Goal: Communication & Community: Answer question/provide support

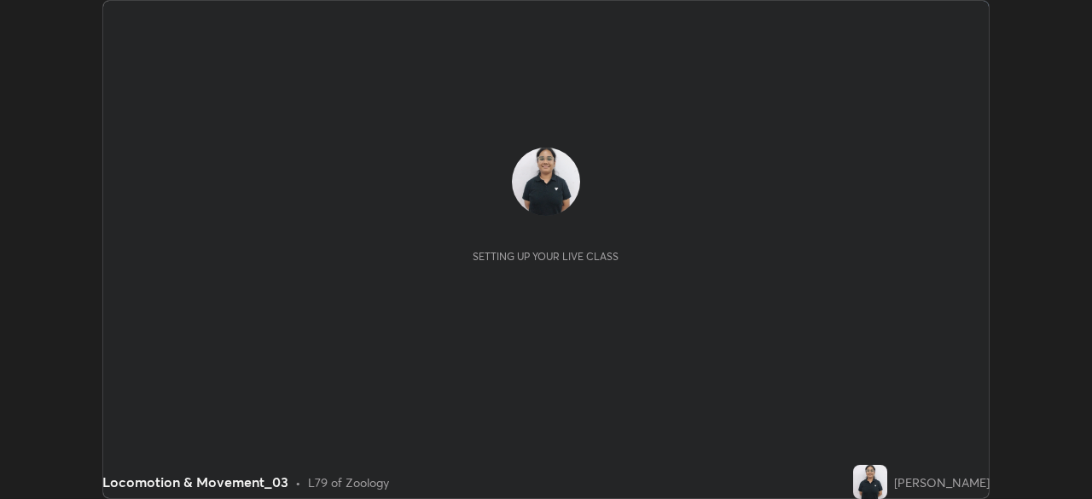
scroll to position [499, 1091]
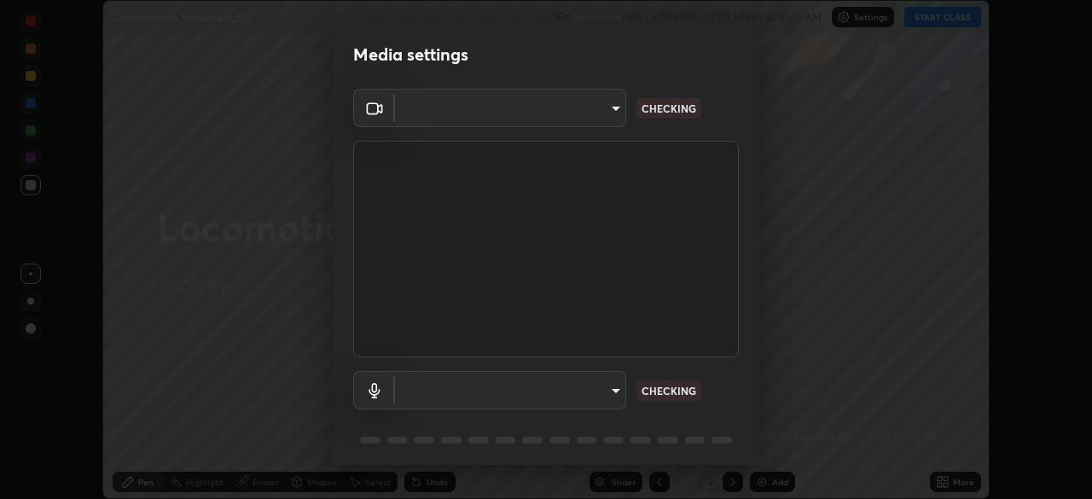
type input "bef87f05fa6998774e99476d2918d7c6d92b1859c3e481b096d277664e062052"
type input "default"
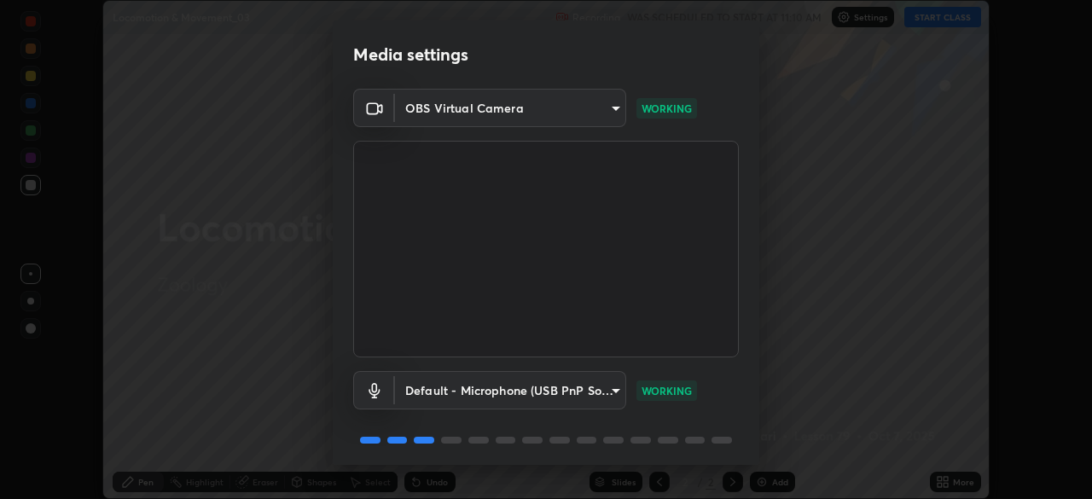
scroll to position [60, 0]
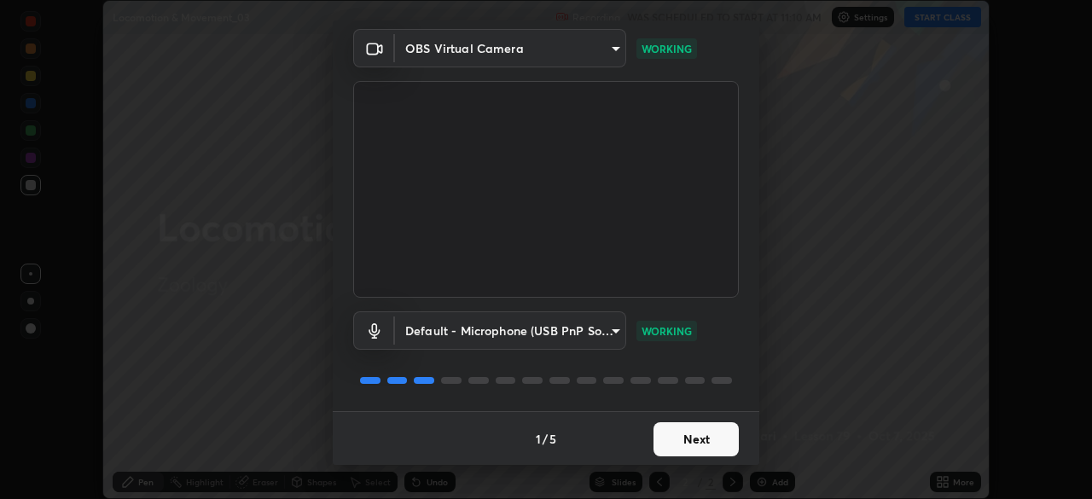
click at [673, 438] on button "Next" at bounding box center [695, 439] width 85 height 34
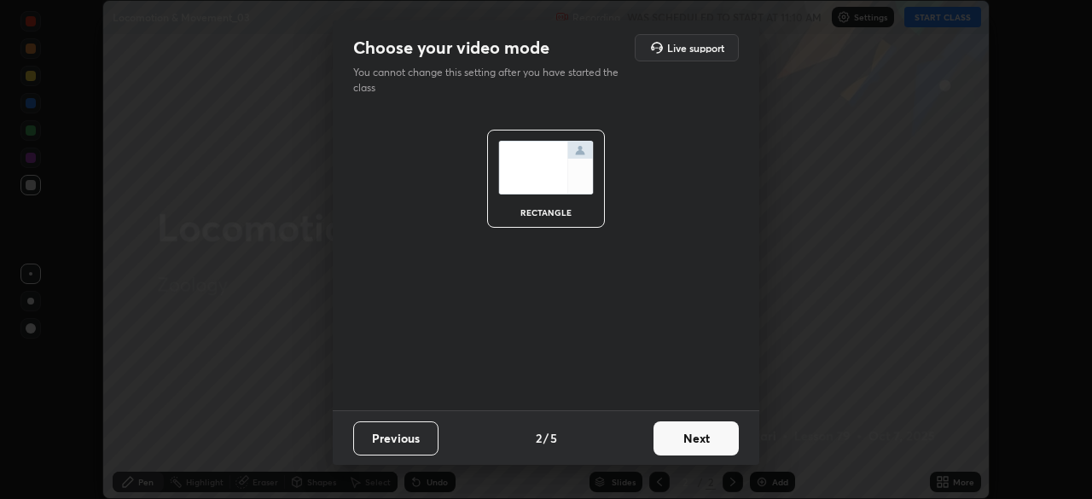
click at [674, 442] on button "Next" at bounding box center [695, 438] width 85 height 34
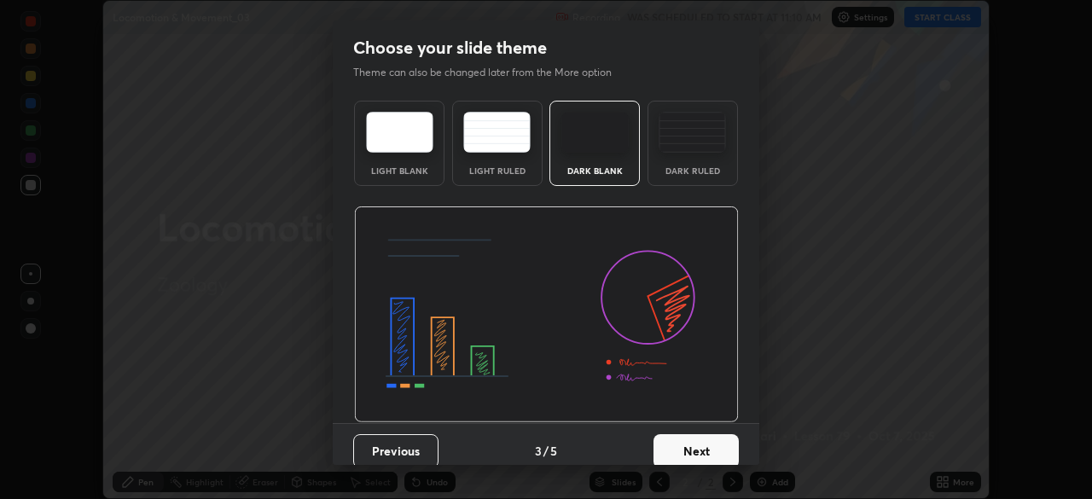
click at [678, 181] on div "Dark Ruled" at bounding box center [692, 143] width 90 height 85
click at [681, 449] on button "Next" at bounding box center [695, 451] width 85 height 34
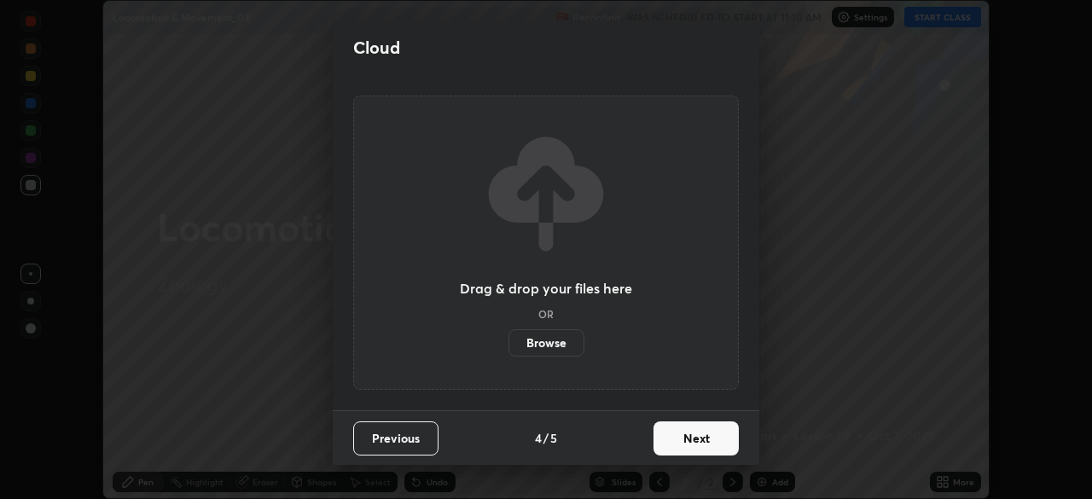
click at [682, 437] on button "Next" at bounding box center [695, 438] width 85 height 34
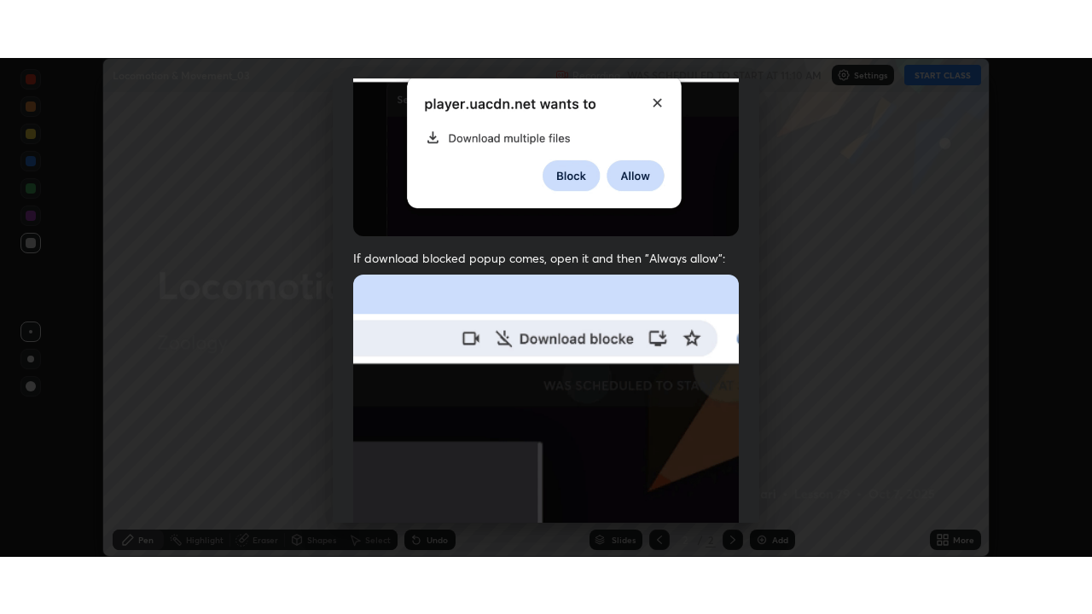
scroll to position [408, 0]
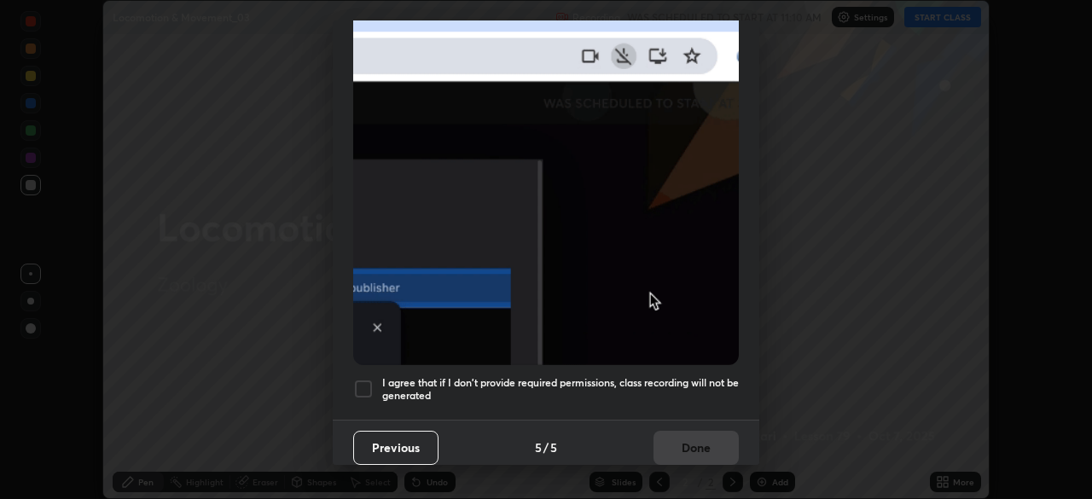
click at [367, 386] on div at bounding box center [363, 389] width 20 height 20
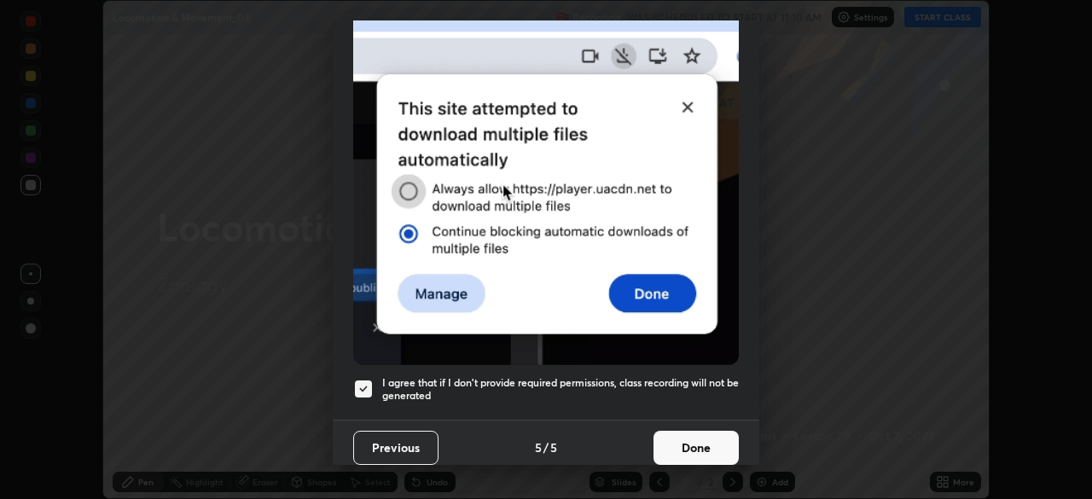
click at [655, 431] on button "Done" at bounding box center [695, 448] width 85 height 34
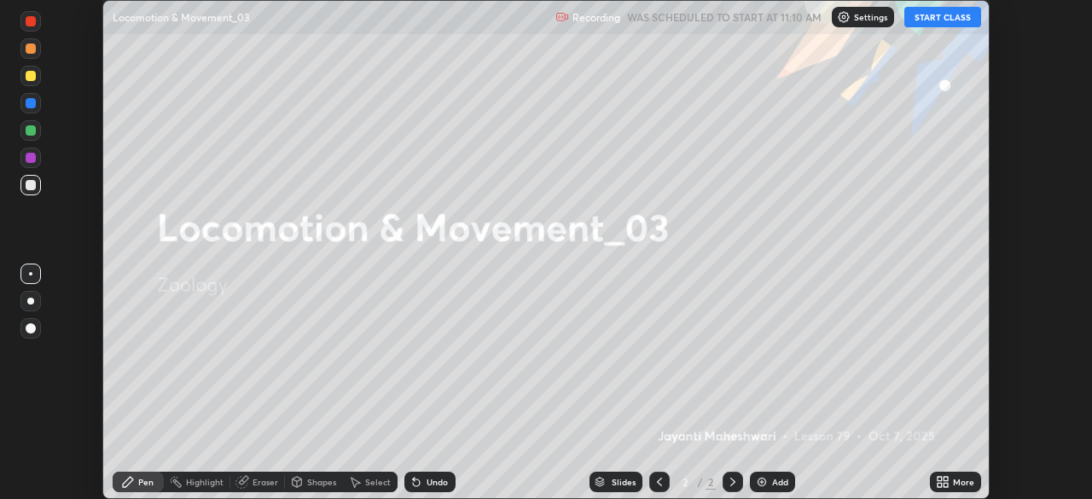
click at [933, 20] on button "START CLASS" at bounding box center [942, 17] width 77 height 20
click at [964, 479] on div "More" at bounding box center [963, 482] width 21 height 9
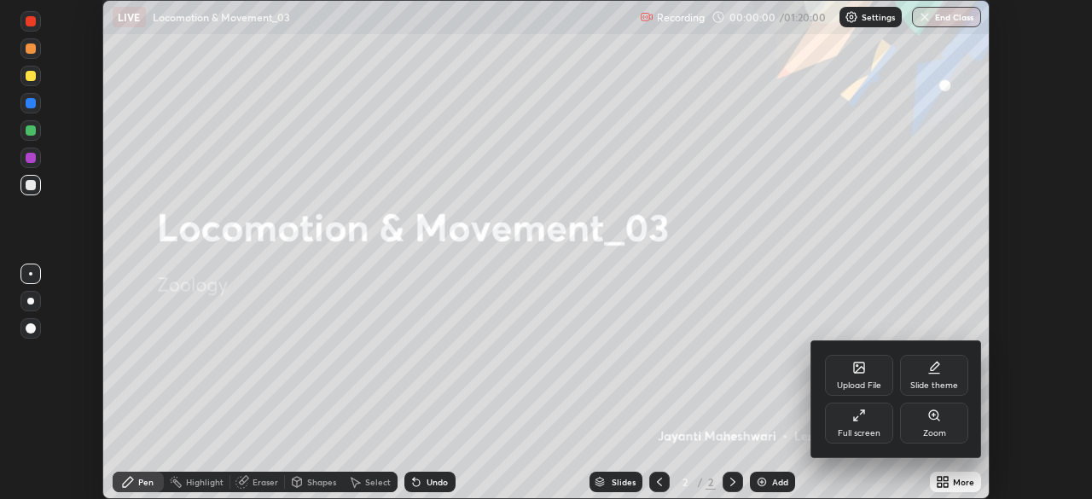
click at [873, 427] on div "Full screen" at bounding box center [859, 423] width 68 height 41
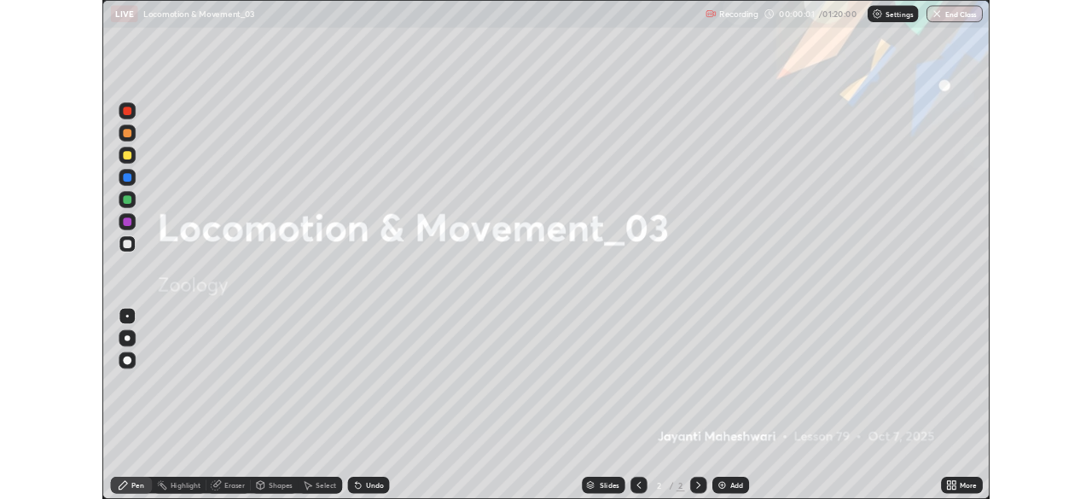
scroll to position [614, 1092]
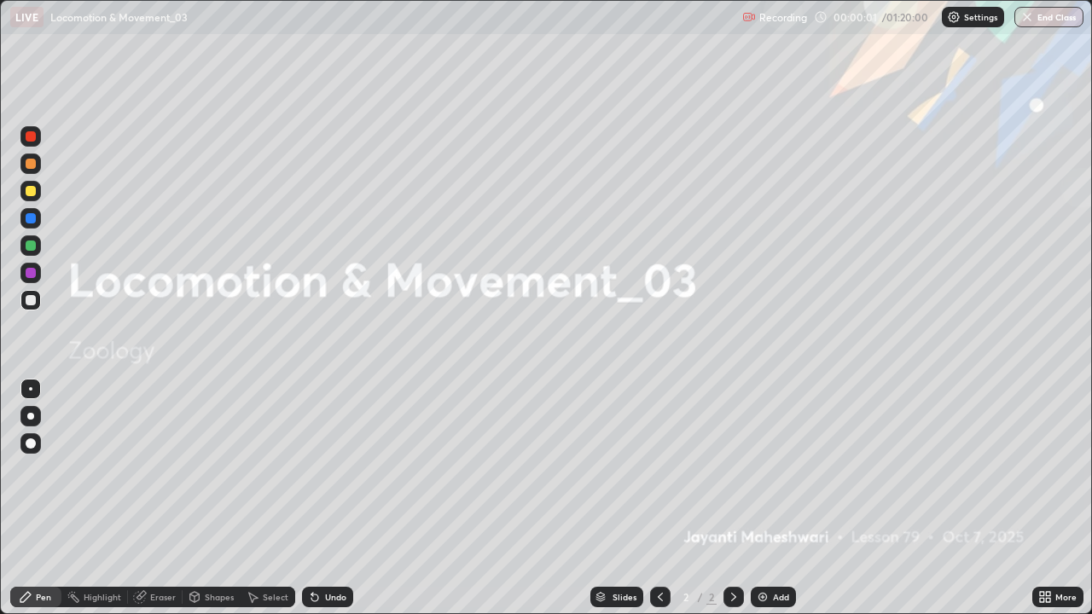
click at [774, 498] on div "Add" at bounding box center [781, 597] width 16 height 9
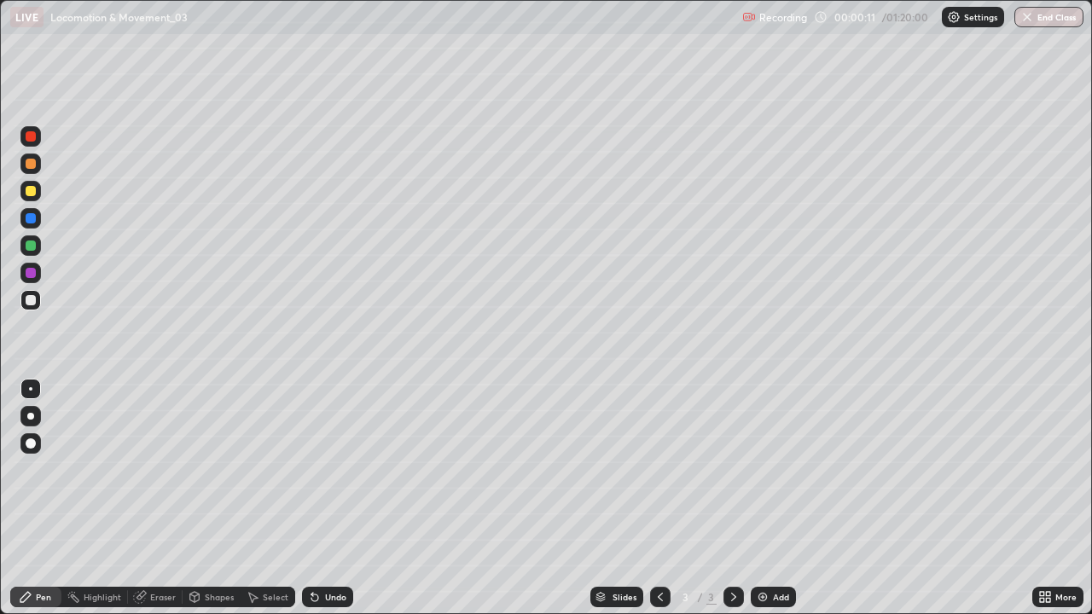
click at [31, 416] on div at bounding box center [30, 416] width 7 height 7
click at [201, 498] on div "Shapes" at bounding box center [212, 597] width 58 height 20
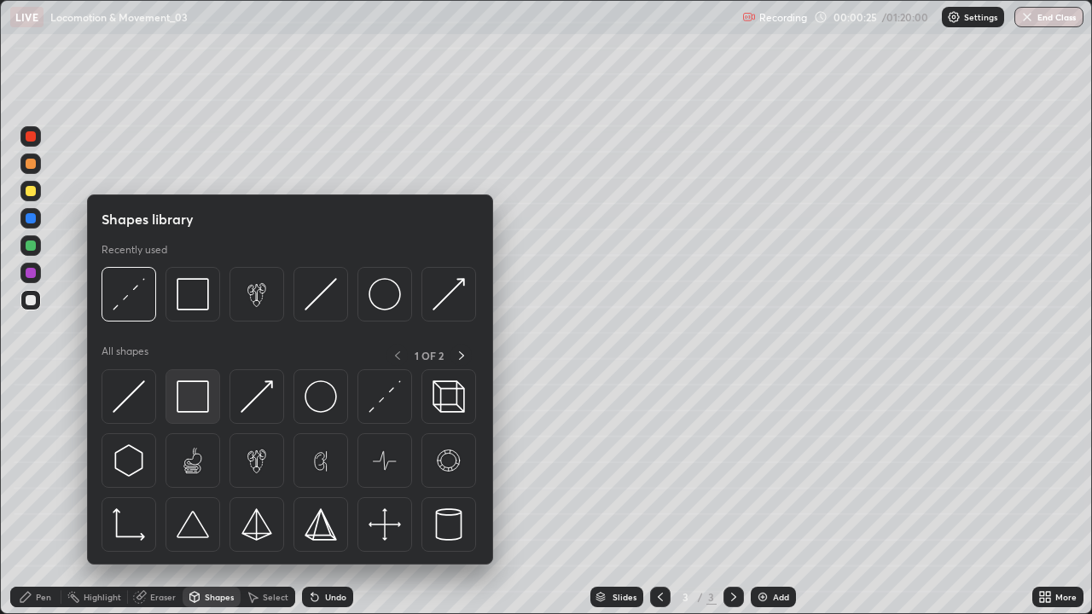
click at [195, 403] on img at bounding box center [193, 396] width 32 height 32
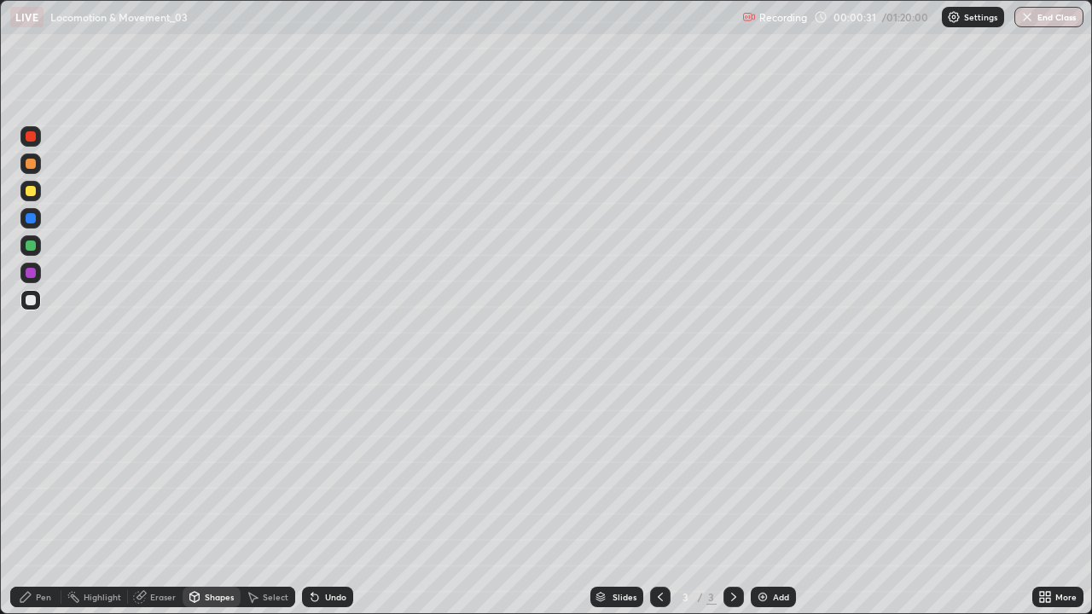
click at [34, 192] on div at bounding box center [31, 191] width 10 height 10
click at [43, 498] on div "Pen" at bounding box center [43, 597] width 15 height 9
click at [34, 303] on div at bounding box center [31, 300] width 10 height 10
click at [32, 194] on div at bounding box center [31, 191] width 10 height 10
click at [38, 246] on div at bounding box center [30, 245] width 20 height 20
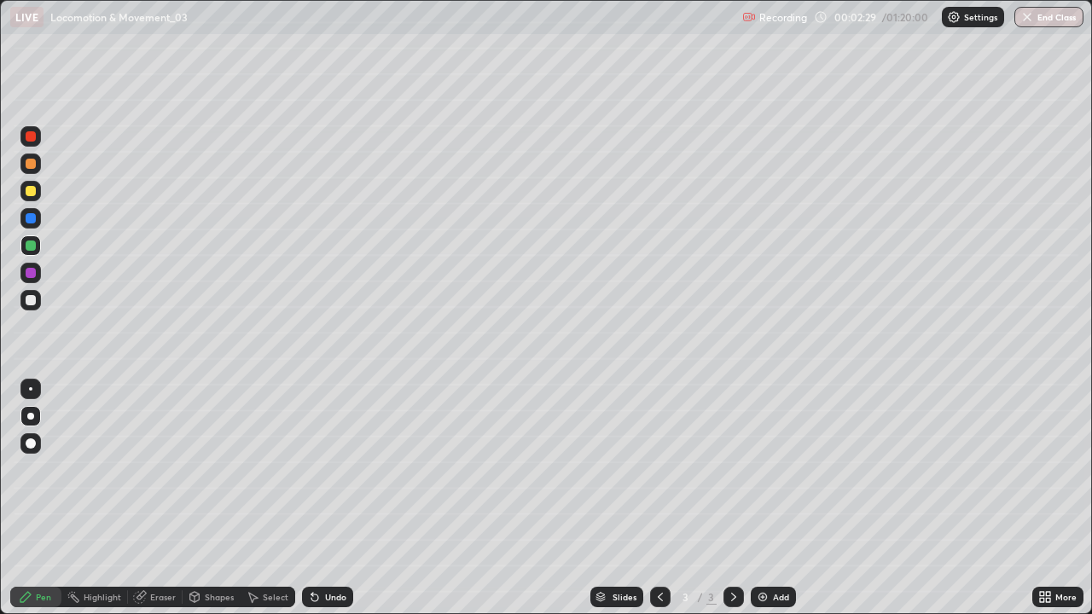
click at [32, 299] on div at bounding box center [31, 300] width 10 height 10
click at [40, 246] on div at bounding box center [30, 245] width 20 height 20
click at [30, 200] on div at bounding box center [30, 191] width 20 height 20
click at [325, 498] on div "Undo" at bounding box center [335, 597] width 21 height 9
click at [322, 498] on div "Undo" at bounding box center [327, 597] width 51 height 20
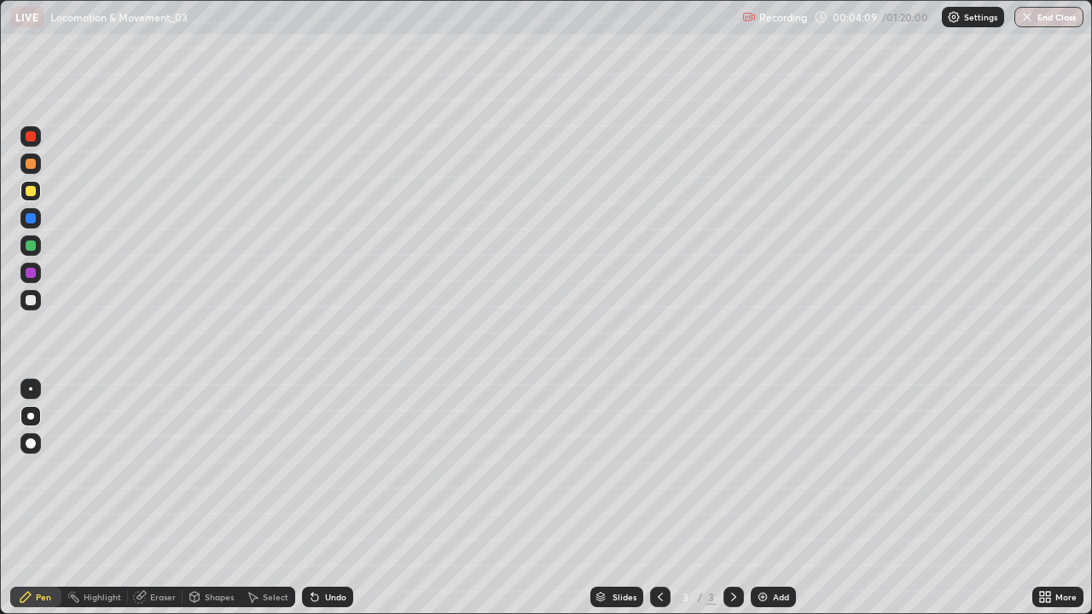
click at [32, 303] on div at bounding box center [31, 300] width 10 height 10
click at [24, 252] on div at bounding box center [30, 245] width 20 height 20
click at [762, 498] on img at bounding box center [763, 597] width 14 height 14
click at [32, 302] on div at bounding box center [31, 300] width 10 height 10
click at [29, 246] on div at bounding box center [31, 246] width 10 height 10
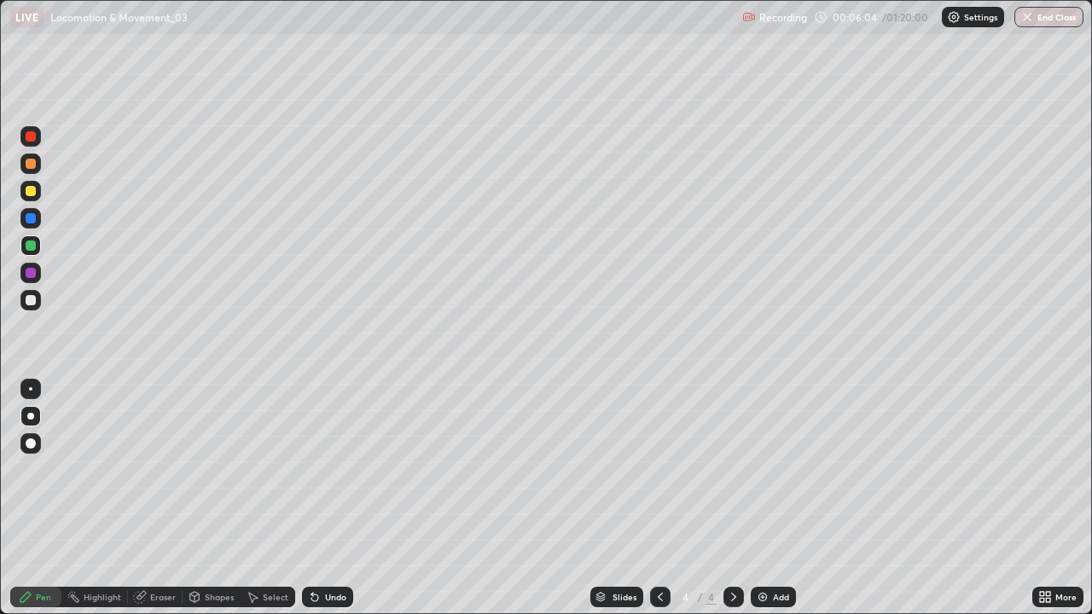
click at [34, 304] on div at bounding box center [31, 300] width 10 height 10
click at [28, 247] on div at bounding box center [31, 246] width 10 height 10
click at [34, 192] on div at bounding box center [31, 191] width 10 height 10
click at [29, 249] on div at bounding box center [31, 246] width 10 height 10
click at [34, 302] on div at bounding box center [31, 300] width 10 height 10
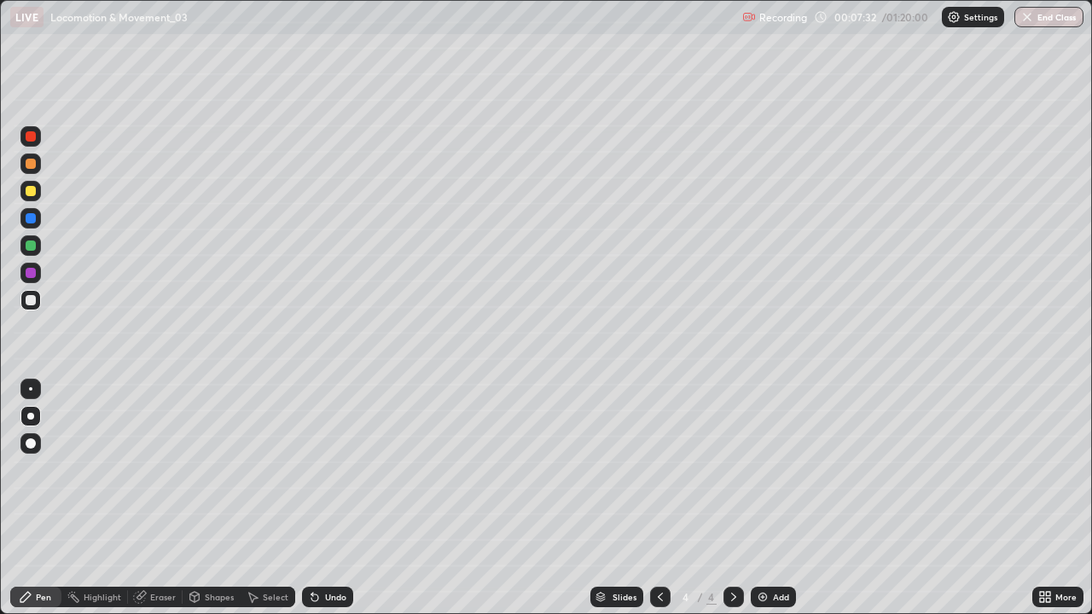
click at [766, 498] on img at bounding box center [763, 597] width 14 height 14
click at [202, 498] on div "Shapes" at bounding box center [212, 597] width 58 height 20
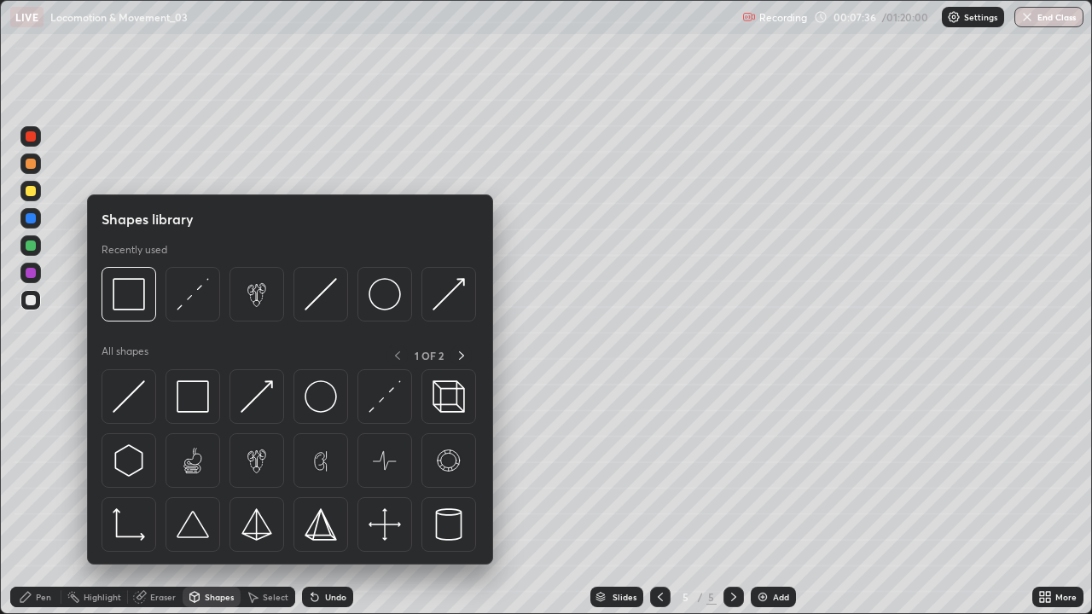
click at [34, 498] on div "Pen" at bounding box center [35, 597] width 51 height 20
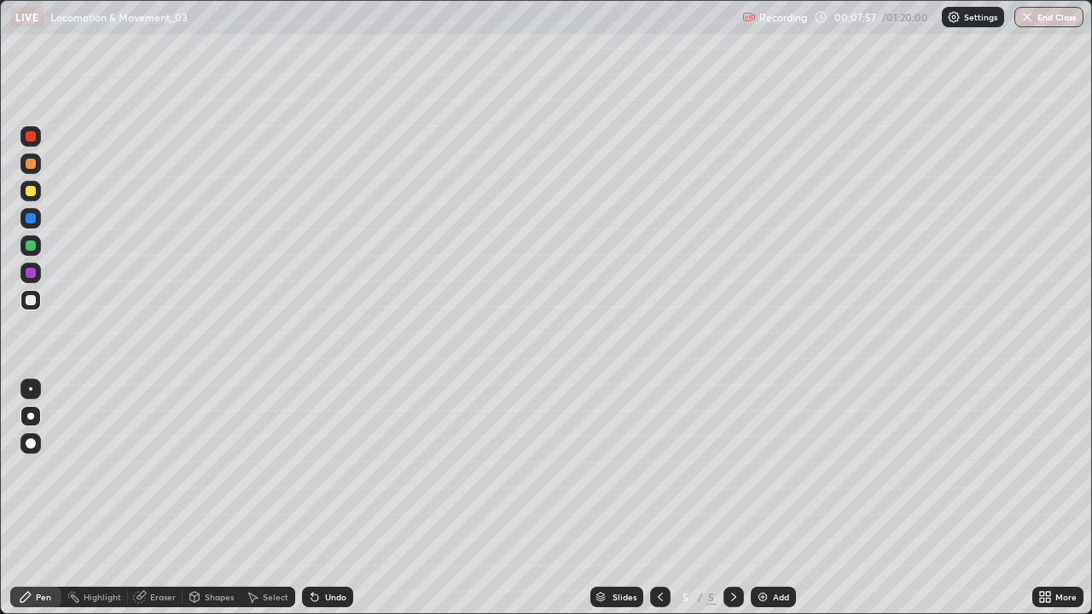
click at [326, 498] on div "Undo" at bounding box center [327, 597] width 51 height 20
click at [32, 191] on div at bounding box center [31, 191] width 10 height 10
click at [264, 498] on div "Select" at bounding box center [276, 597] width 26 height 9
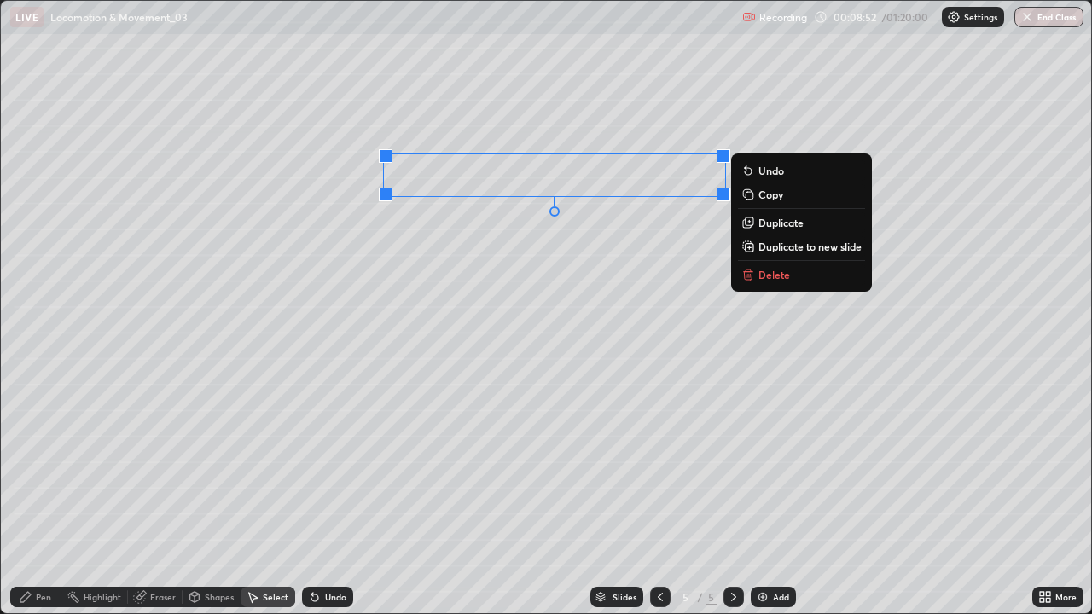
click at [768, 225] on p "Duplicate" at bounding box center [780, 223] width 45 height 14
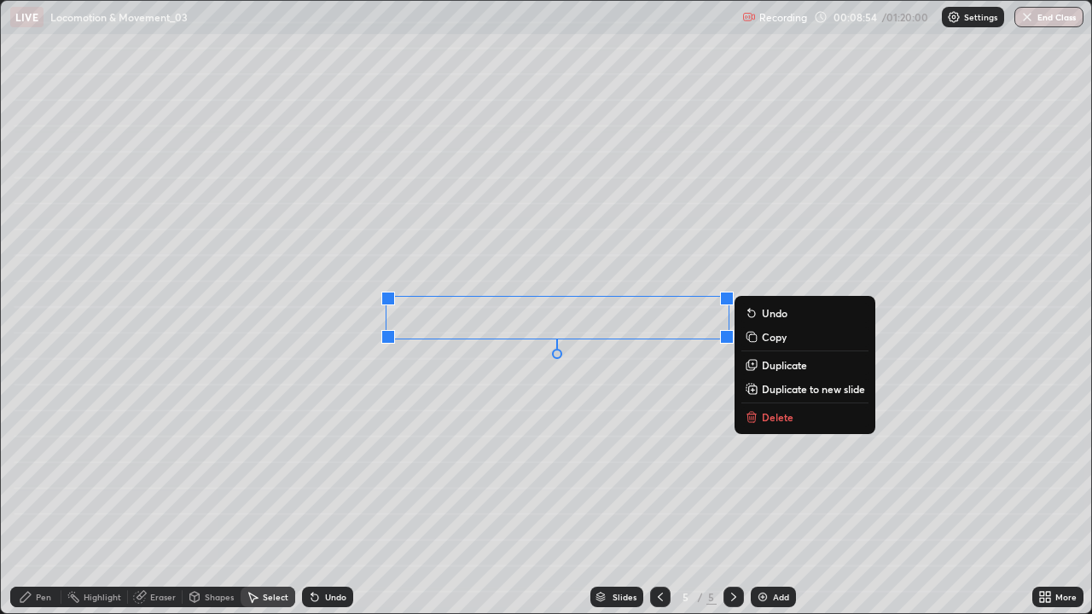
click at [776, 364] on p "Duplicate" at bounding box center [784, 365] width 45 height 14
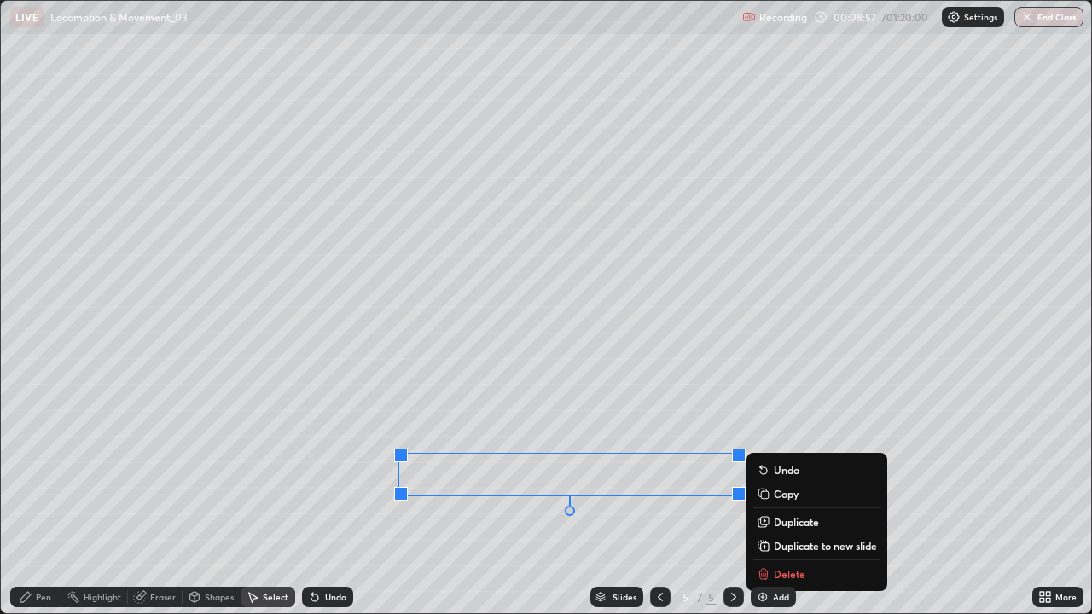
click at [30, 498] on icon at bounding box center [26, 597] width 14 height 14
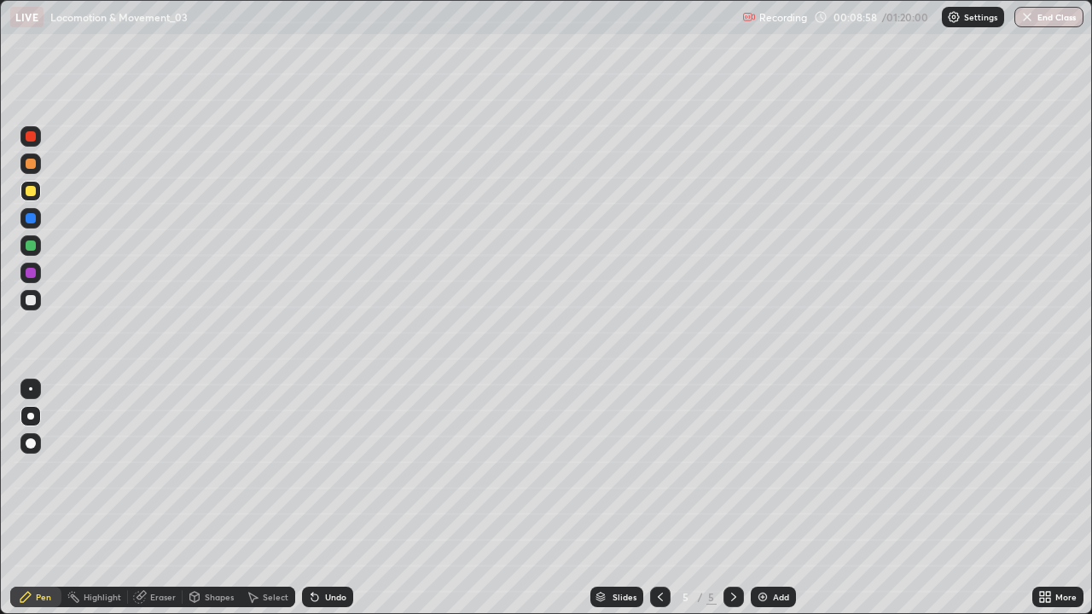
click at [31, 252] on div at bounding box center [30, 245] width 20 height 20
click at [200, 498] on div "Shapes" at bounding box center [212, 597] width 58 height 20
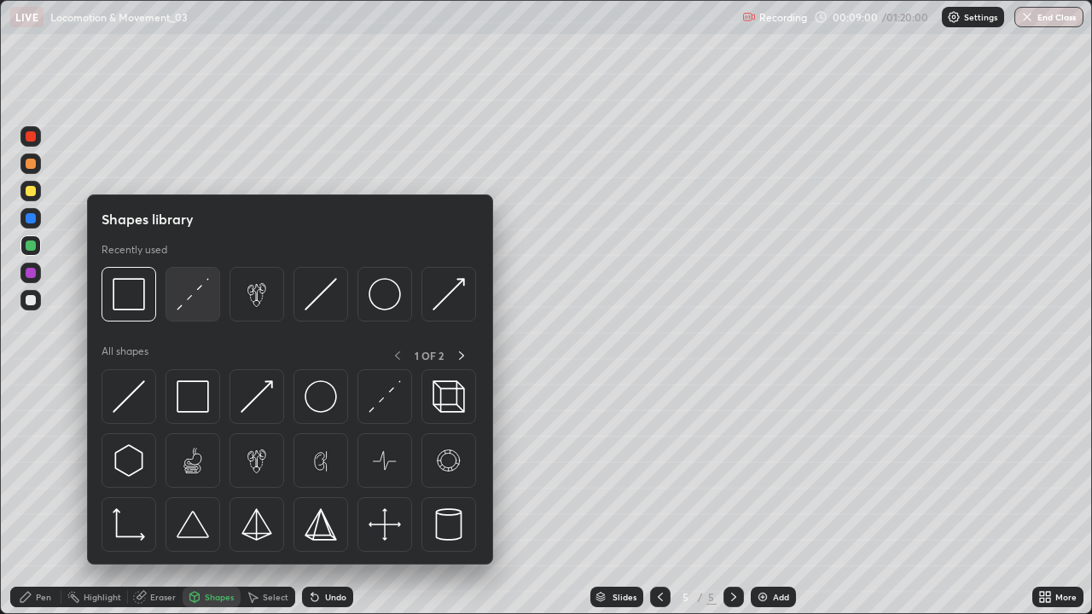
click at [193, 304] on img at bounding box center [193, 294] width 32 height 32
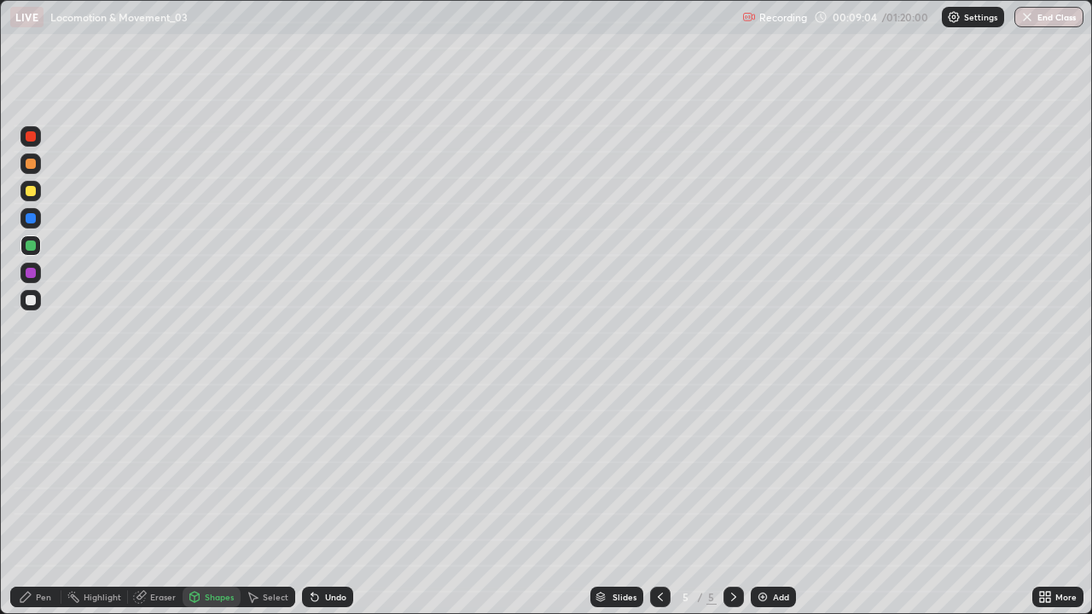
click at [37, 498] on div "Pen" at bounding box center [43, 597] width 15 height 9
click at [31, 300] on div at bounding box center [31, 300] width 10 height 10
click at [25, 498] on icon at bounding box center [25, 597] width 10 height 10
click at [31, 222] on div at bounding box center [31, 218] width 10 height 10
click at [35, 249] on div at bounding box center [30, 245] width 20 height 20
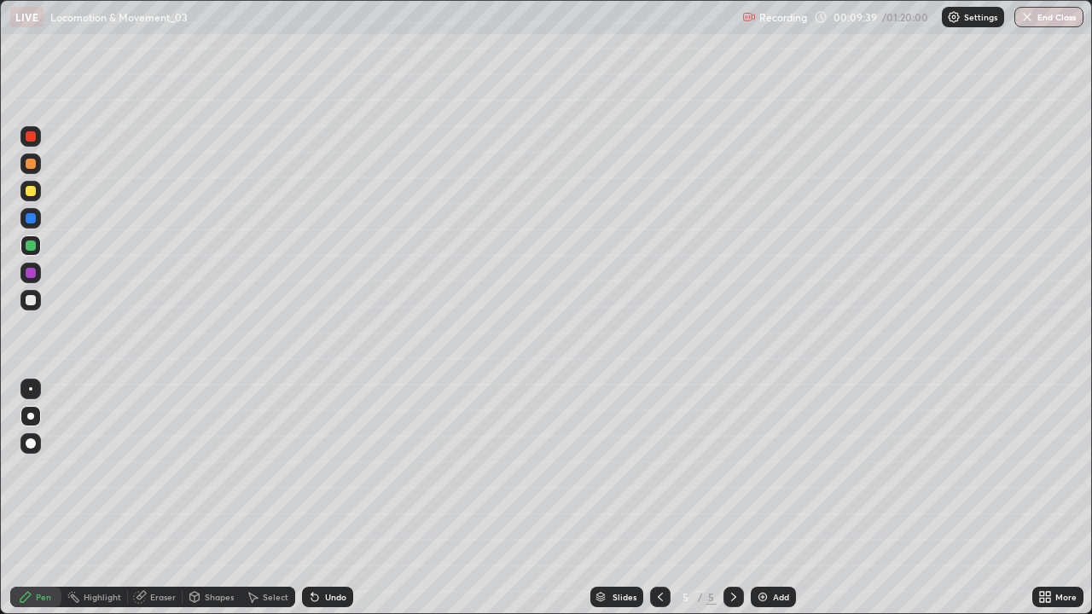
click at [333, 498] on div "Undo" at bounding box center [335, 597] width 21 height 9
click at [90, 498] on div "Highlight" at bounding box center [103, 597] width 38 height 9
click at [32, 498] on div at bounding box center [30, 539] width 20 height 20
click at [331, 498] on div "Undo" at bounding box center [327, 597] width 51 height 20
click at [33, 498] on div "Pen" at bounding box center [35, 597] width 51 height 20
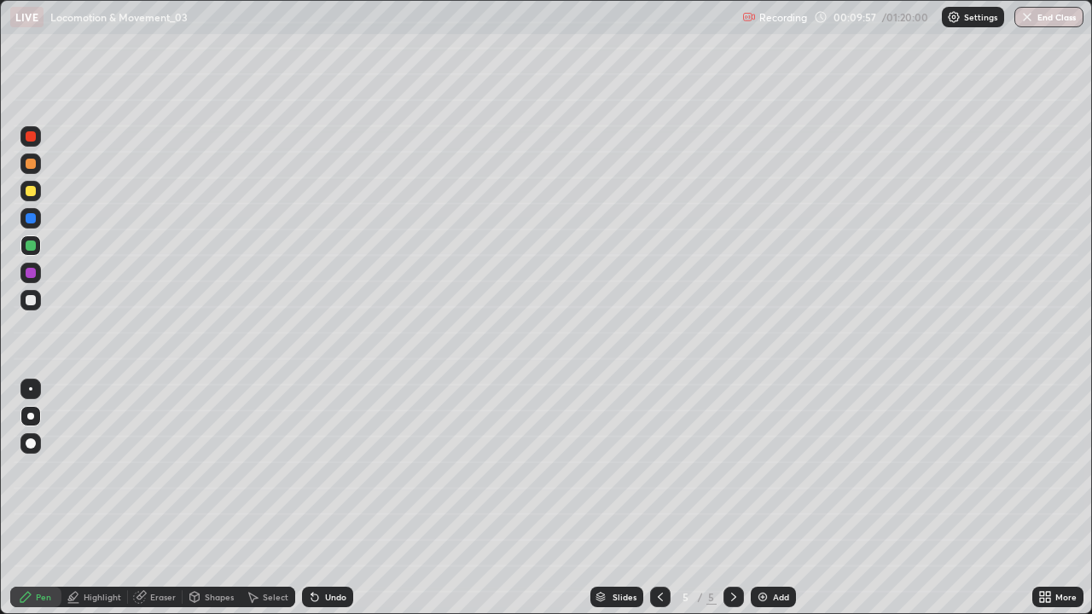
click at [29, 166] on div at bounding box center [31, 164] width 10 height 10
click at [154, 498] on div "Eraser" at bounding box center [163, 597] width 26 height 9
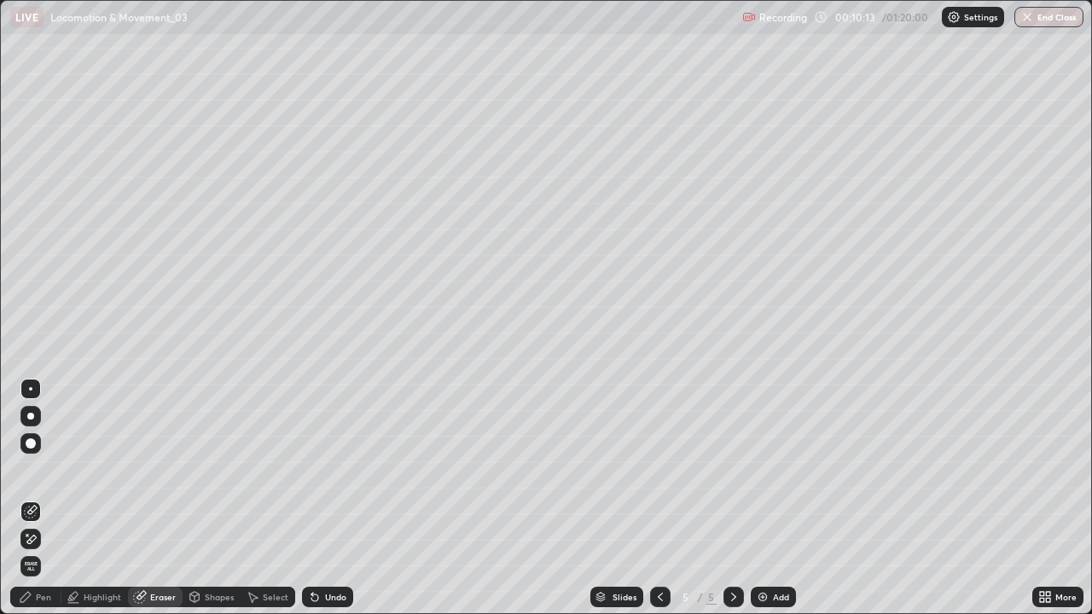
click at [26, 498] on icon at bounding box center [27, 535] width 2 height 2
click at [34, 498] on div "Pen" at bounding box center [35, 597] width 51 height 20
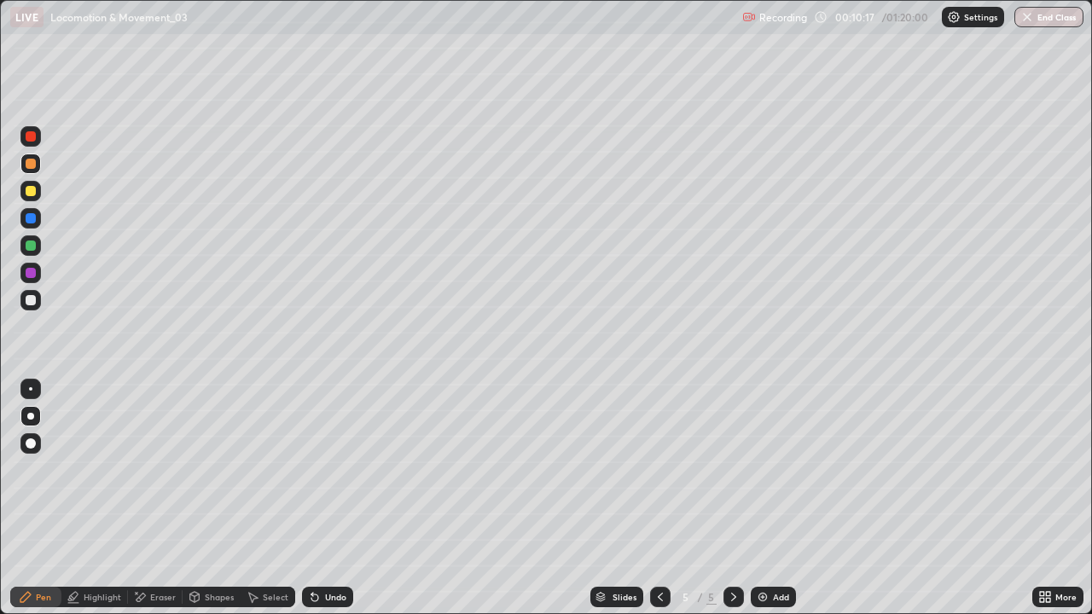
click at [252, 498] on icon at bounding box center [253, 598] width 9 height 10
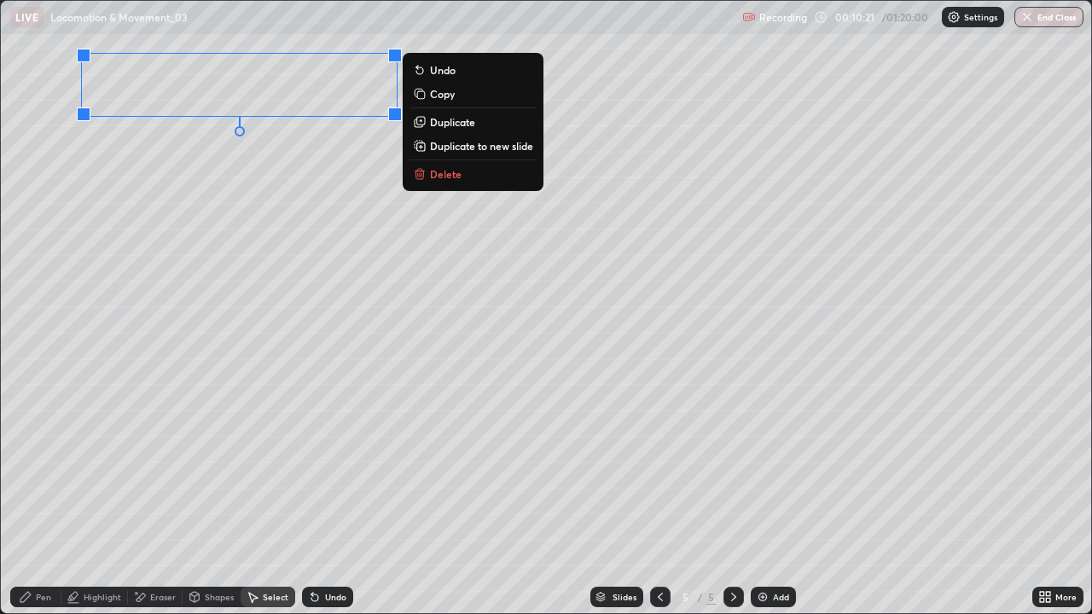
click at [444, 121] on p "Duplicate" at bounding box center [452, 122] width 45 height 14
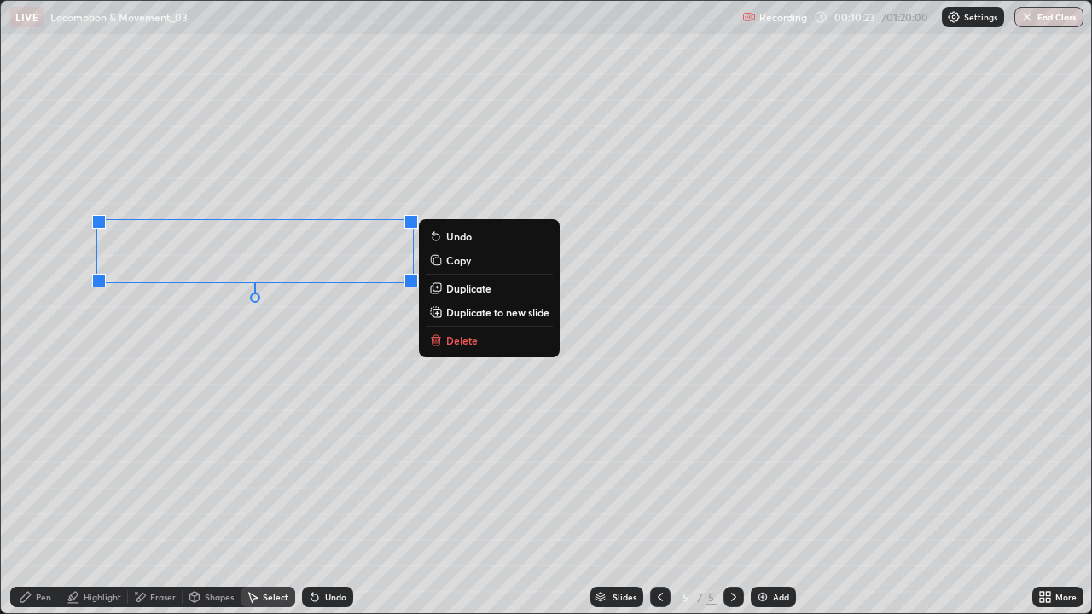
click at [465, 287] on p "Duplicate" at bounding box center [468, 288] width 45 height 14
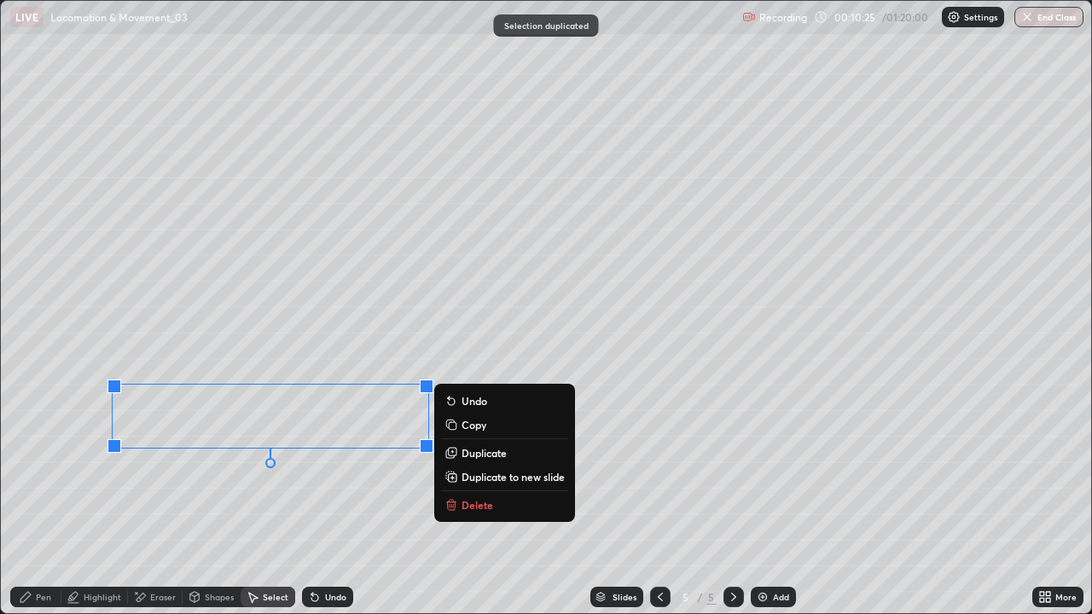
click at [476, 454] on p "Duplicate" at bounding box center [483, 453] width 45 height 14
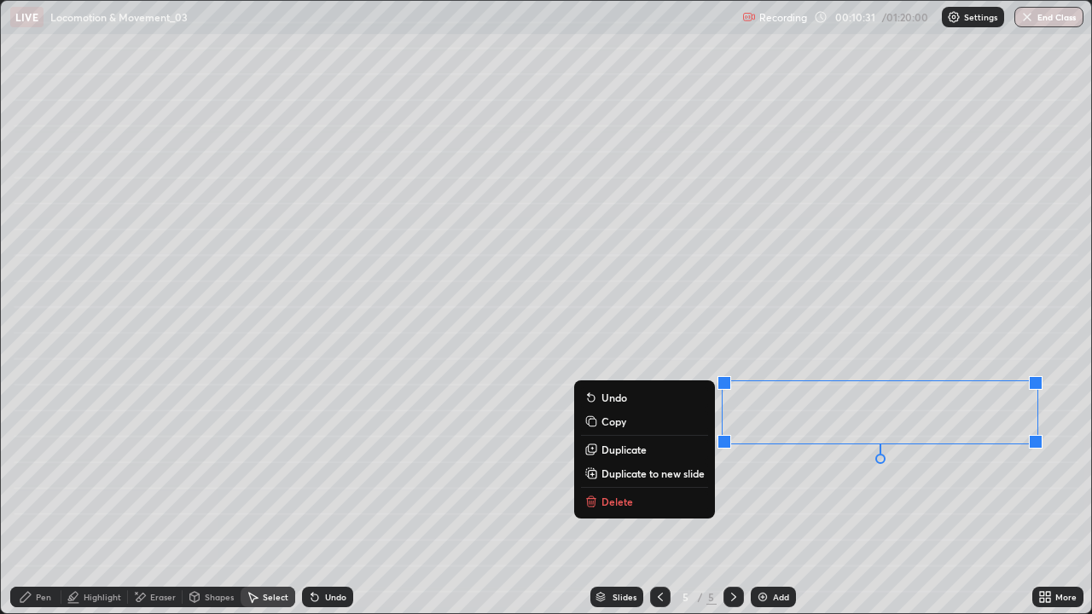
click at [644, 454] on p "Duplicate" at bounding box center [623, 450] width 45 height 14
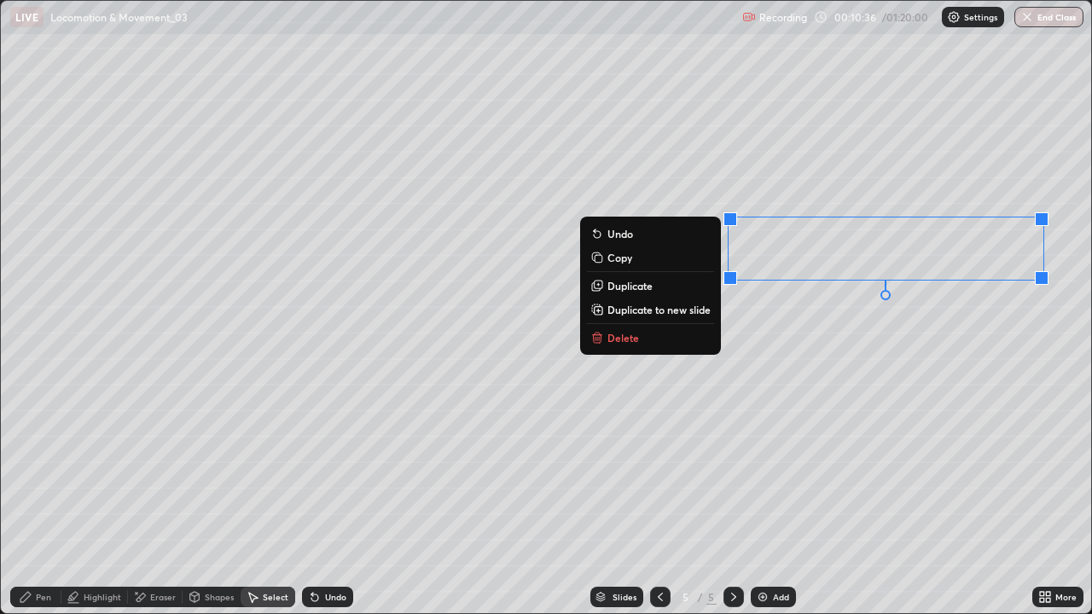
click at [675, 287] on button "Duplicate" at bounding box center [650, 285] width 127 height 20
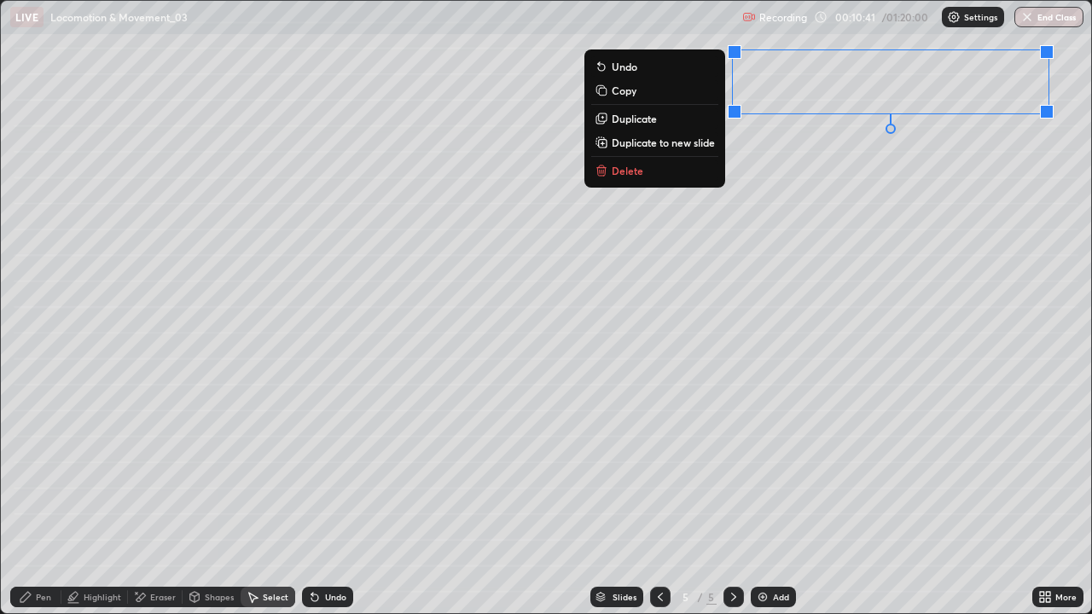
click at [49, 498] on div "Pen" at bounding box center [43, 597] width 15 height 9
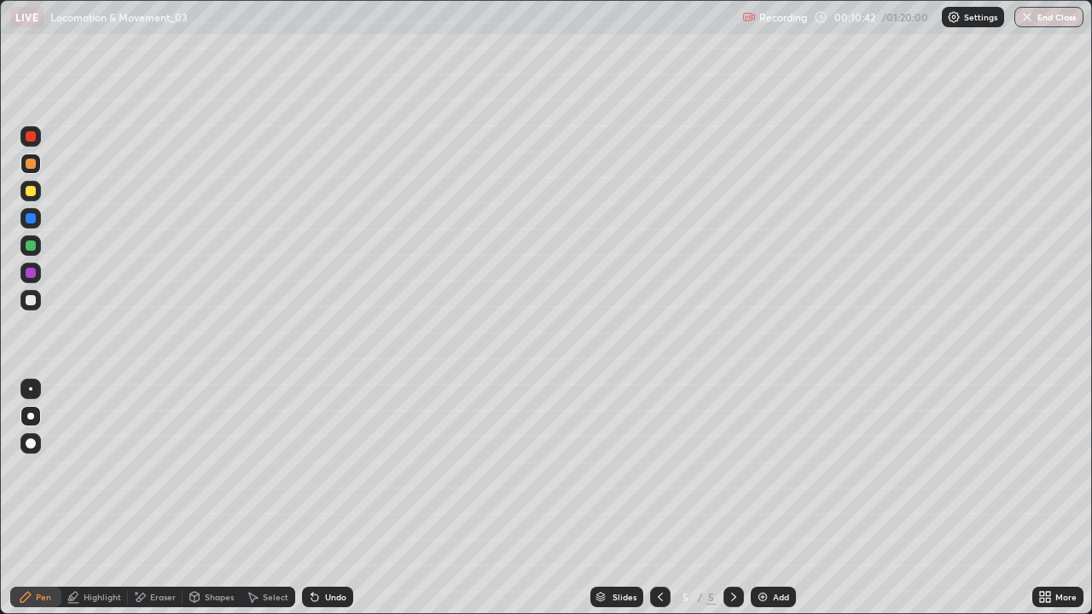
click at [1058, 498] on div "More" at bounding box center [1065, 597] width 21 height 9
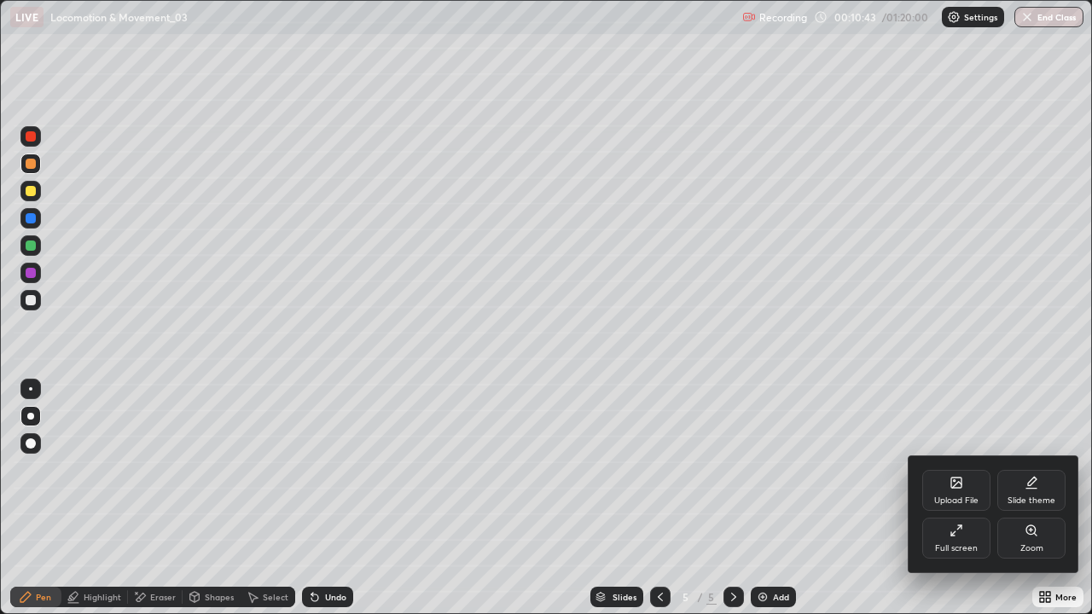
click at [950, 498] on div "Full screen" at bounding box center [956, 538] width 68 height 41
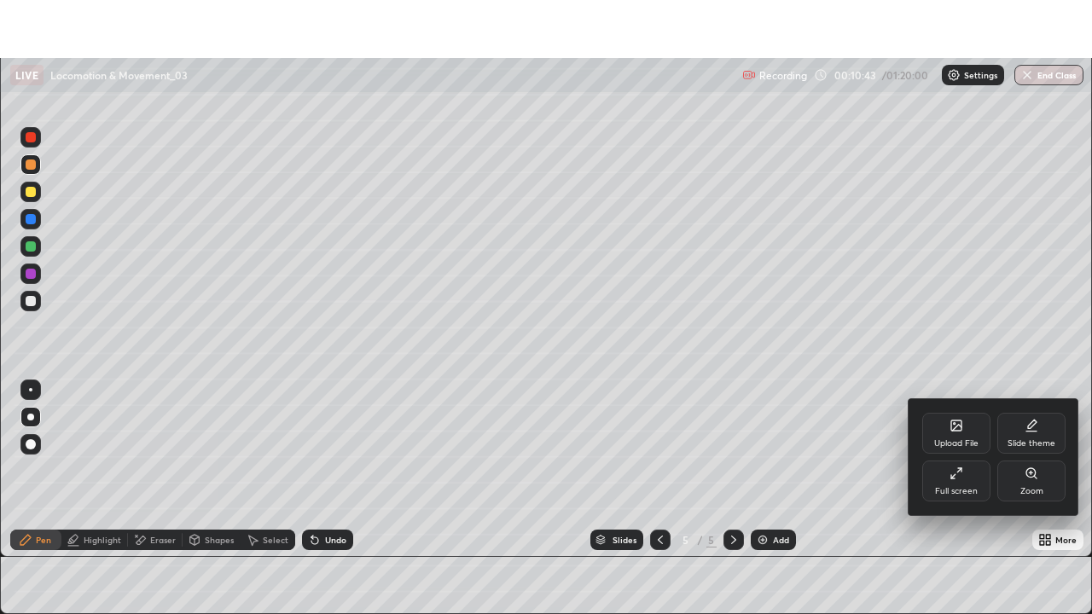
scroll to position [84789, 84197]
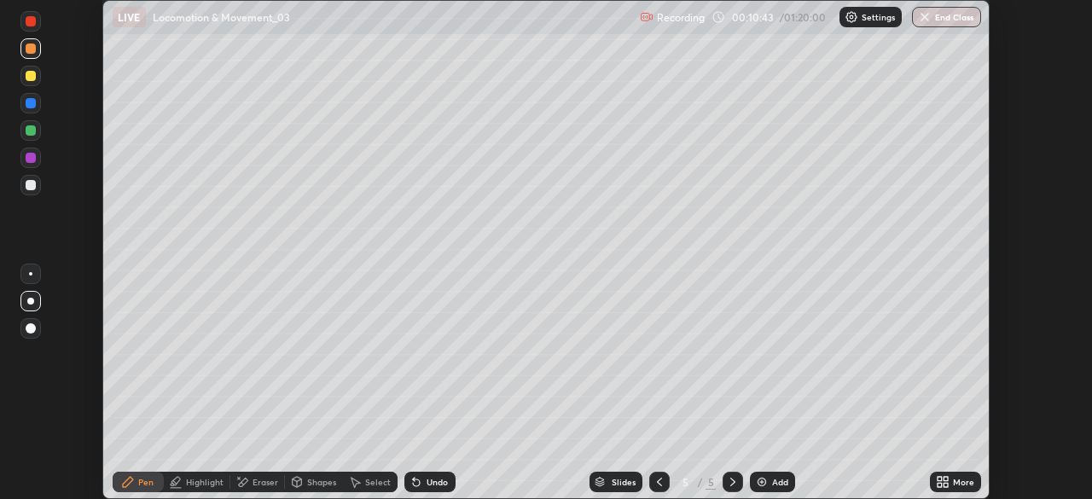
click at [955, 478] on div "More" at bounding box center [963, 482] width 21 height 9
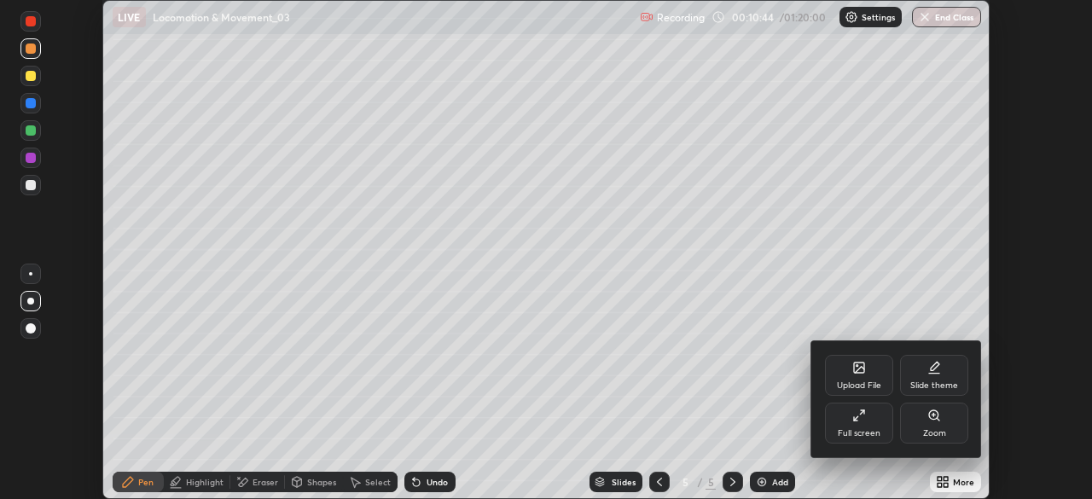
click at [860, 429] on div "Full screen" at bounding box center [859, 433] width 43 height 9
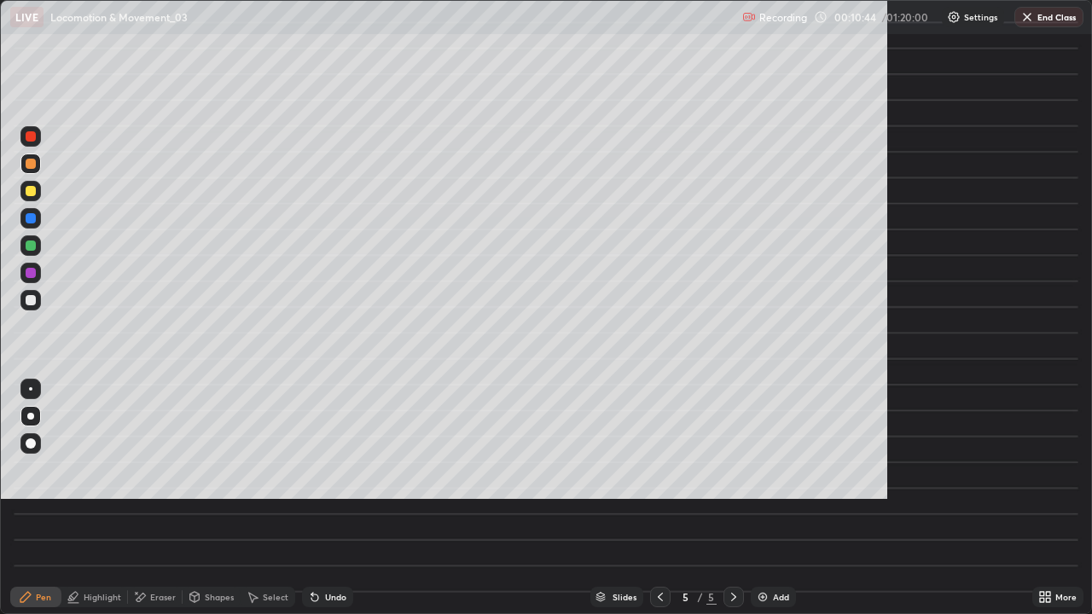
scroll to position [614, 1092]
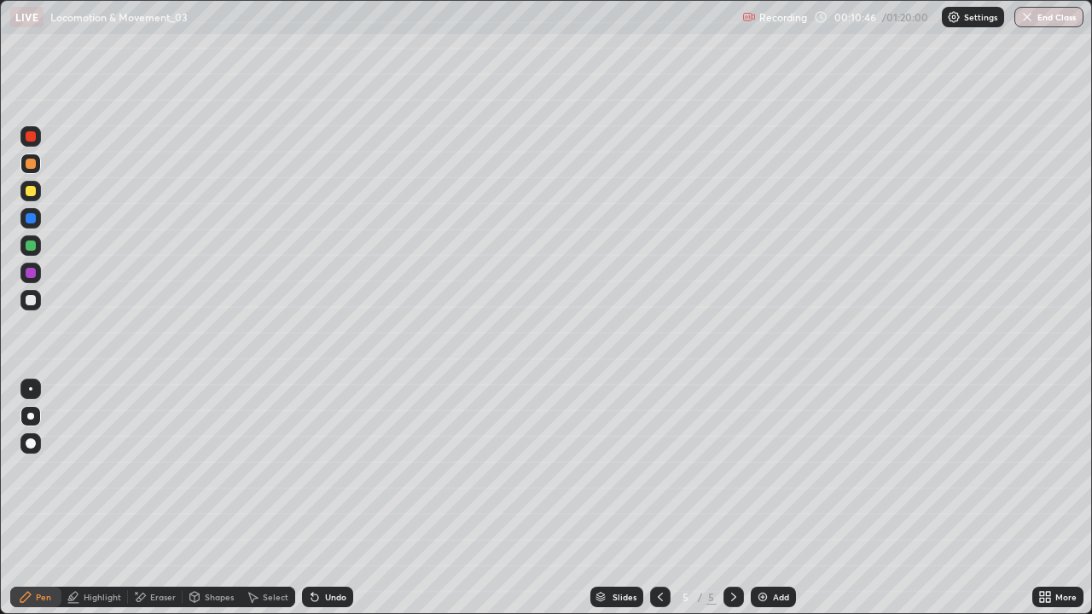
click at [31, 301] on div at bounding box center [31, 300] width 10 height 10
click at [778, 498] on div "Add" at bounding box center [781, 597] width 16 height 9
click at [272, 498] on div "Select" at bounding box center [276, 597] width 26 height 9
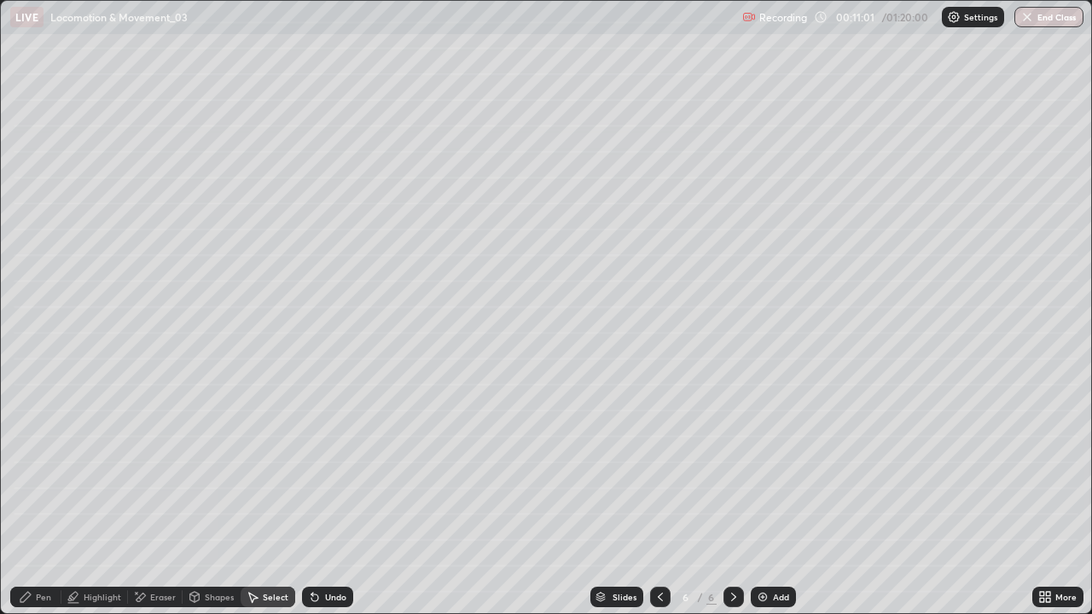
click at [199, 498] on icon at bounding box center [195, 597] width 14 height 14
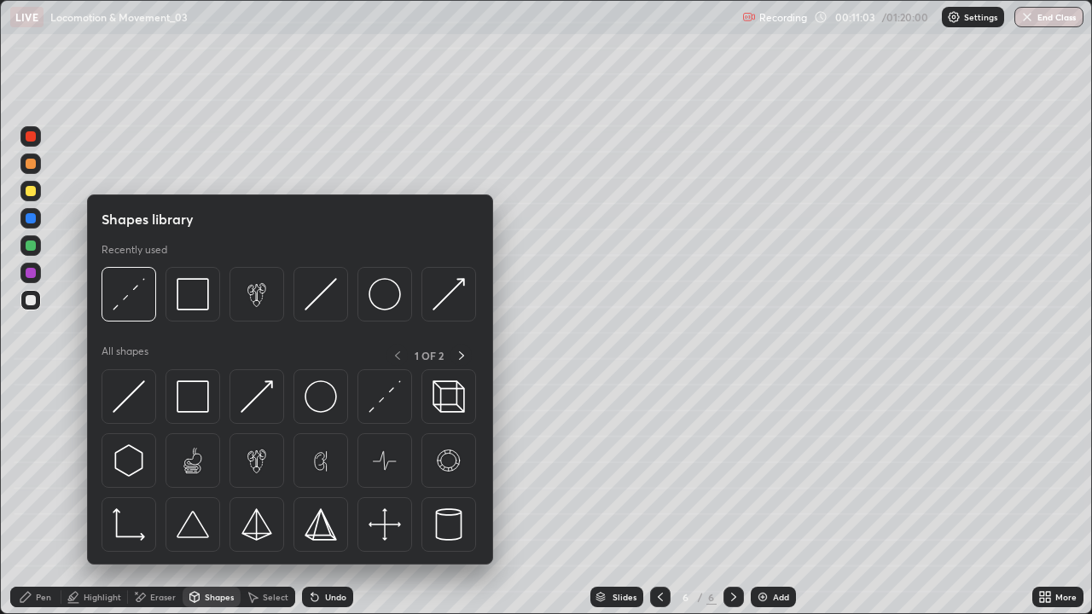
click at [321, 291] on img at bounding box center [320, 294] width 32 height 32
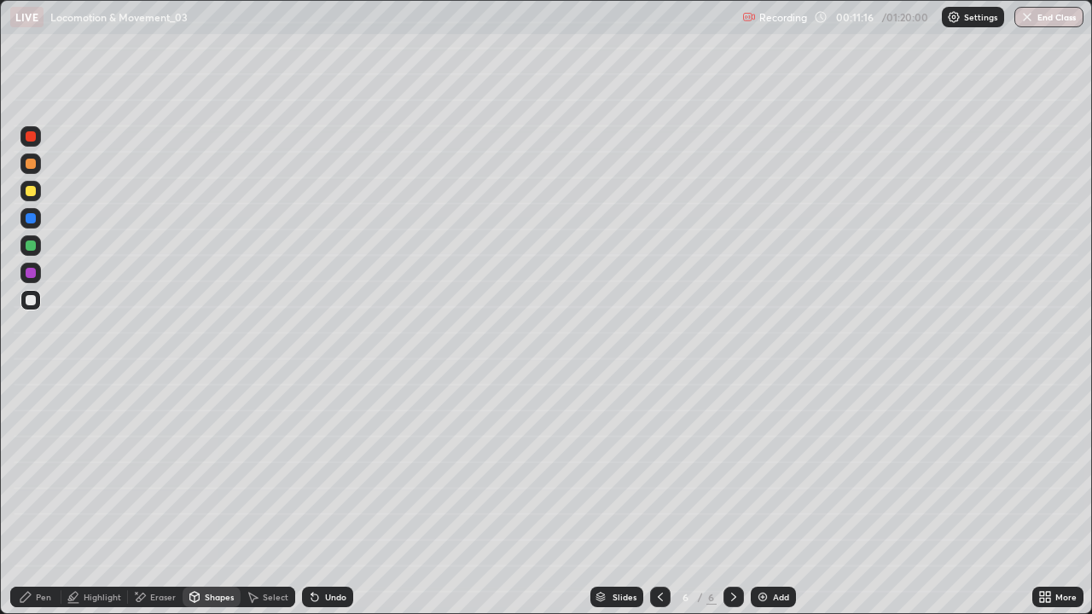
click at [18, 498] on div "Pen" at bounding box center [35, 597] width 51 height 20
click at [658, 498] on icon at bounding box center [660, 597] width 14 height 14
click at [731, 498] on icon at bounding box center [734, 597] width 14 height 14
click at [32, 191] on div at bounding box center [31, 191] width 10 height 10
click at [333, 498] on div "Undo" at bounding box center [335, 597] width 21 height 9
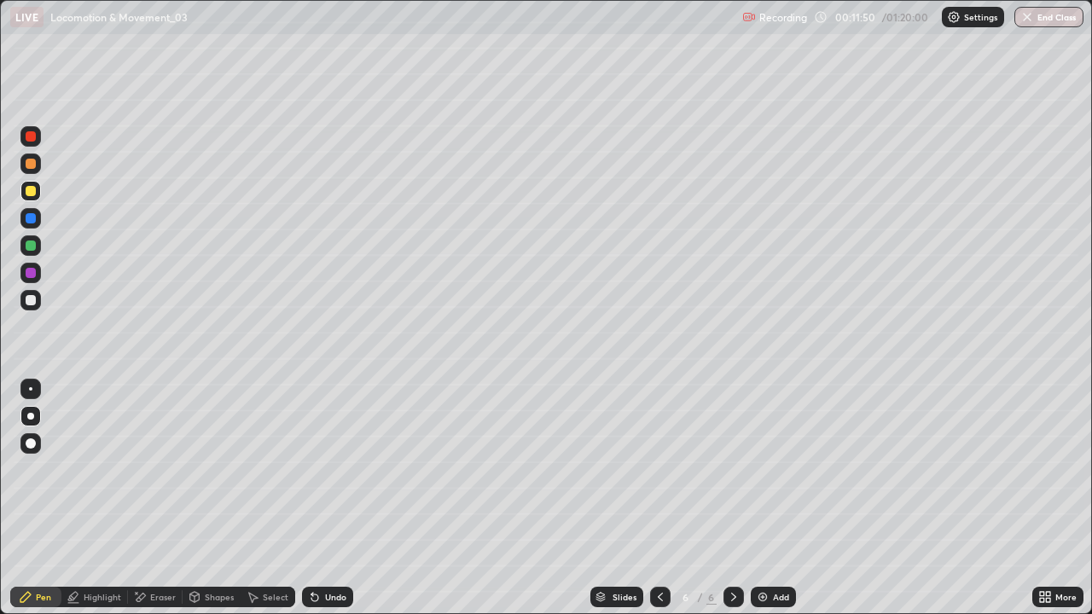
click at [38, 252] on div at bounding box center [30, 245] width 20 height 20
click at [31, 218] on div at bounding box center [31, 218] width 10 height 10
click at [270, 498] on div "Select" at bounding box center [276, 597] width 26 height 9
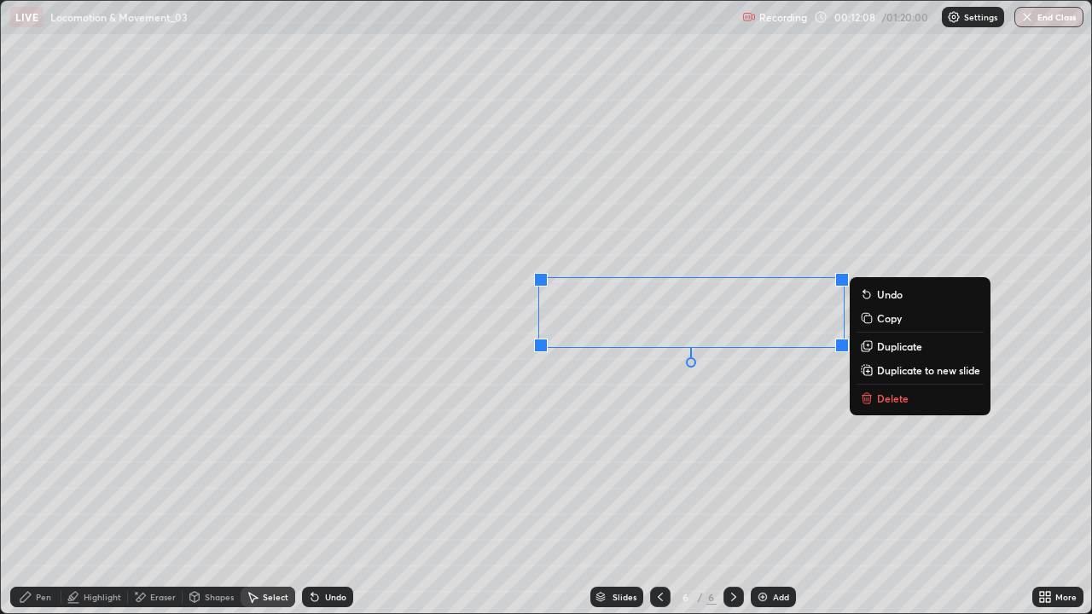
click at [485, 293] on div "0 ° Undo Copy Duplicate Duplicate to new slide Delete" at bounding box center [546, 307] width 1091 height 613
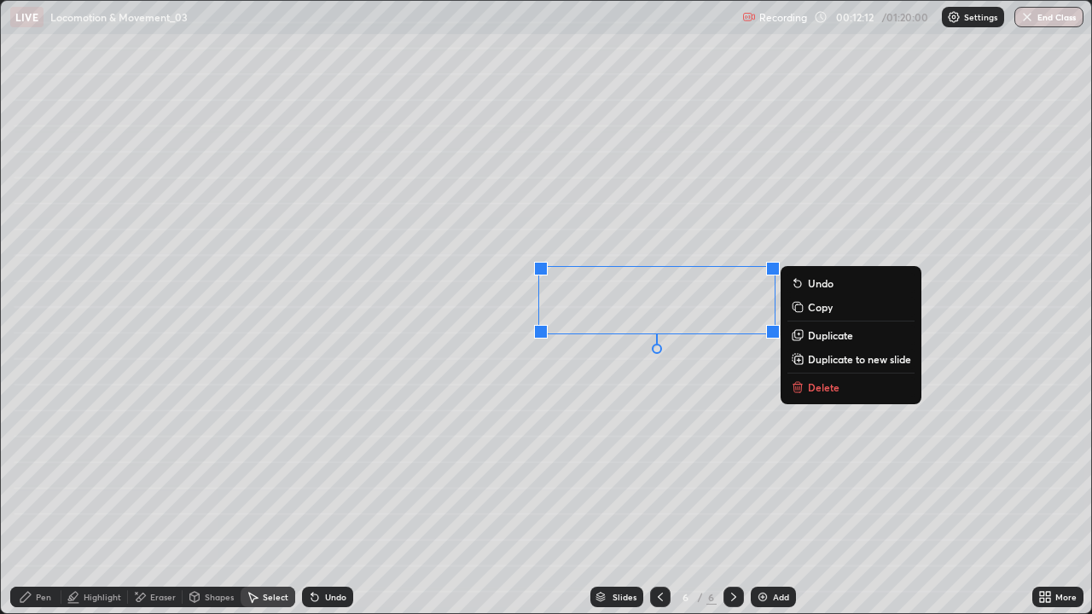
click at [830, 334] on p "Duplicate" at bounding box center [830, 335] width 45 height 14
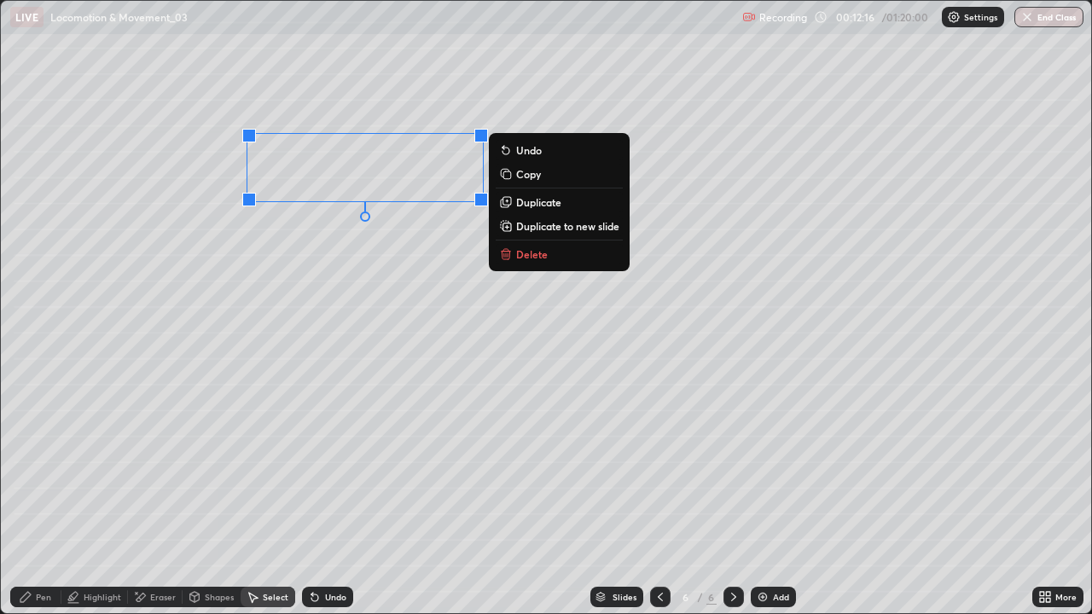
click at [536, 202] on p "Duplicate" at bounding box center [538, 202] width 45 height 14
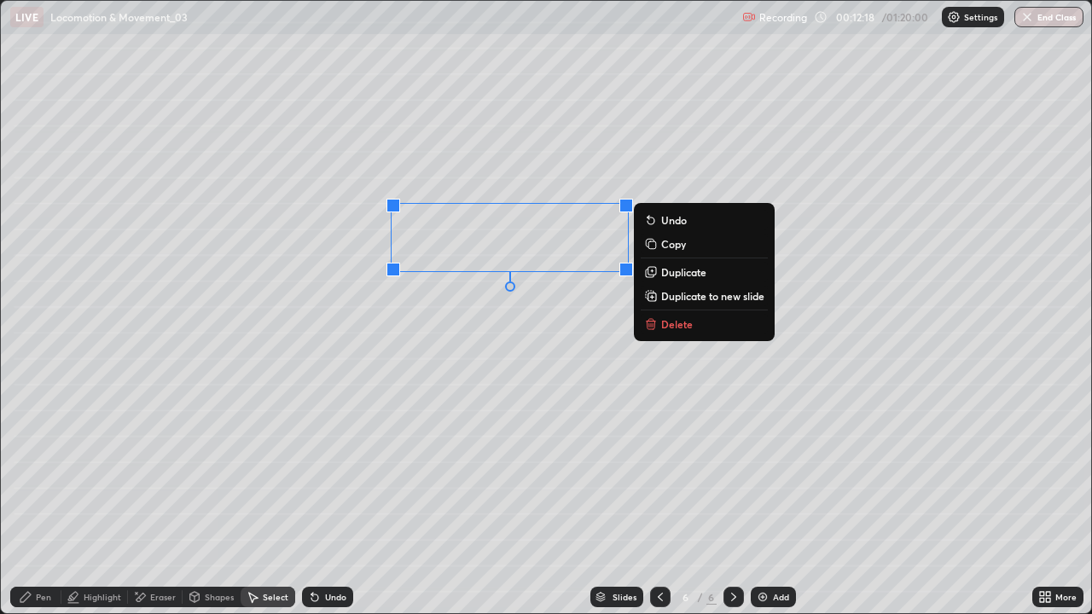
click at [671, 275] on p "Duplicate" at bounding box center [683, 272] width 45 height 14
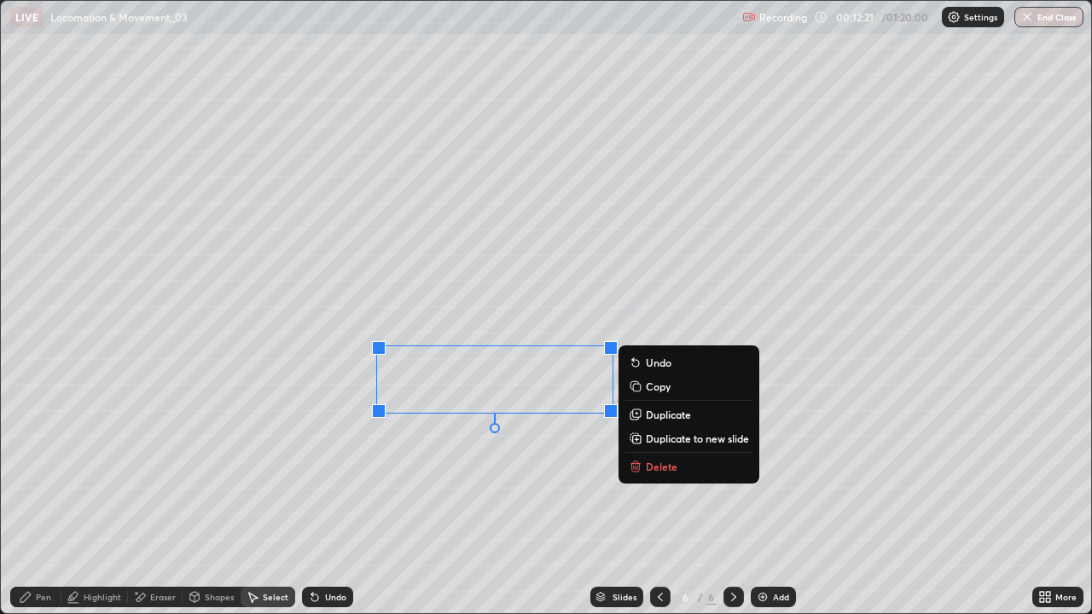
click at [674, 418] on p "Duplicate" at bounding box center [668, 415] width 45 height 14
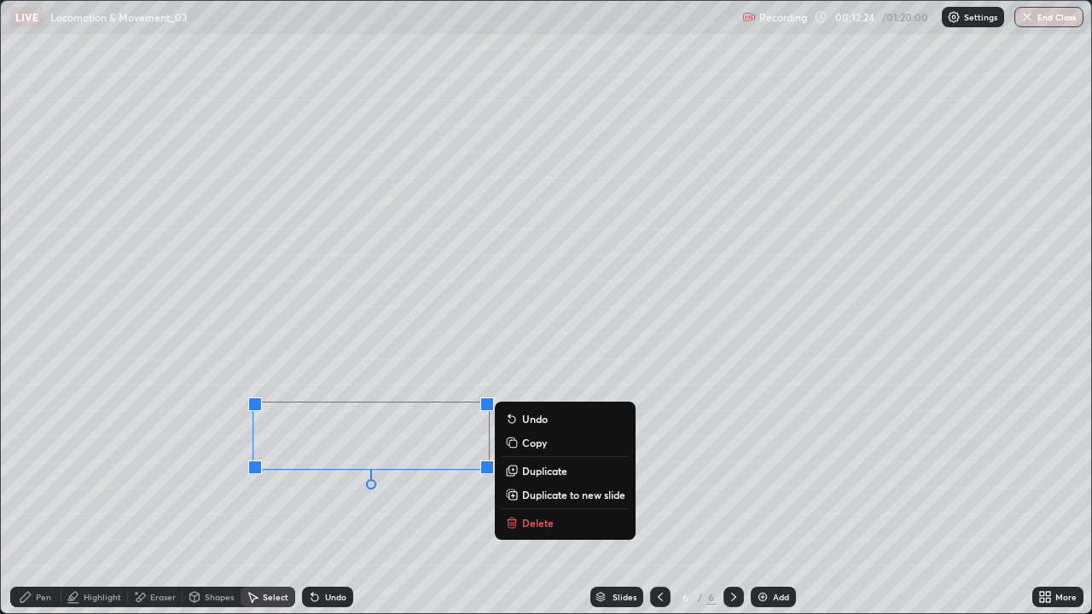
click at [558, 471] on p "Duplicate" at bounding box center [544, 471] width 45 height 14
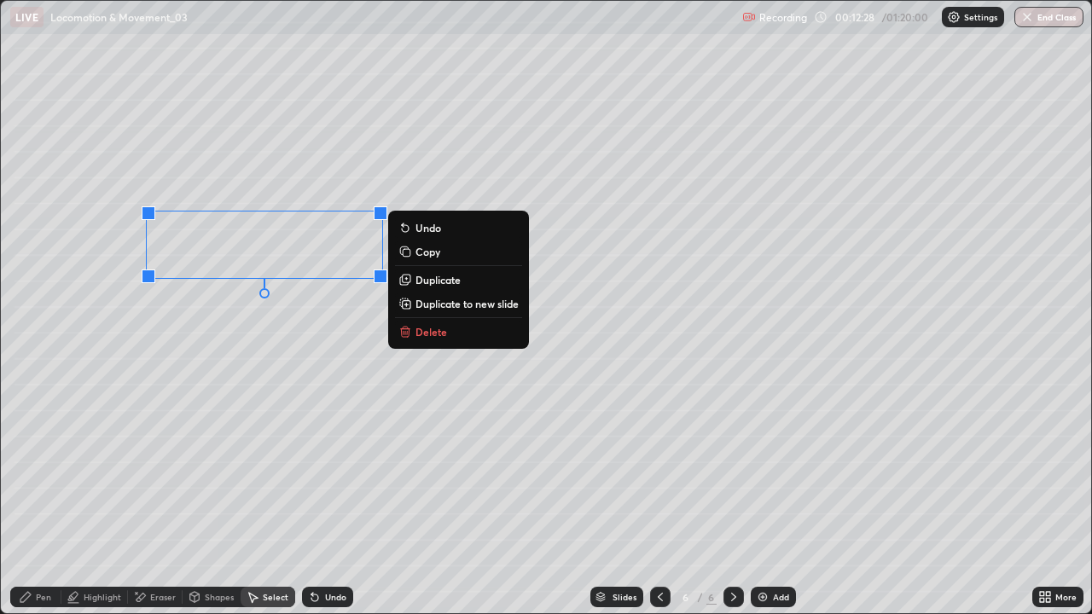
click at [445, 279] on p "Duplicate" at bounding box center [437, 280] width 45 height 14
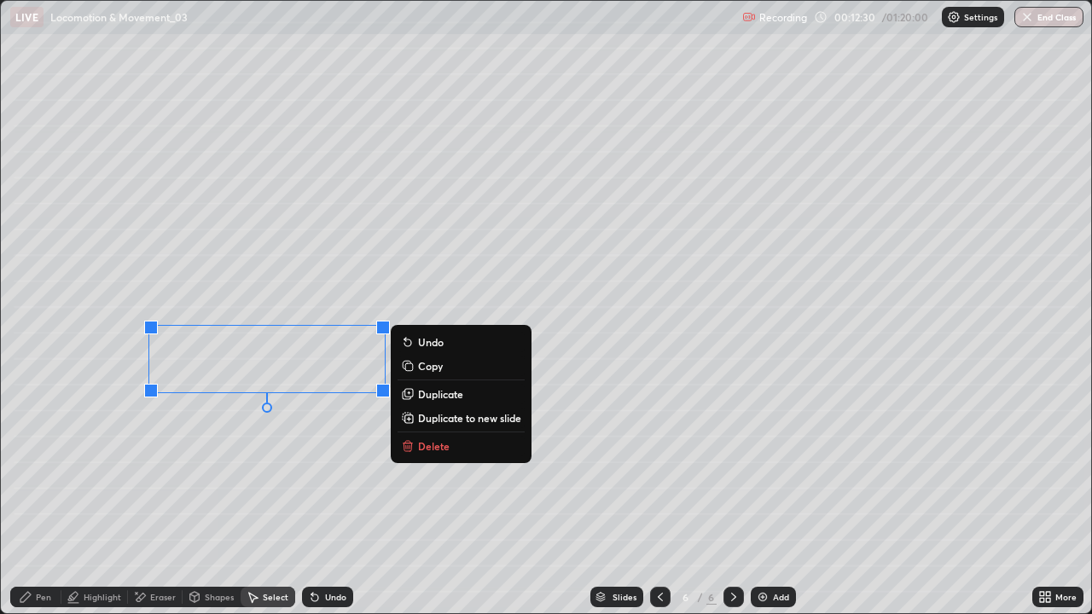
click at [195, 478] on div "0 ° Undo Copy Duplicate Duplicate to new slide Delete" at bounding box center [546, 307] width 1091 height 613
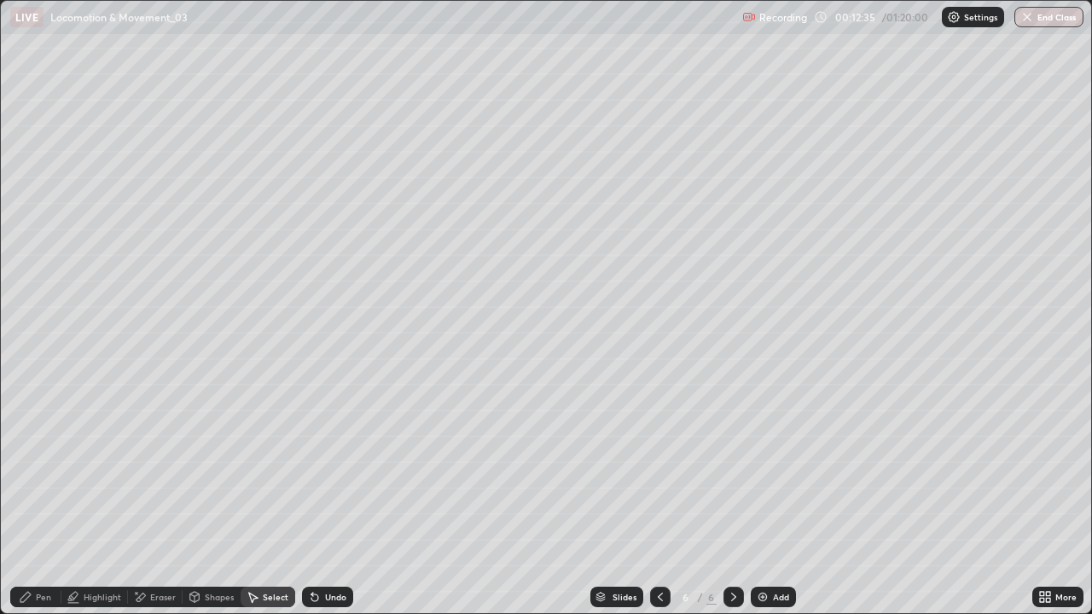
click at [160, 498] on div "Eraser" at bounding box center [163, 597] width 26 height 9
click at [328, 498] on div "Undo" at bounding box center [335, 597] width 21 height 9
click at [37, 498] on div "Pen" at bounding box center [35, 597] width 51 height 20
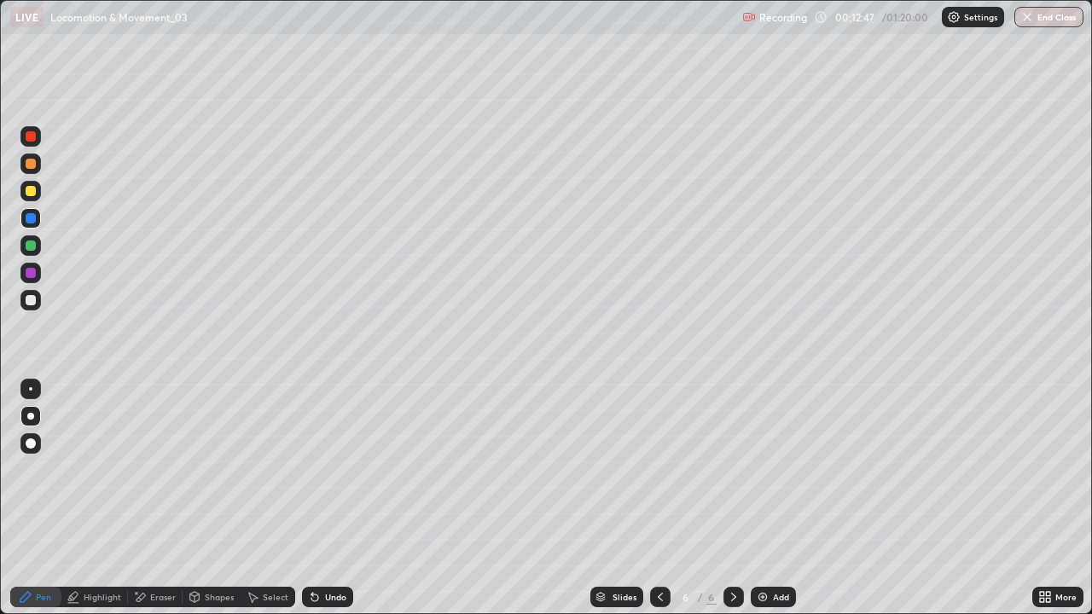
click at [32, 299] on div at bounding box center [31, 300] width 10 height 10
click at [148, 498] on div "Eraser" at bounding box center [155, 597] width 55 height 20
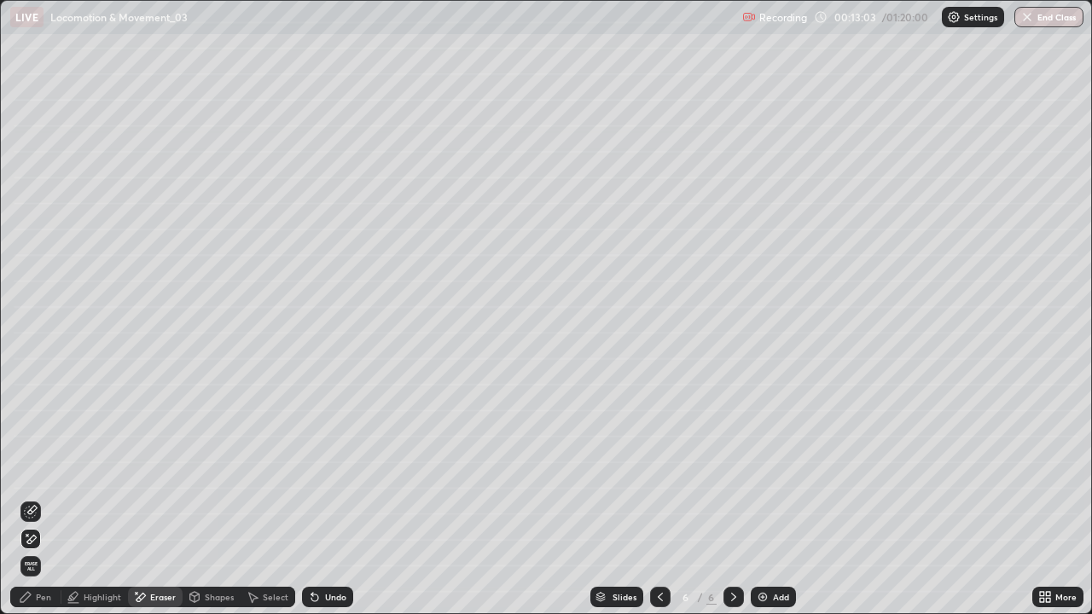
click at [37, 498] on div "Pen" at bounding box center [43, 597] width 15 height 9
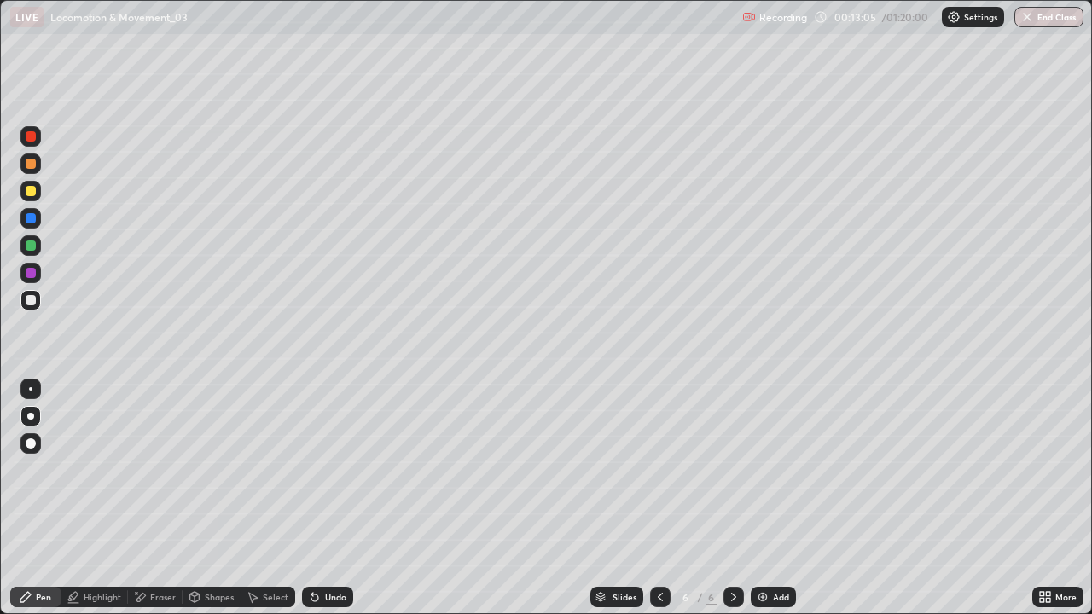
click at [31, 165] on div at bounding box center [31, 164] width 10 height 10
click at [758, 498] on img at bounding box center [763, 597] width 14 height 14
click at [32, 301] on div at bounding box center [31, 300] width 10 height 10
click at [32, 166] on div at bounding box center [31, 164] width 10 height 10
click at [31, 300] on div at bounding box center [31, 300] width 10 height 10
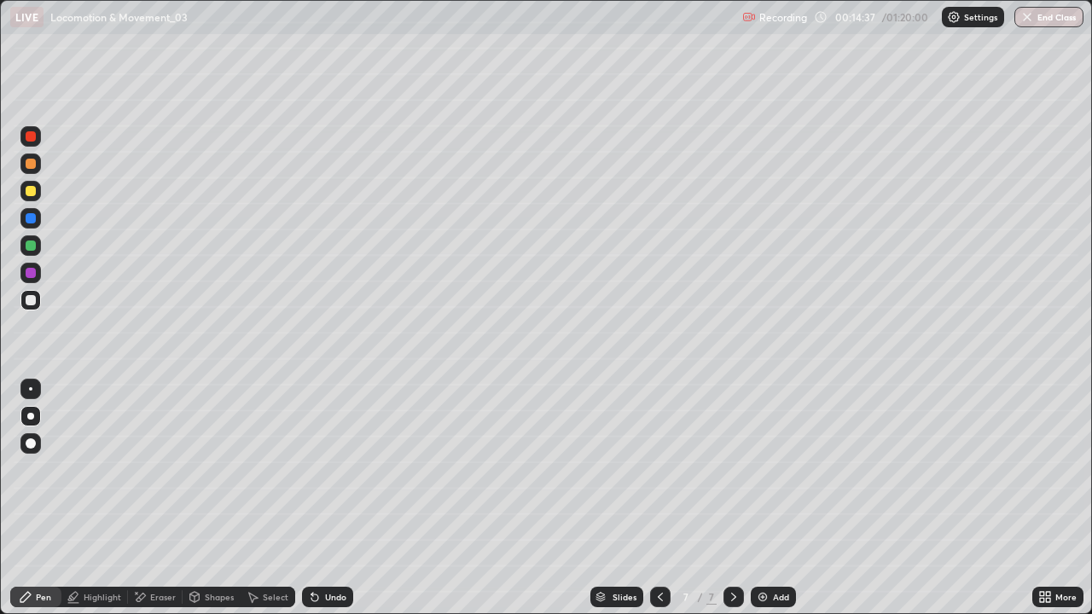
click at [31, 164] on div at bounding box center [31, 164] width 10 height 10
click at [29, 304] on div at bounding box center [31, 300] width 10 height 10
click at [658, 498] on icon at bounding box center [660, 597] width 14 height 14
click at [650, 498] on div at bounding box center [660, 597] width 20 height 20
click at [766, 498] on img at bounding box center [763, 597] width 14 height 14
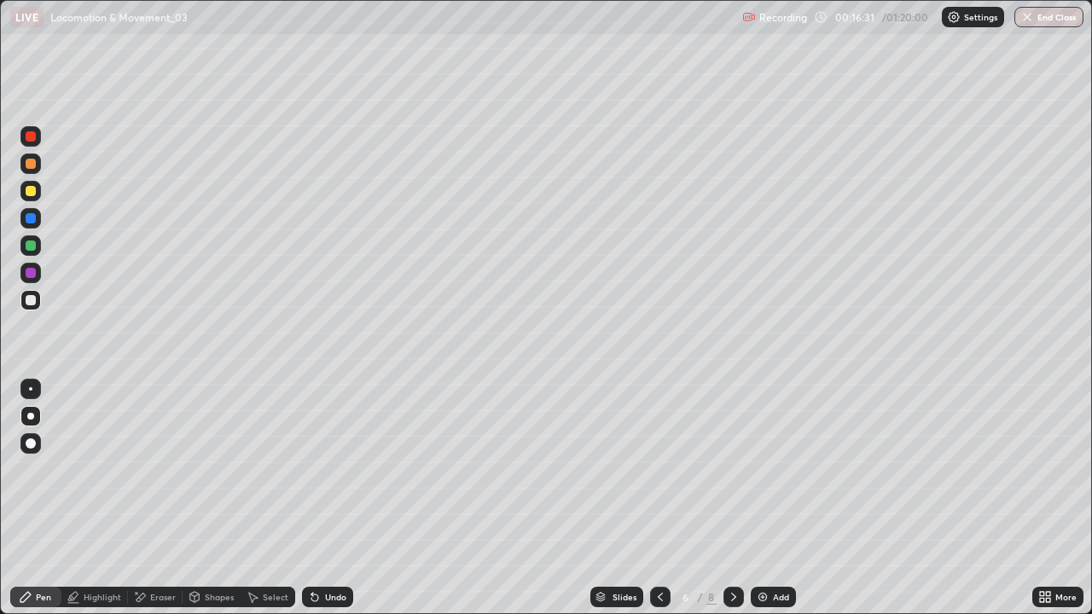
click at [31, 193] on div at bounding box center [31, 191] width 10 height 10
click at [326, 498] on div "Undo" at bounding box center [335, 597] width 21 height 9
click at [31, 273] on div at bounding box center [31, 273] width 10 height 10
click at [27, 440] on div at bounding box center [31, 443] width 10 height 10
click at [31, 304] on div at bounding box center [31, 300] width 10 height 10
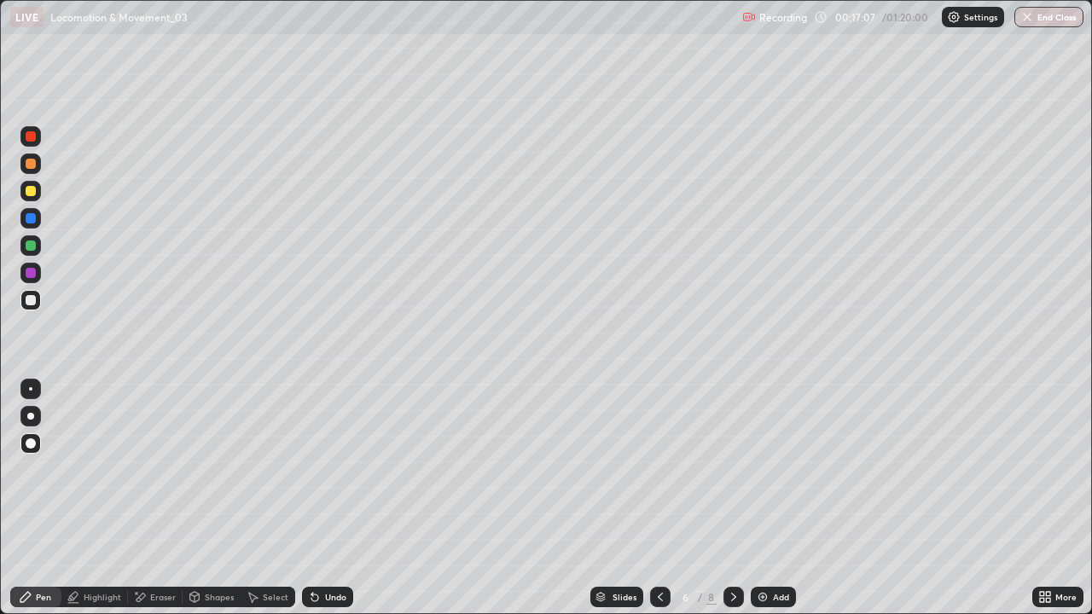
click at [31, 389] on div at bounding box center [30, 388] width 3 height 3
click at [32, 247] on div at bounding box center [31, 246] width 10 height 10
click at [29, 218] on div at bounding box center [31, 218] width 10 height 10
click at [29, 418] on div at bounding box center [30, 416] width 7 height 7
click at [30, 191] on div at bounding box center [31, 191] width 10 height 10
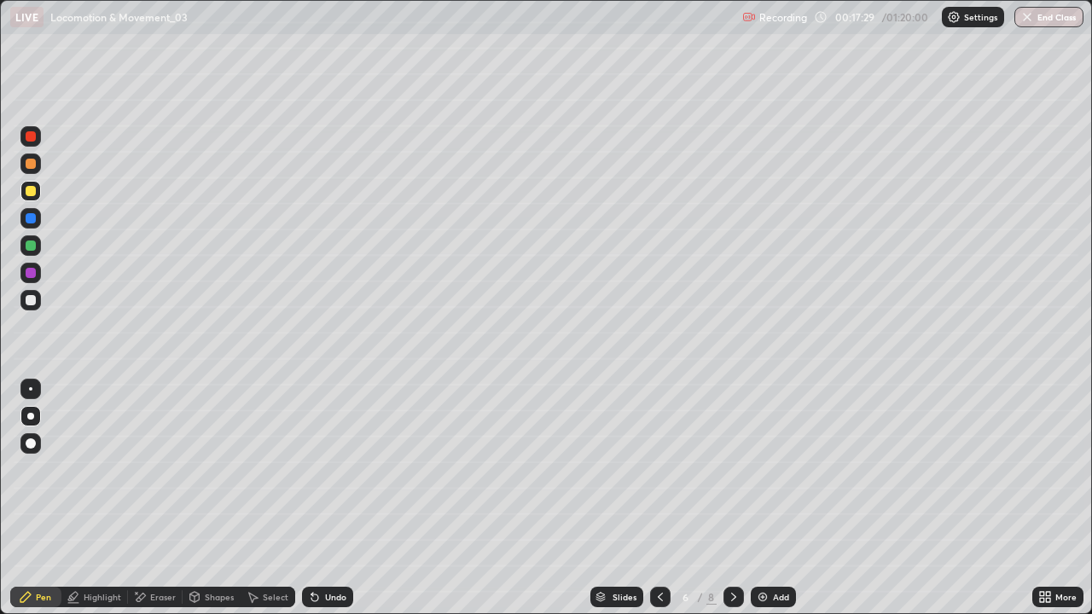
click at [33, 300] on div at bounding box center [31, 300] width 10 height 10
click at [34, 165] on div at bounding box center [31, 164] width 10 height 10
click at [32, 303] on div at bounding box center [31, 300] width 10 height 10
click at [142, 498] on icon at bounding box center [140, 597] width 14 height 14
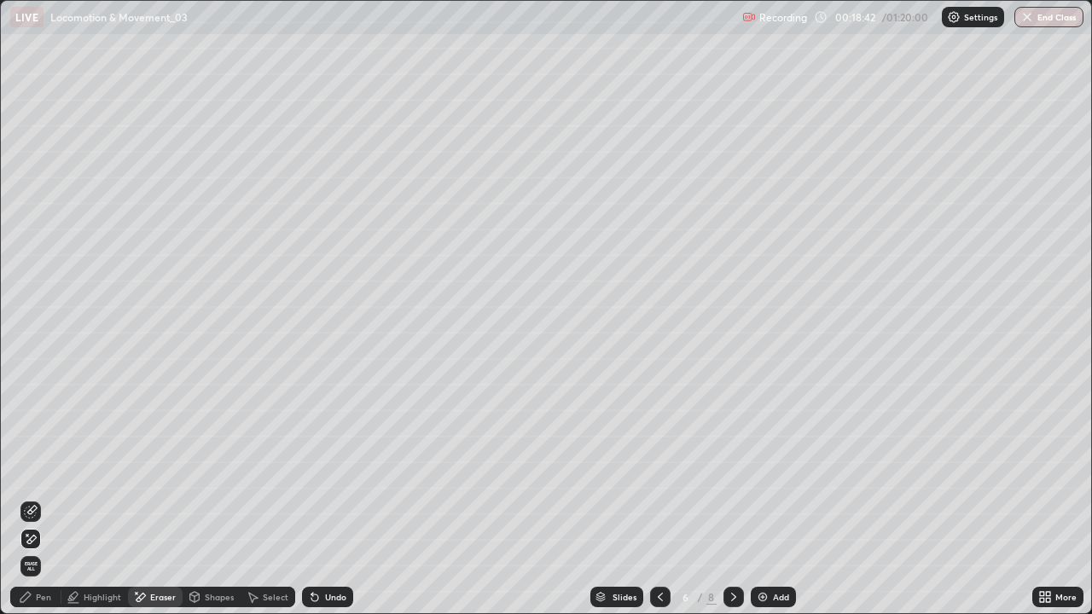
click at [29, 498] on icon at bounding box center [31, 510] width 9 height 9
click at [34, 498] on div "Pen" at bounding box center [35, 597] width 51 height 20
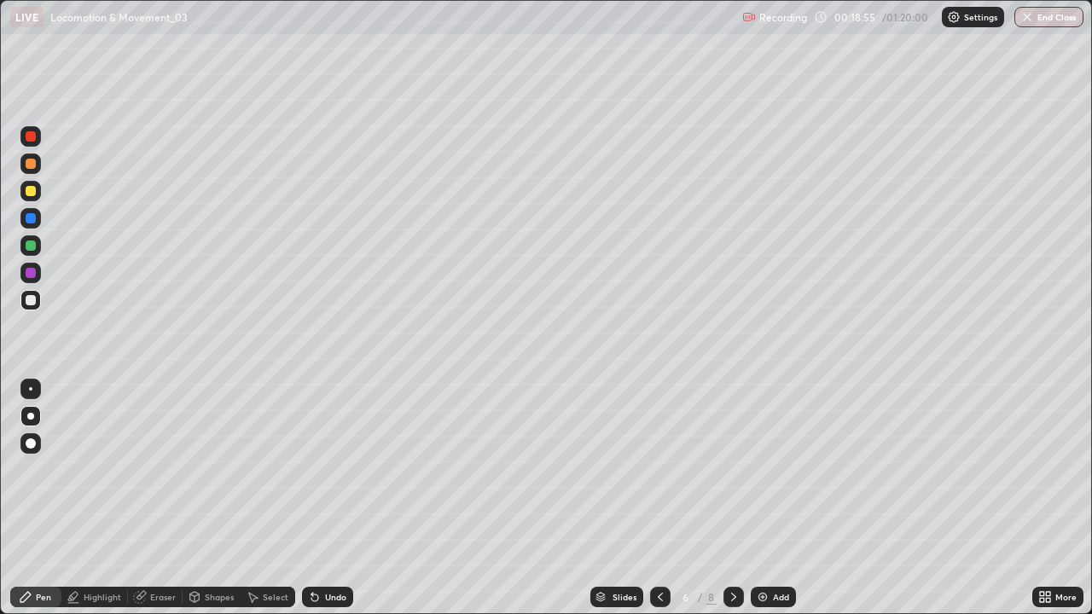
click at [31, 164] on div at bounding box center [31, 164] width 10 height 10
click at [29, 302] on div at bounding box center [31, 300] width 10 height 10
click at [31, 273] on div at bounding box center [31, 273] width 10 height 10
click at [32, 192] on div at bounding box center [31, 191] width 10 height 10
click at [315, 498] on icon at bounding box center [315, 597] width 14 height 14
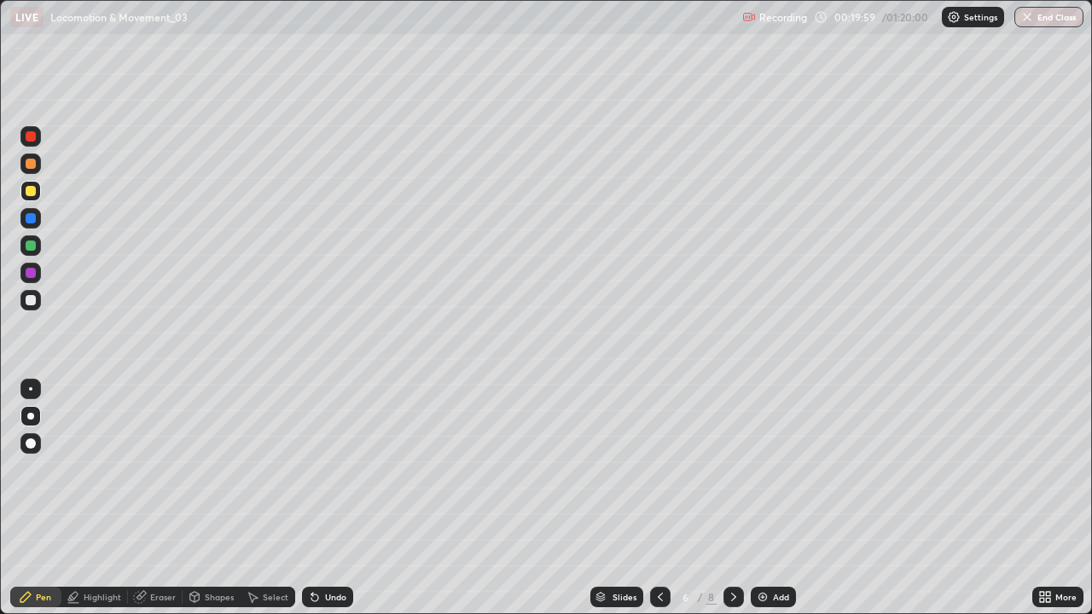
click at [317, 498] on icon at bounding box center [315, 597] width 14 height 14
click at [321, 498] on div "Undo" at bounding box center [327, 597] width 51 height 20
click at [325, 498] on div "Undo" at bounding box center [335, 597] width 21 height 9
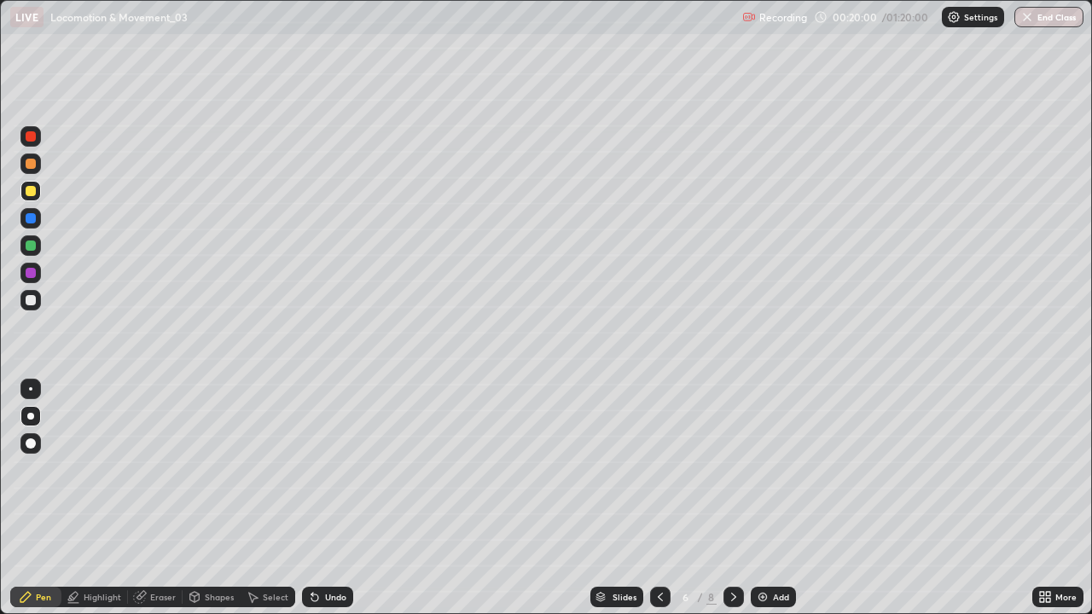
click at [326, 498] on div "Undo" at bounding box center [335, 597] width 21 height 9
click at [324, 498] on div "Undo" at bounding box center [327, 597] width 51 height 20
click at [32, 302] on div at bounding box center [31, 300] width 10 height 10
click at [27, 275] on div at bounding box center [31, 273] width 10 height 10
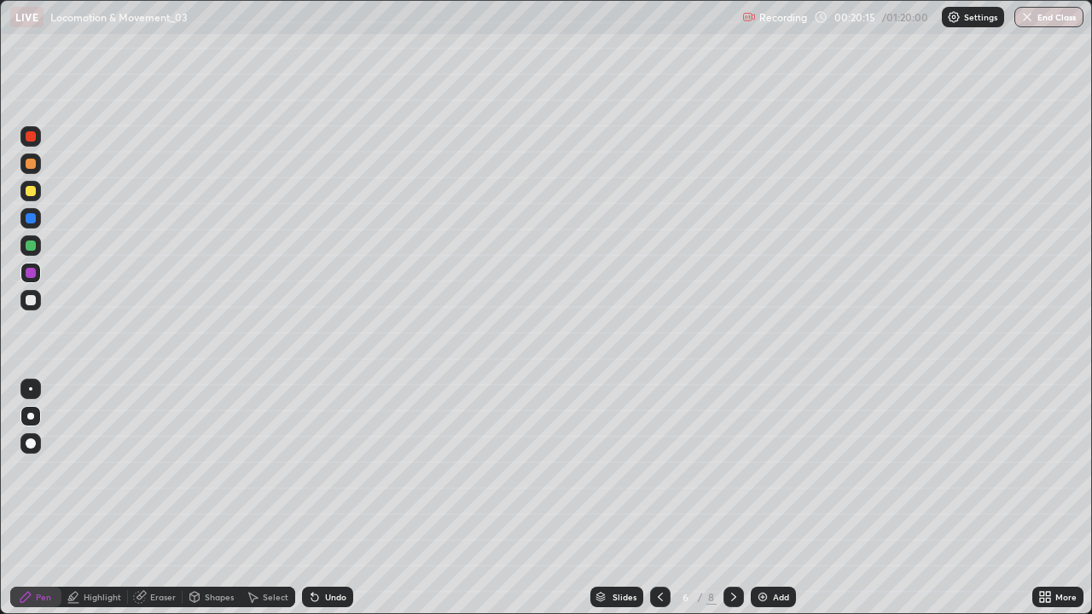
click at [32, 303] on div at bounding box center [31, 300] width 10 height 10
click at [658, 498] on icon at bounding box center [660, 597] width 14 height 14
click at [732, 498] on icon at bounding box center [733, 597] width 5 height 9
click at [32, 195] on div at bounding box center [31, 191] width 10 height 10
click at [32, 304] on div at bounding box center [31, 300] width 10 height 10
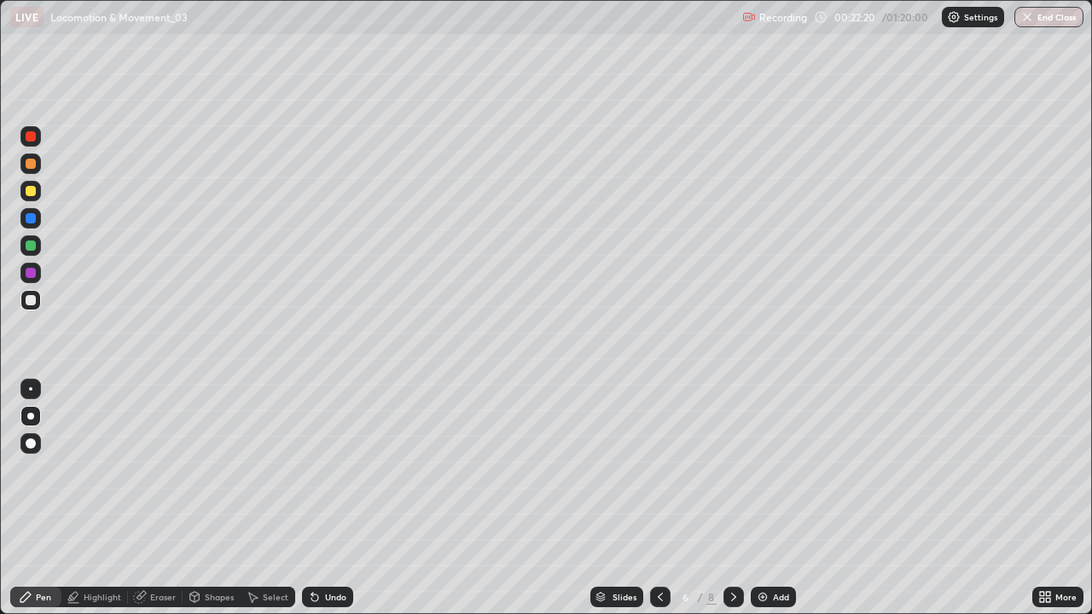
click at [40, 247] on div at bounding box center [30, 245] width 20 height 20
click at [37, 301] on div at bounding box center [30, 300] width 20 height 20
click at [38, 248] on div at bounding box center [30, 245] width 20 height 20
click at [33, 304] on div at bounding box center [31, 300] width 10 height 10
click at [322, 498] on div "Undo" at bounding box center [327, 597] width 51 height 20
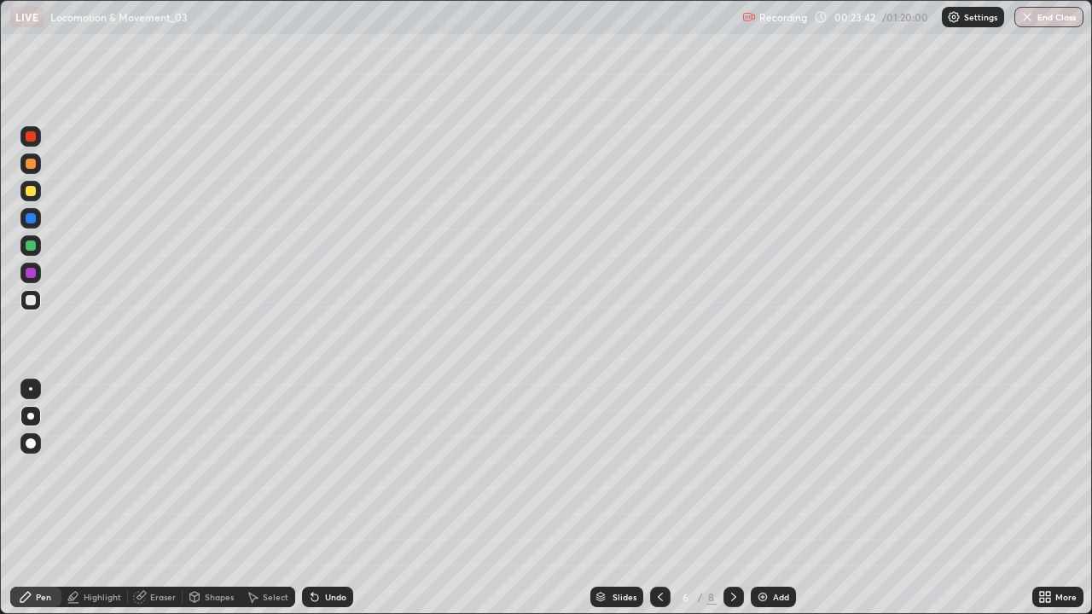
click at [324, 498] on div "Undo" at bounding box center [327, 597] width 51 height 20
click at [326, 498] on div "Undo" at bounding box center [327, 597] width 51 height 20
click at [324, 498] on div "Undo" at bounding box center [327, 597] width 51 height 20
click at [38, 248] on div at bounding box center [30, 245] width 20 height 20
click at [40, 304] on div at bounding box center [30, 300] width 20 height 20
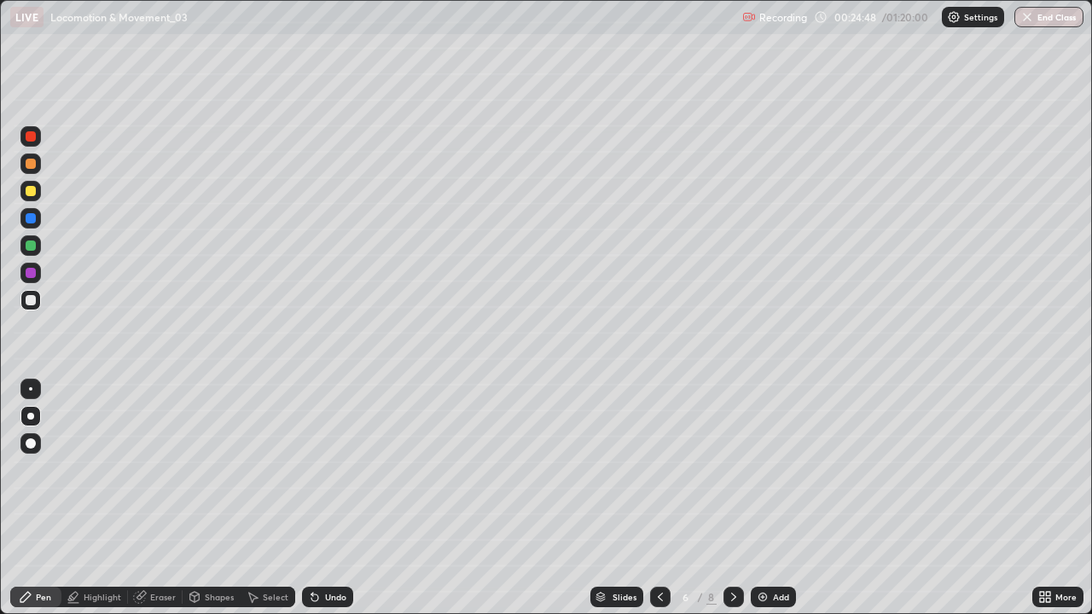
click at [32, 242] on div at bounding box center [31, 246] width 10 height 10
click at [608, 498] on div "Slides" at bounding box center [616, 597] width 53 height 20
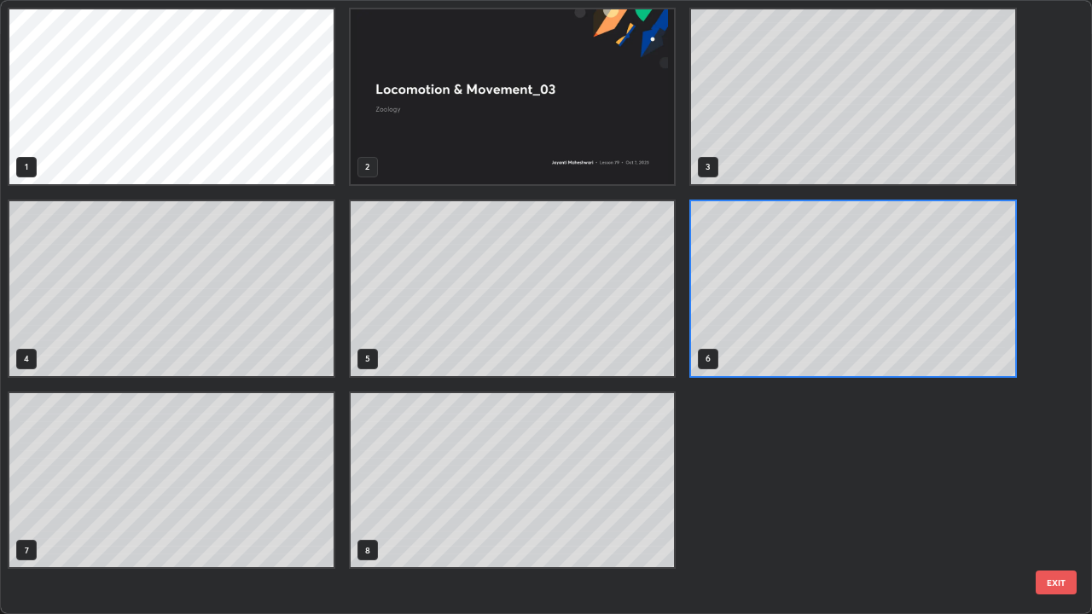
scroll to position [607, 1081]
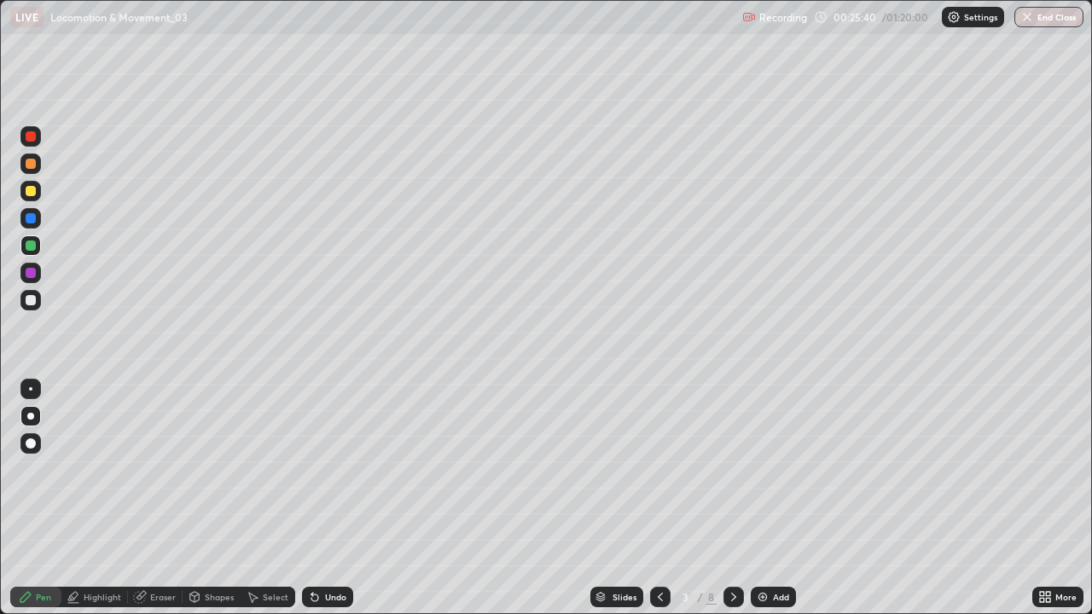
click at [140, 498] on icon at bounding box center [140, 595] width 9 height 9
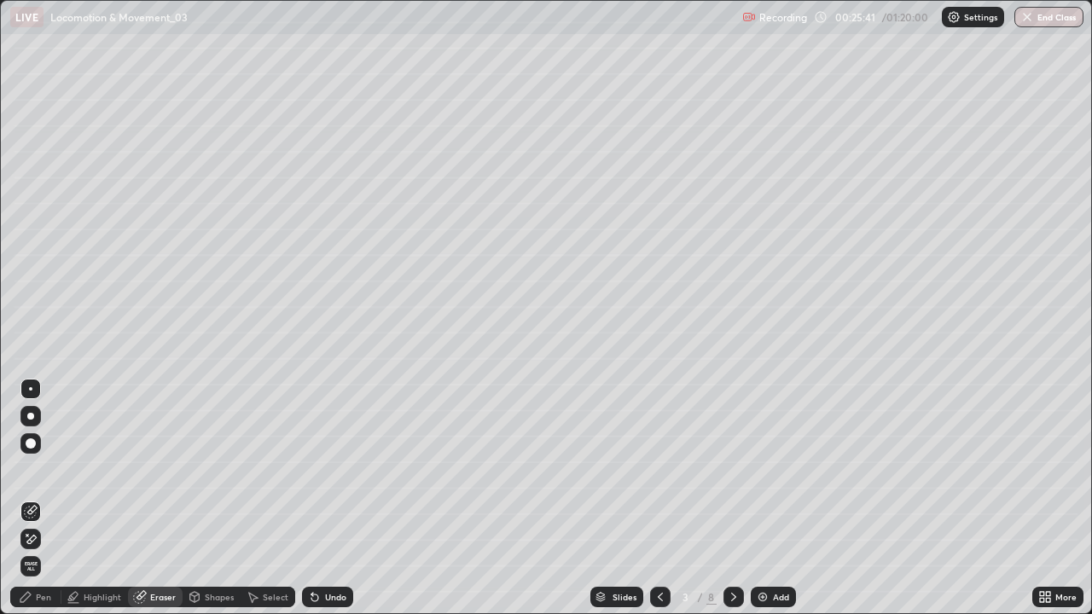
click at [31, 498] on icon at bounding box center [31, 539] width 9 height 9
click at [14, 498] on div "Pen" at bounding box center [35, 597] width 51 height 20
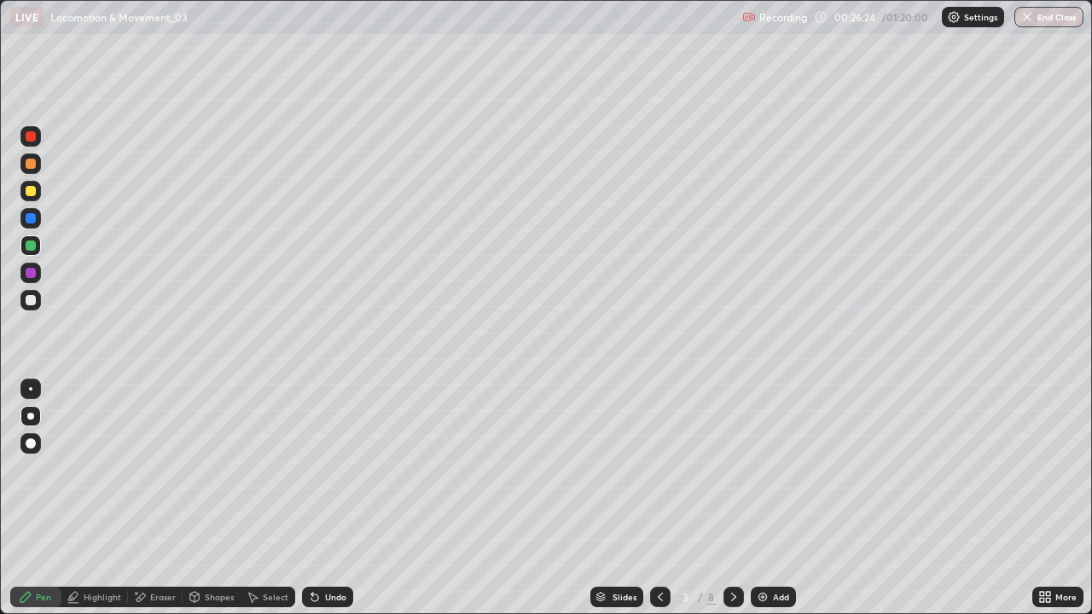
click at [732, 498] on icon at bounding box center [734, 597] width 14 height 14
click at [658, 498] on icon at bounding box center [660, 597] width 5 height 9
click at [732, 498] on icon at bounding box center [734, 597] width 14 height 14
click at [32, 193] on div at bounding box center [31, 191] width 10 height 10
click at [37, 300] on div at bounding box center [30, 300] width 20 height 20
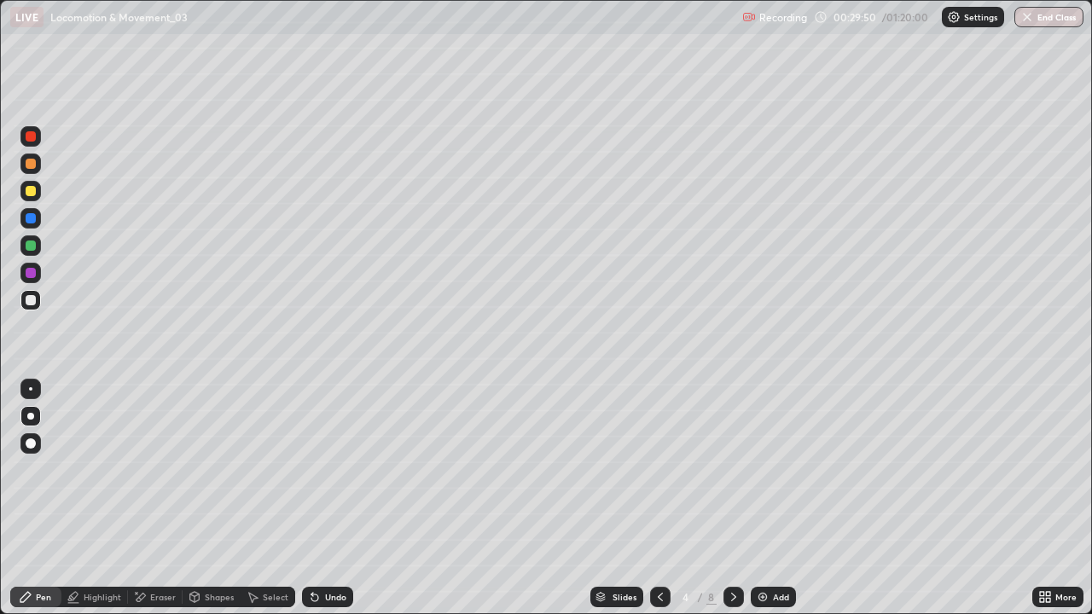
click at [732, 498] on icon at bounding box center [734, 597] width 14 height 14
click at [201, 498] on div "Shapes" at bounding box center [212, 597] width 58 height 20
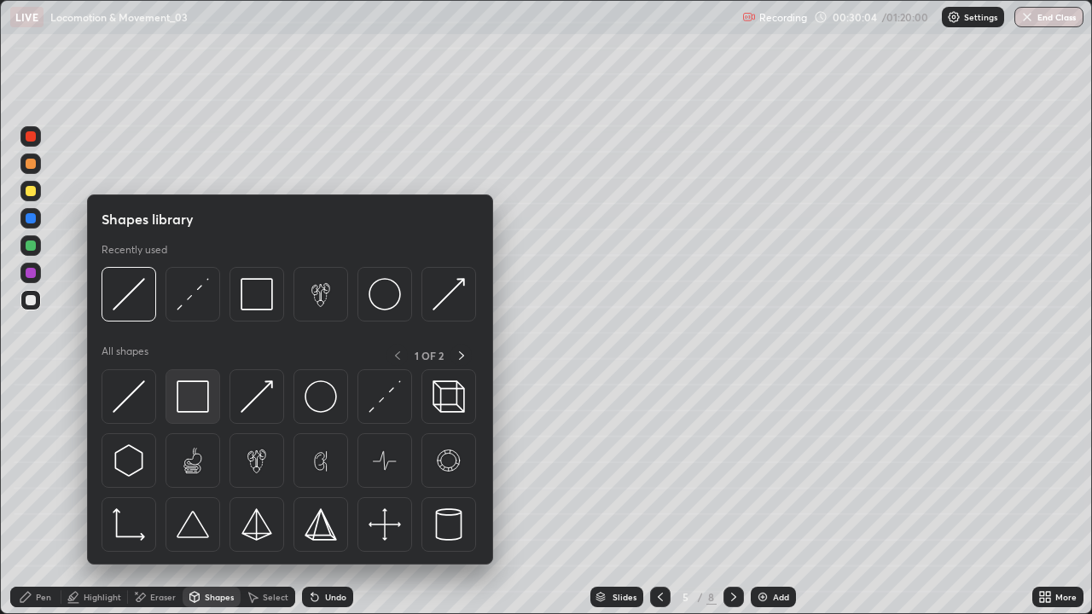
click at [186, 397] on img at bounding box center [193, 396] width 32 height 32
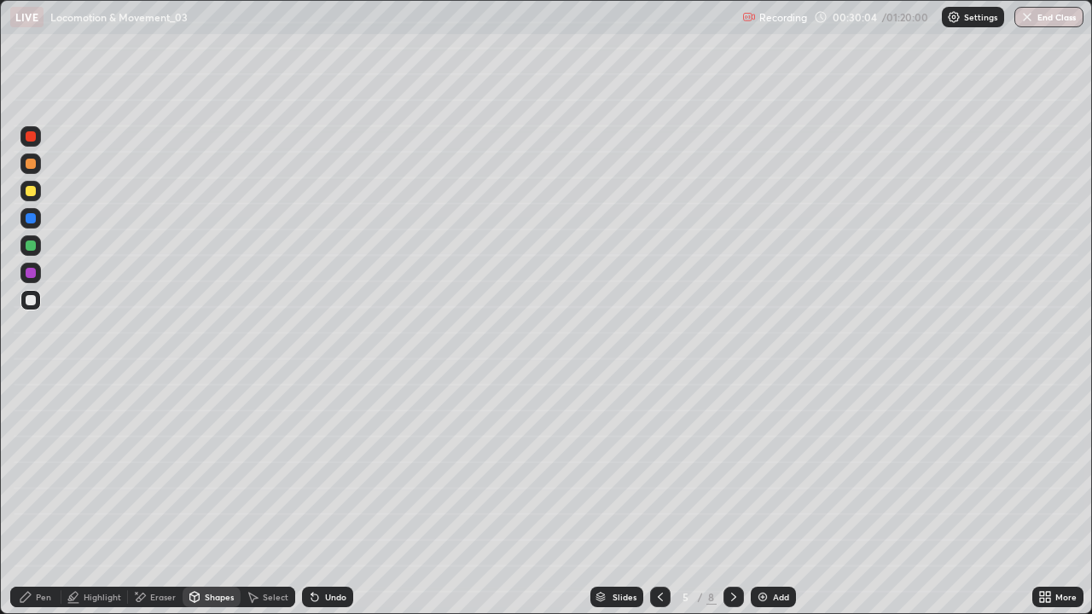
click at [31, 244] on div at bounding box center [31, 246] width 10 height 10
click at [723, 498] on div at bounding box center [733, 597] width 20 height 20
click at [730, 498] on icon at bounding box center [734, 597] width 14 height 14
click at [732, 498] on icon at bounding box center [734, 597] width 14 height 14
click at [144, 498] on icon at bounding box center [140, 597] width 9 height 9
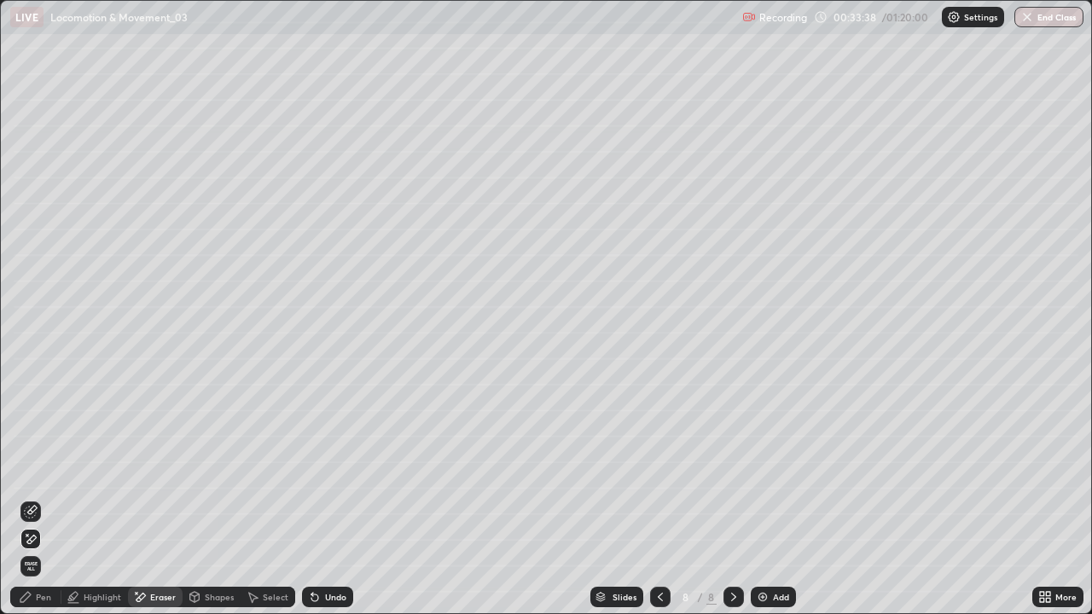
click at [36, 498] on div "Pen" at bounding box center [43, 597] width 15 height 9
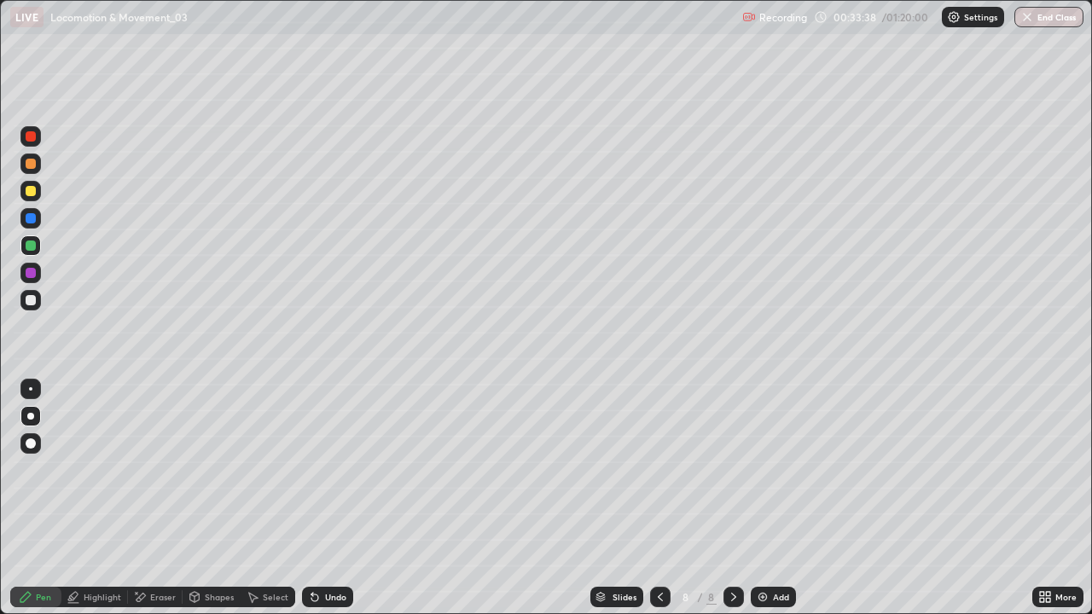
click at [31, 303] on div at bounding box center [31, 300] width 10 height 10
click at [32, 165] on div at bounding box center [31, 164] width 10 height 10
click at [31, 302] on div at bounding box center [31, 300] width 10 height 10
click at [656, 498] on icon at bounding box center [660, 597] width 14 height 14
click at [659, 498] on icon at bounding box center [660, 597] width 14 height 14
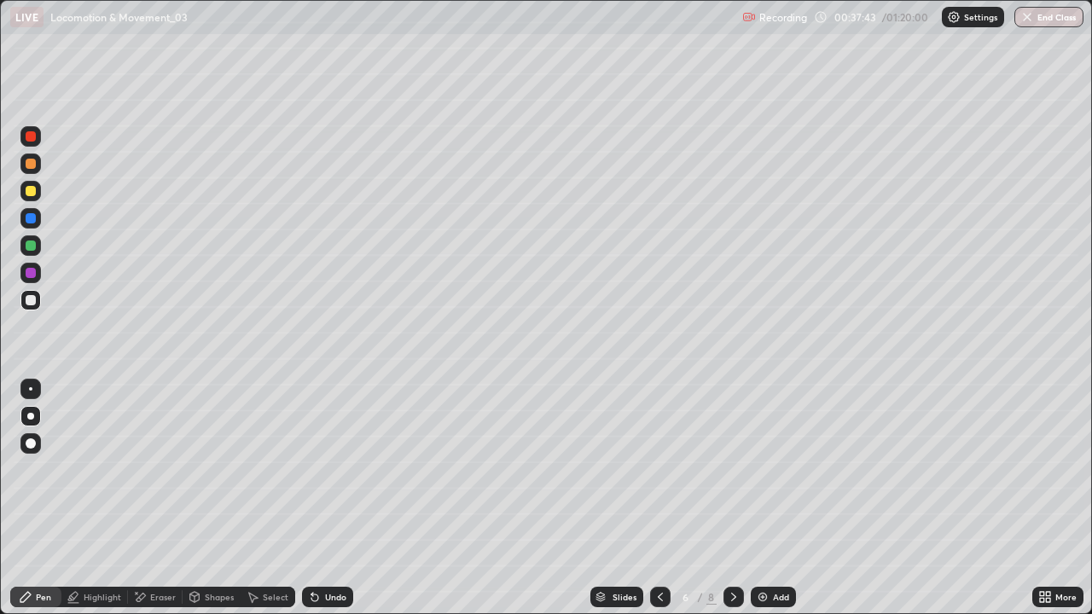
click at [658, 498] on icon at bounding box center [660, 597] width 14 height 14
click at [731, 498] on icon at bounding box center [734, 597] width 14 height 14
click at [657, 498] on div at bounding box center [660, 597] width 20 height 20
click at [731, 498] on icon at bounding box center [733, 597] width 5 height 9
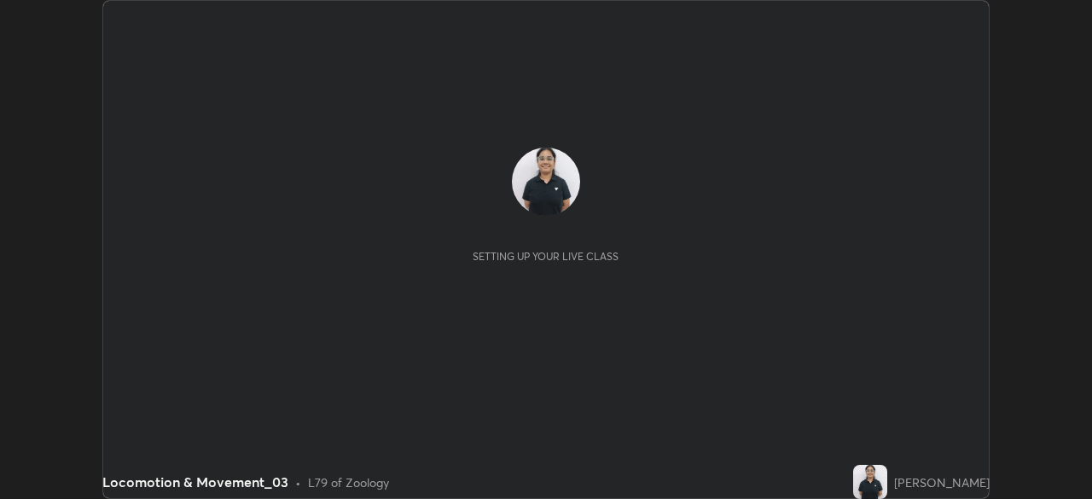
scroll to position [499, 1092]
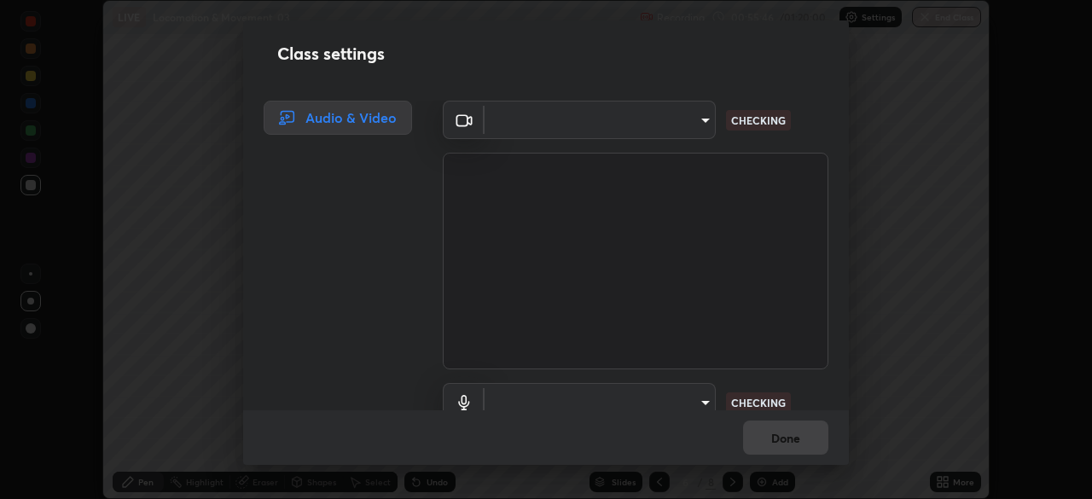
type input "bef87f05fa6998774e99476d2918d7c6d92b1859c3e481b096d277664e062052"
type input "default"
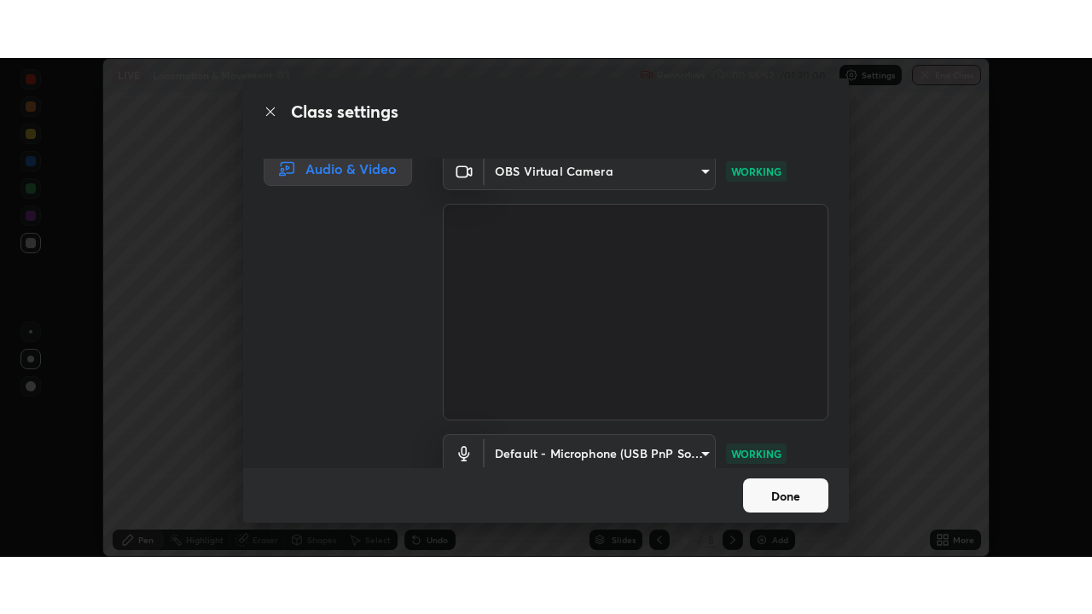
scroll to position [29, 0]
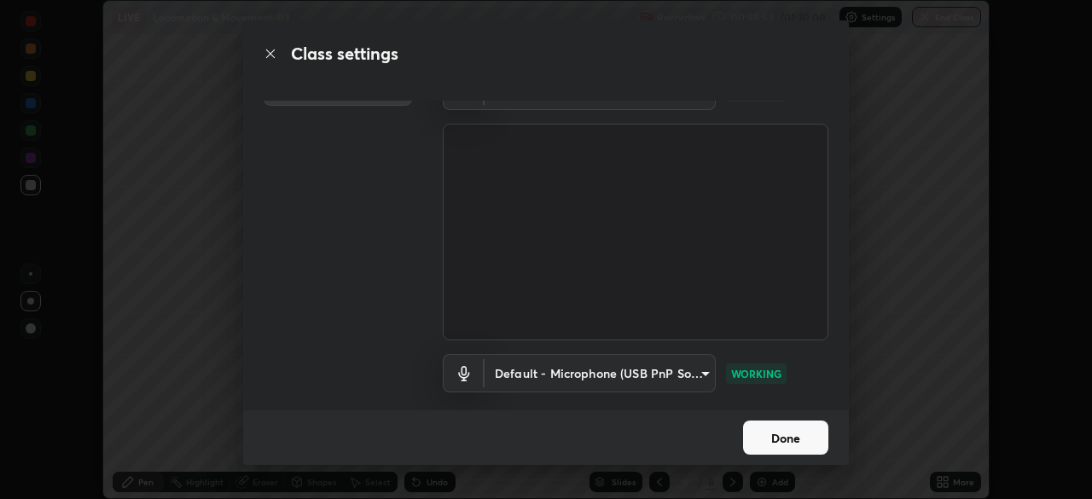
click at [782, 445] on button "Done" at bounding box center [785, 437] width 85 height 34
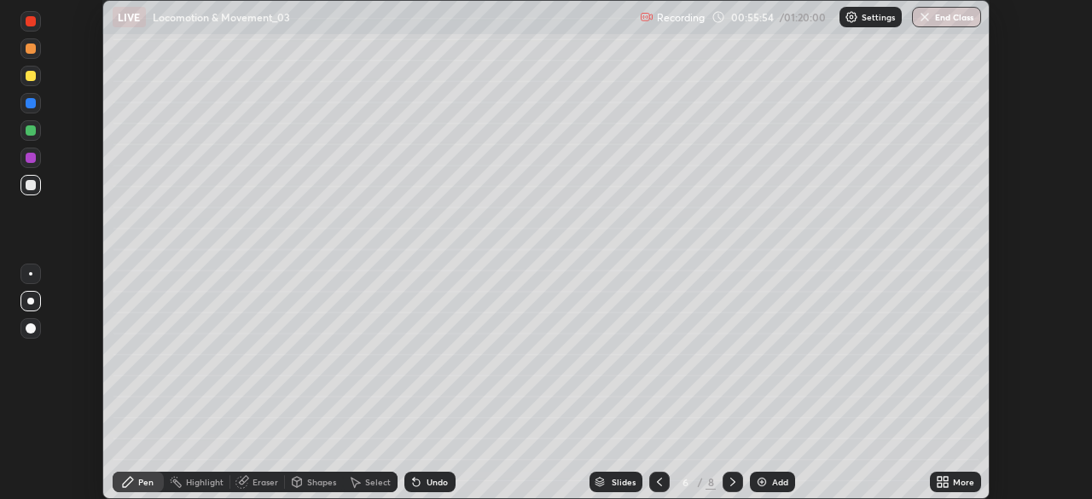
click at [958, 478] on div "More" at bounding box center [963, 482] width 21 height 9
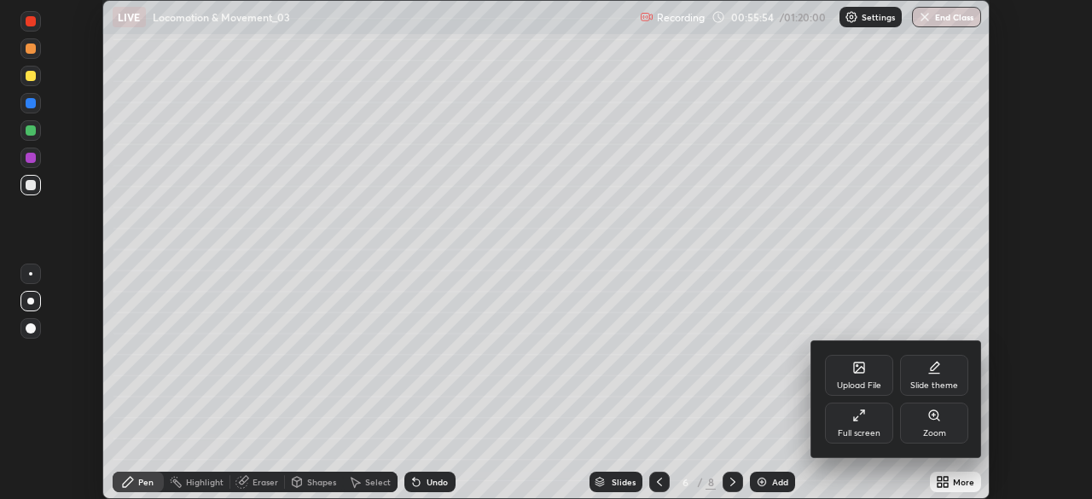
click at [870, 433] on div "Full screen" at bounding box center [859, 433] width 43 height 9
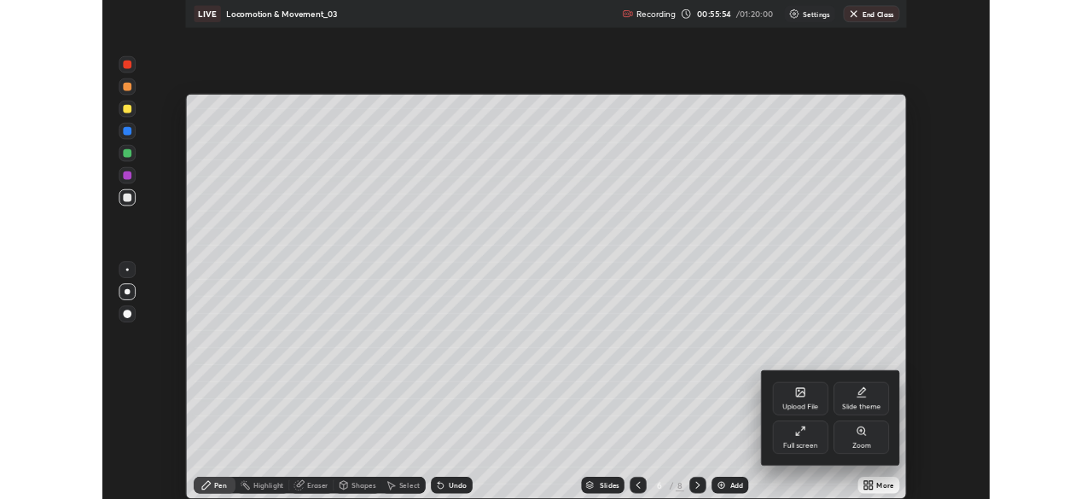
scroll to position [614, 1092]
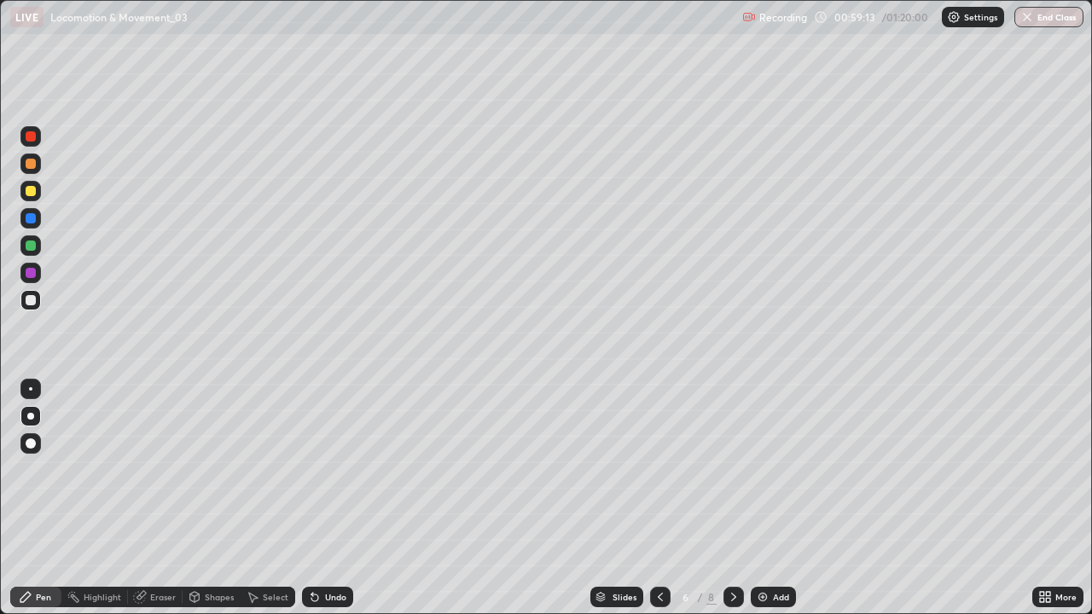
click at [733, 498] on icon at bounding box center [734, 597] width 14 height 14
click at [770, 498] on div "Add" at bounding box center [773, 597] width 45 height 20
click at [31, 191] on div at bounding box center [31, 191] width 10 height 10
click at [31, 244] on div at bounding box center [31, 246] width 10 height 10
click at [31, 193] on div at bounding box center [31, 191] width 10 height 10
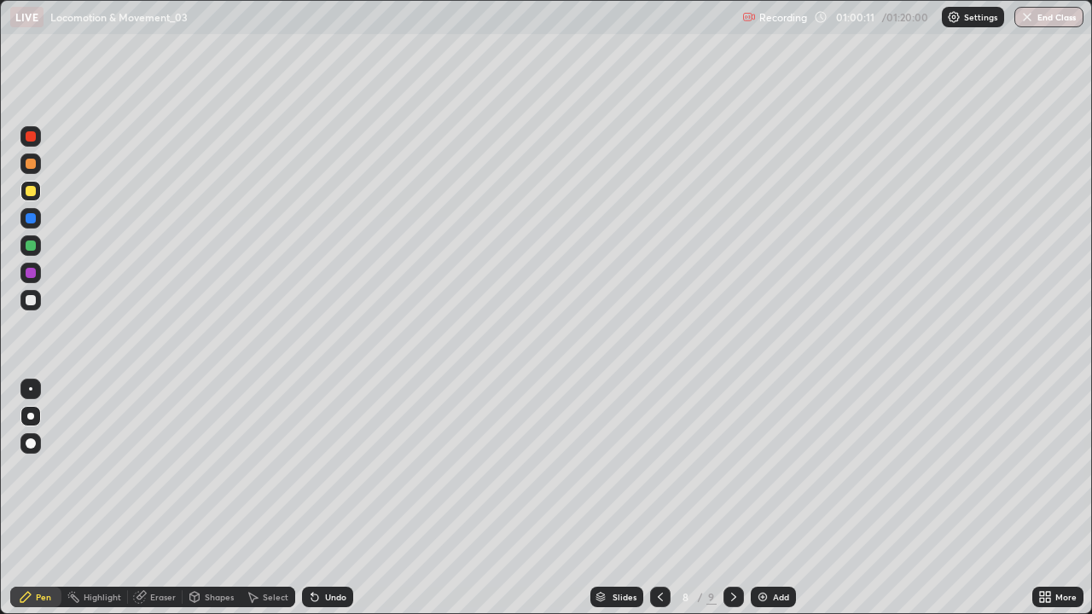
click at [32, 248] on div at bounding box center [31, 246] width 10 height 10
click at [31, 300] on div at bounding box center [31, 300] width 10 height 10
click at [40, 163] on div at bounding box center [30, 164] width 20 height 20
click at [773, 498] on div "Add" at bounding box center [781, 597] width 16 height 9
click at [35, 299] on div at bounding box center [31, 300] width 10 height 10
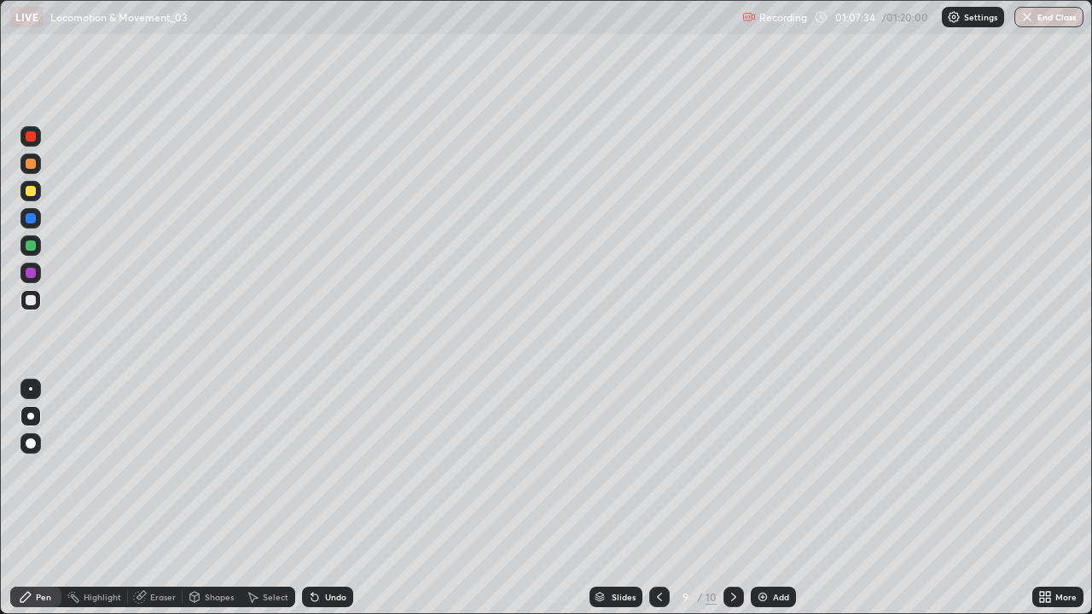
click at [40, 194] on div at bounding box center [30, 191] width 20 height 20
click at [334, 498] on div "Undo" at bounding box center [335, 597] width 21 height 9
click at [31, 164] on div at bounding box center [31, 164] width 10 height 10
click at [40, 247] on div at bounding box center [30, 245] width 20 height 20
click at [38, 227] on div at bounding box center [30, 218] width 20 height 20
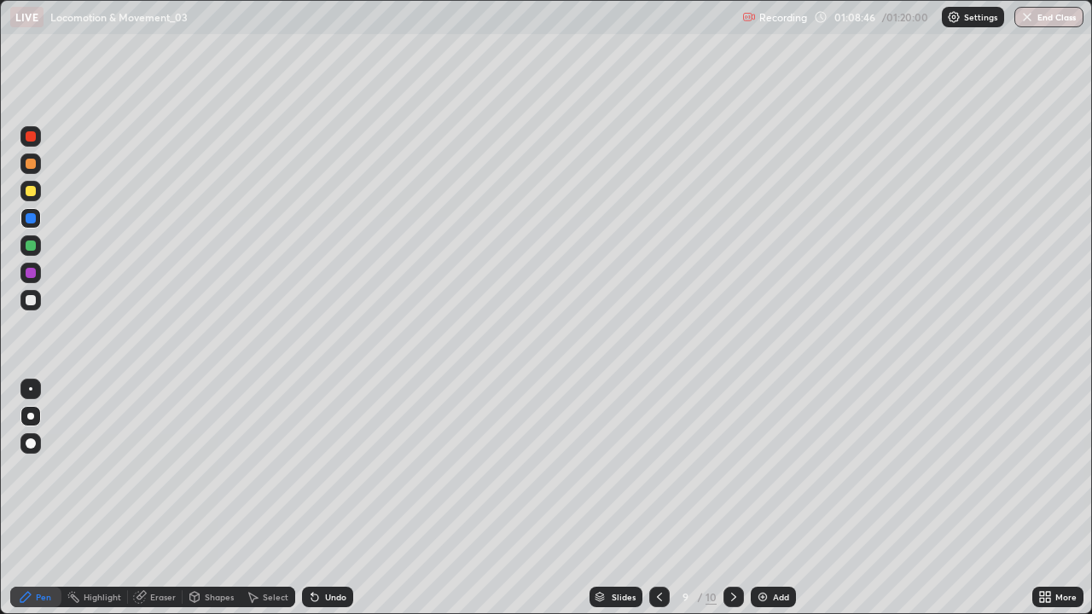
click at [31, 307] on div at bounding box center [30, 300] width 20 height 20
click at [35, 138] on div at bounding box center [31, 136] width 10 height 10
click at [162, 498] on div "Eraser" at bounding box center [163, 597] width 26 height 9
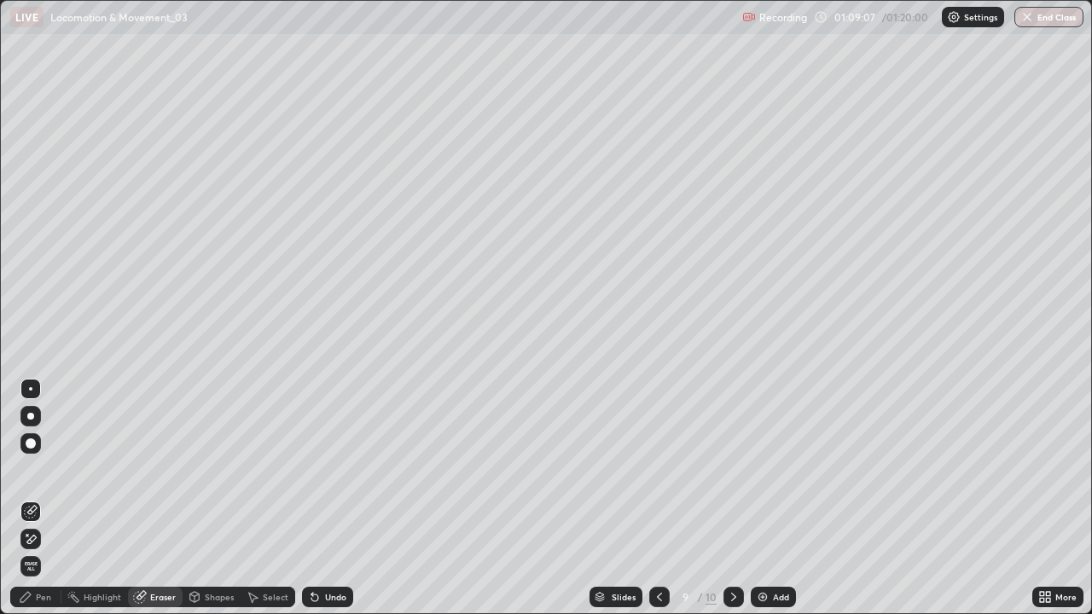
click at [36, 498] on div at bounding box center [30, 539] width 20 height 20
click at [42, 498] on div "Pen" at bounding box center [35, 597] width 51 height 20
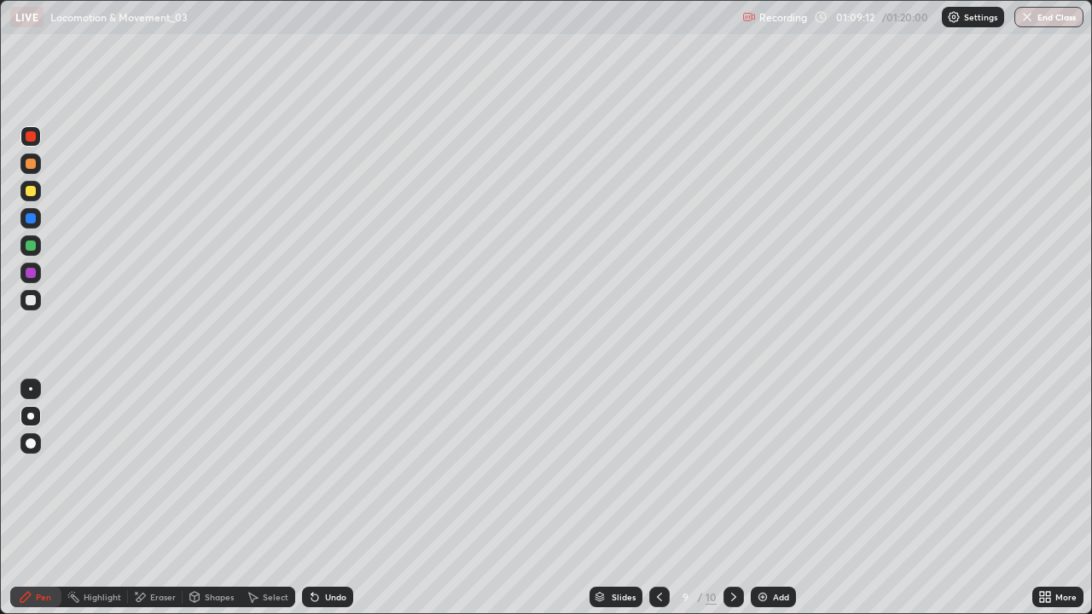
click at [34, 194] on div at bounding box center [31, 191] width 10 height 10
click at [38, 247] on div at bounding box center [30, 245] width 20 height 20
click at [32, 140] on div at bounding box center [31, 136] width 10 height 10
click at [38, 300] on div at bounding box center [30, 300] width 20 height 20
click at [35, 163] on div at bounding box center [31, 164] width 10 height 10
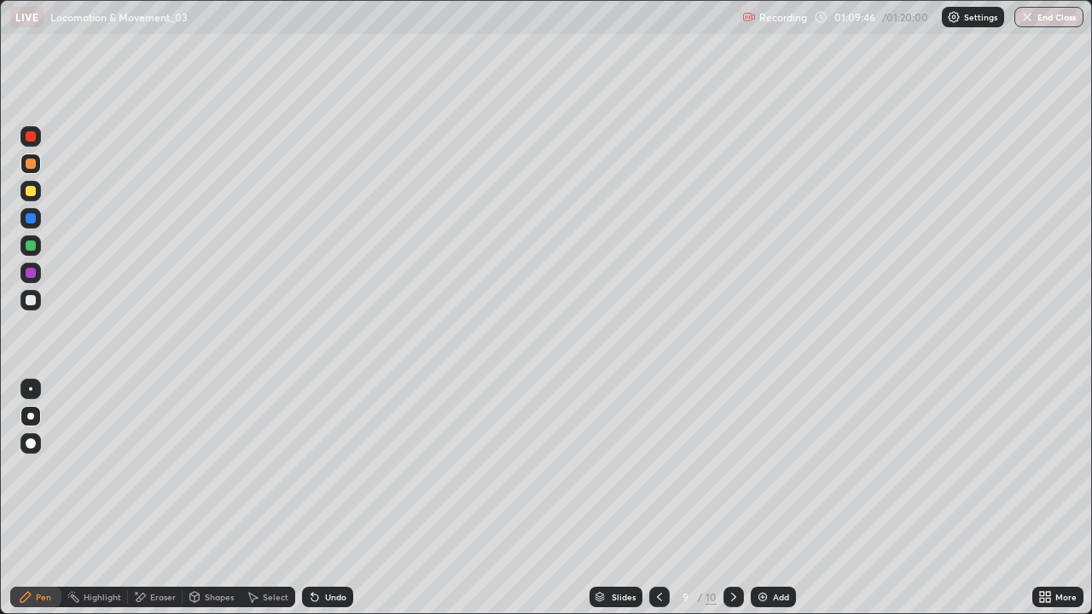
click at [31, 247] on div at bounding box center [31, 246] width 10 height 10
click at [32, 188] on div at bounding box center [31, 191] width 10 height 10
click at [32, 167] on div at bounding box center [31, 164] width 10 height 10
click at [38, 297] on div at bounding box center [30, 300] width 20 height 20
click at [31, 136] on div at bounding box center [31, 136] width 10 height 10
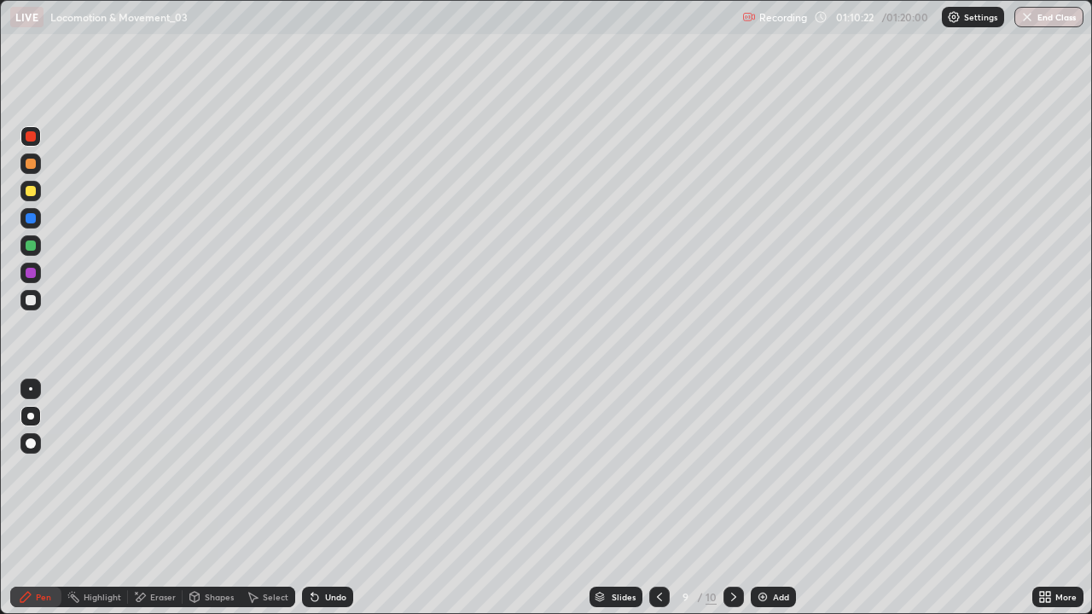
click at [32, 168] on div at bounding box center [31, 164] width 10 height 10
click at [37, 194] on div at bounding box center [30, 191] width 20 height 20
click at [338, 498] on div "Undo" at bounding box center [335, 597] width 21 height 9
click at [34, 164] on div at bounding box center [31, 164] width 10 height 10
click at [32, 246] on div at bounding box center [31, 246] width 10 height 10
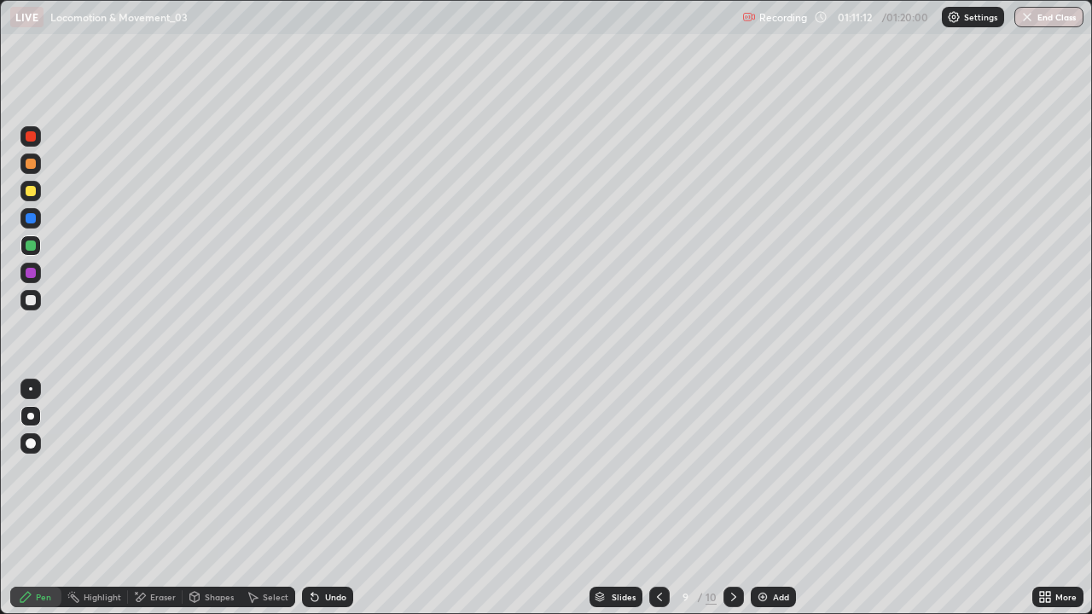
click at [31, 299] on div at bounding box center [31, 300] width 10 height 10
click at [31, 296] on div at bounding box center [31, 300] width 10 height 10
click at [330, 498] on div "Undo" at bounding box center [335, 597] width 21 height 9
click at [31, 191] on div at bounding box center [31, 191] width 10 height 10
click at [29, 299] on div at bounding box center [31, 300] width 10 height 10
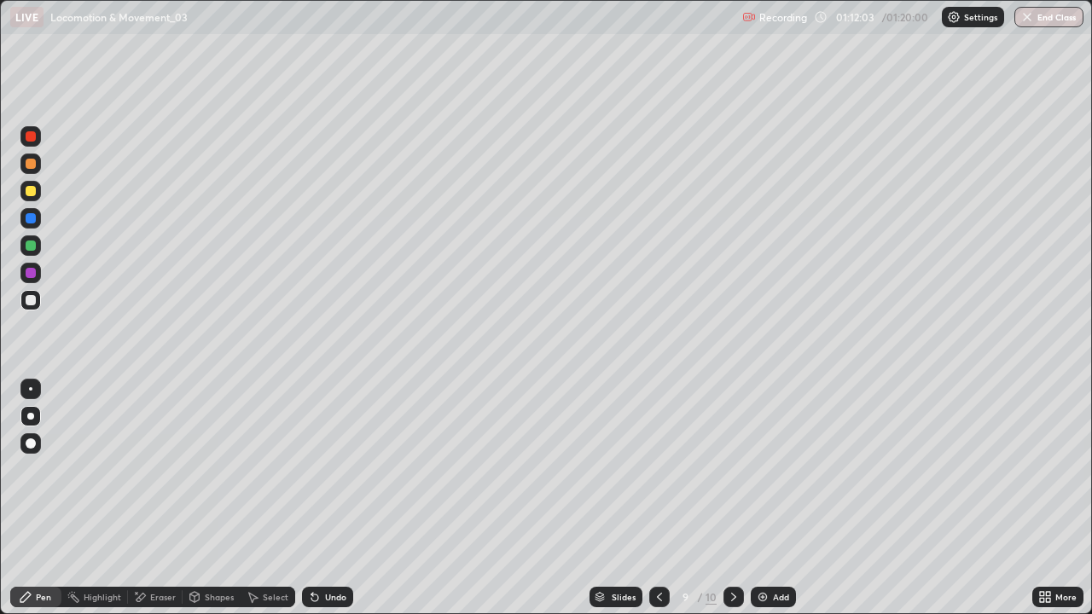
click at [31, 165] on div at bounding box center [31, 164] width 10 height 10
click at [326, 498] on div "Undo" at bounding box center [335, 597] width 21 height 9
click at [34, 248] on div at bounding box center [31, 246] width 10 height 10
click at [325, 498] on div "Undo" at bounding box center [335, 597] width 21 height 9
click at [33, 301] on div at bounding box center [31, 300] width 10 height 10
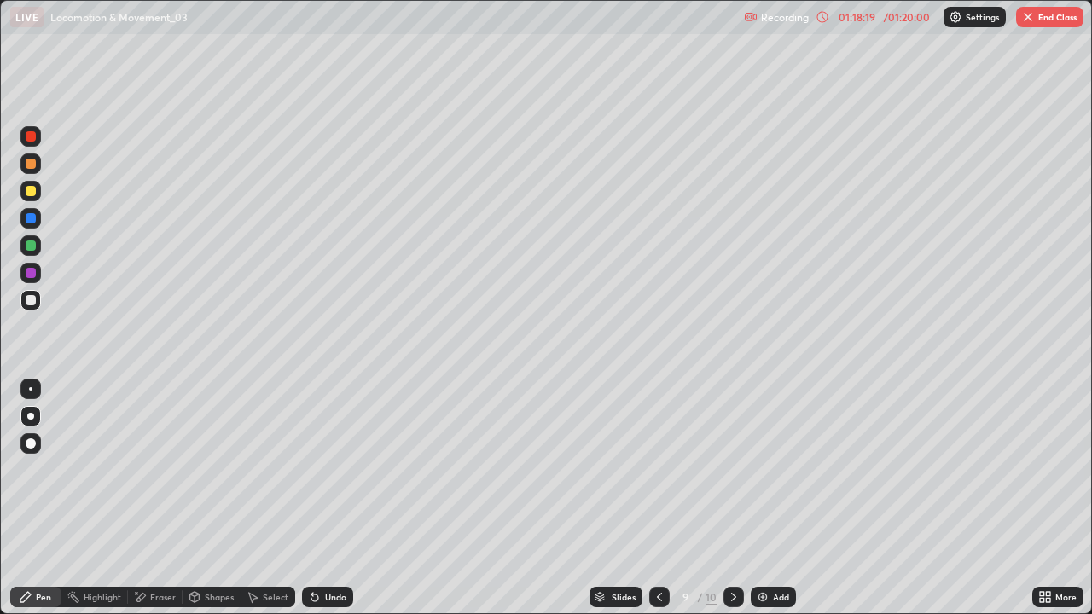
click at [34, 189] on div at bounding box center [31, 191] width 10 height 10
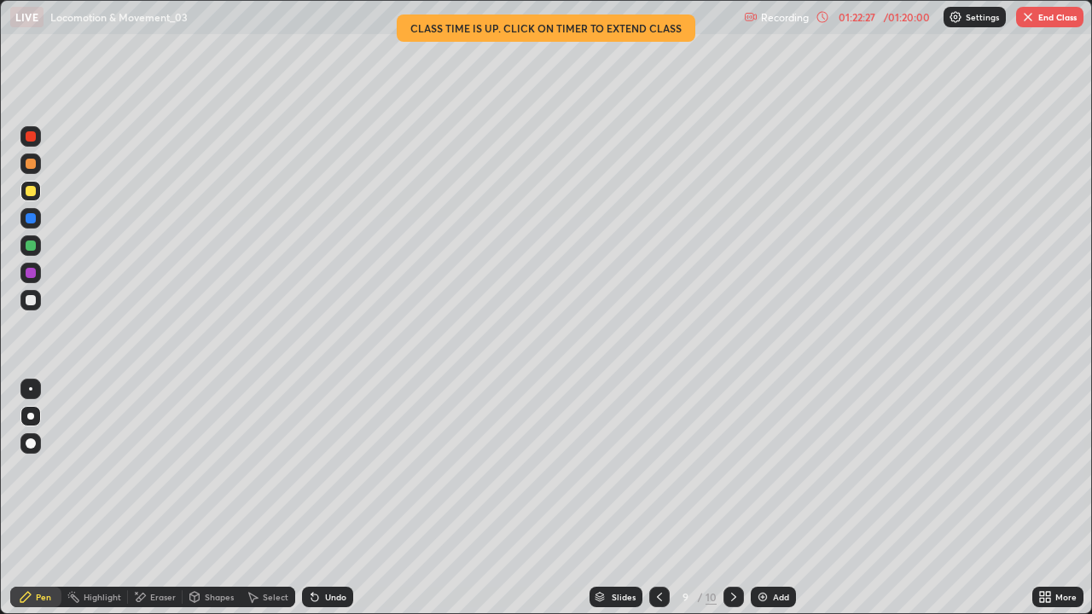
click at [660, 498] on icon at bounding box center [659, 597] width 5 height 9
click at [664, 498] on icon at bounding box center [659, 597] width 14 height 14
click at [665, 498] on div at bounding box center [659, 597] width 20 height 20
click at [741, 498] on div at bounding box center [733, 597] width 20 height 20
click at [731, 498] on icon at bounding box center [734, 597] width 14 height 14
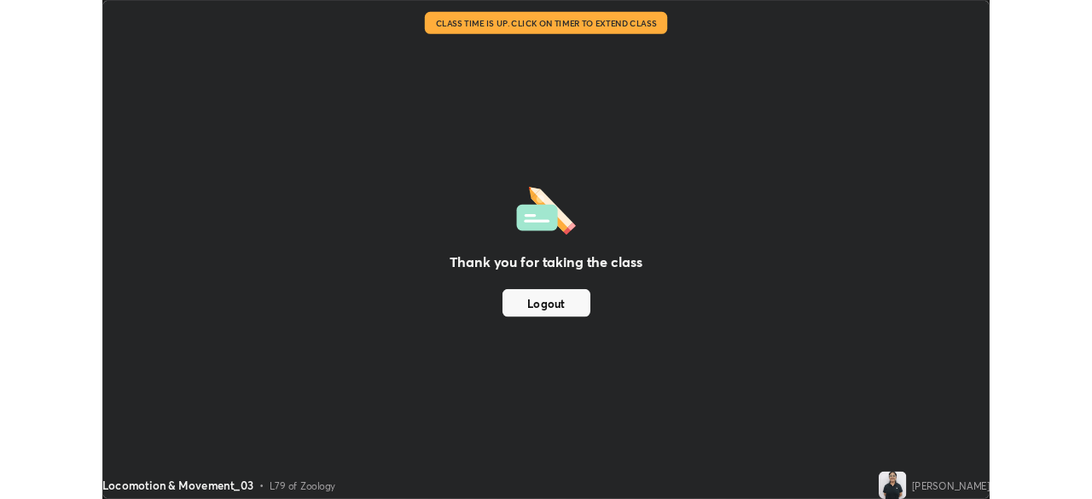
scroll to position [84789, 84197]
